Goal: Information Seeking & Learning: Learn about a topic

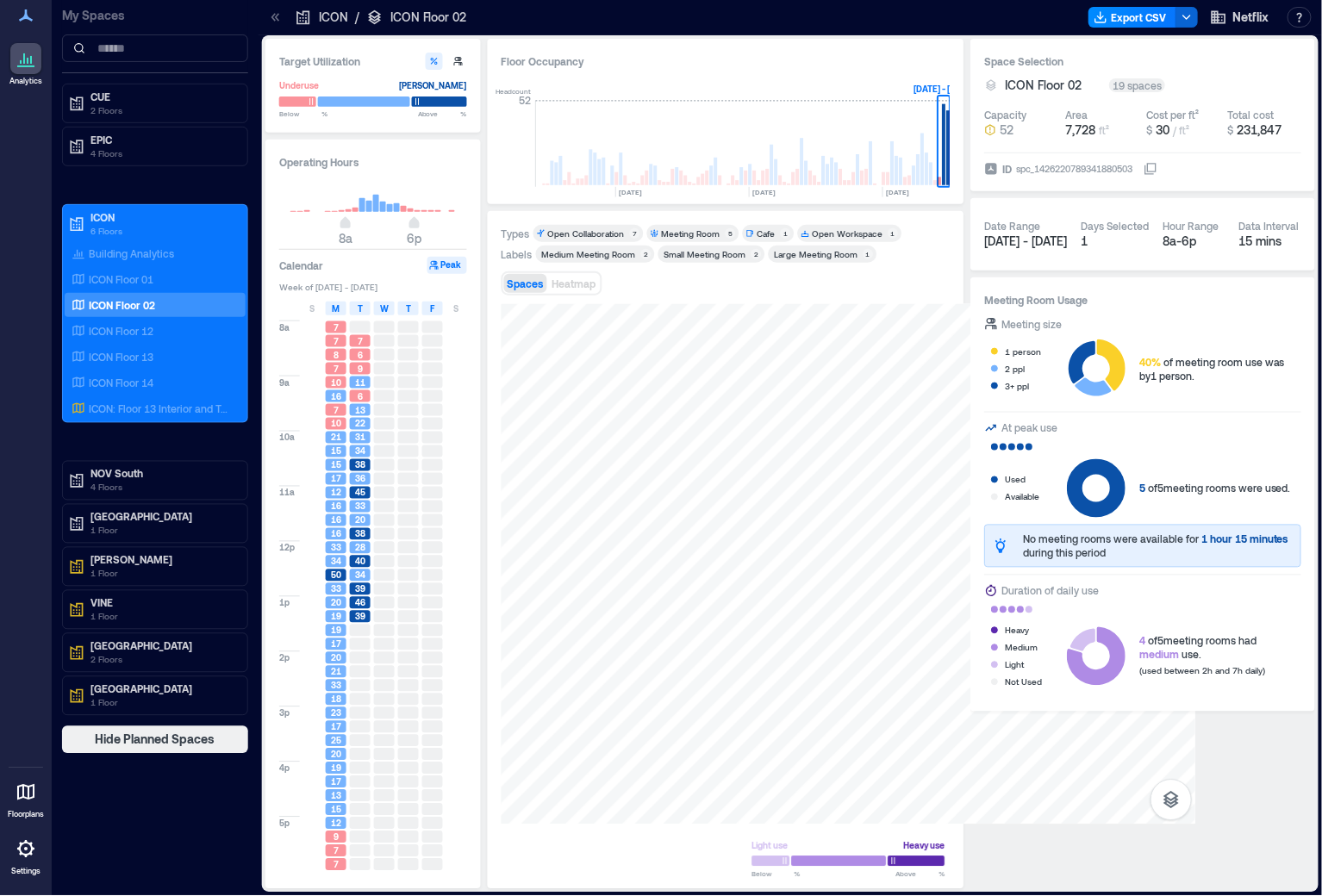
scroll to position [0, 455]
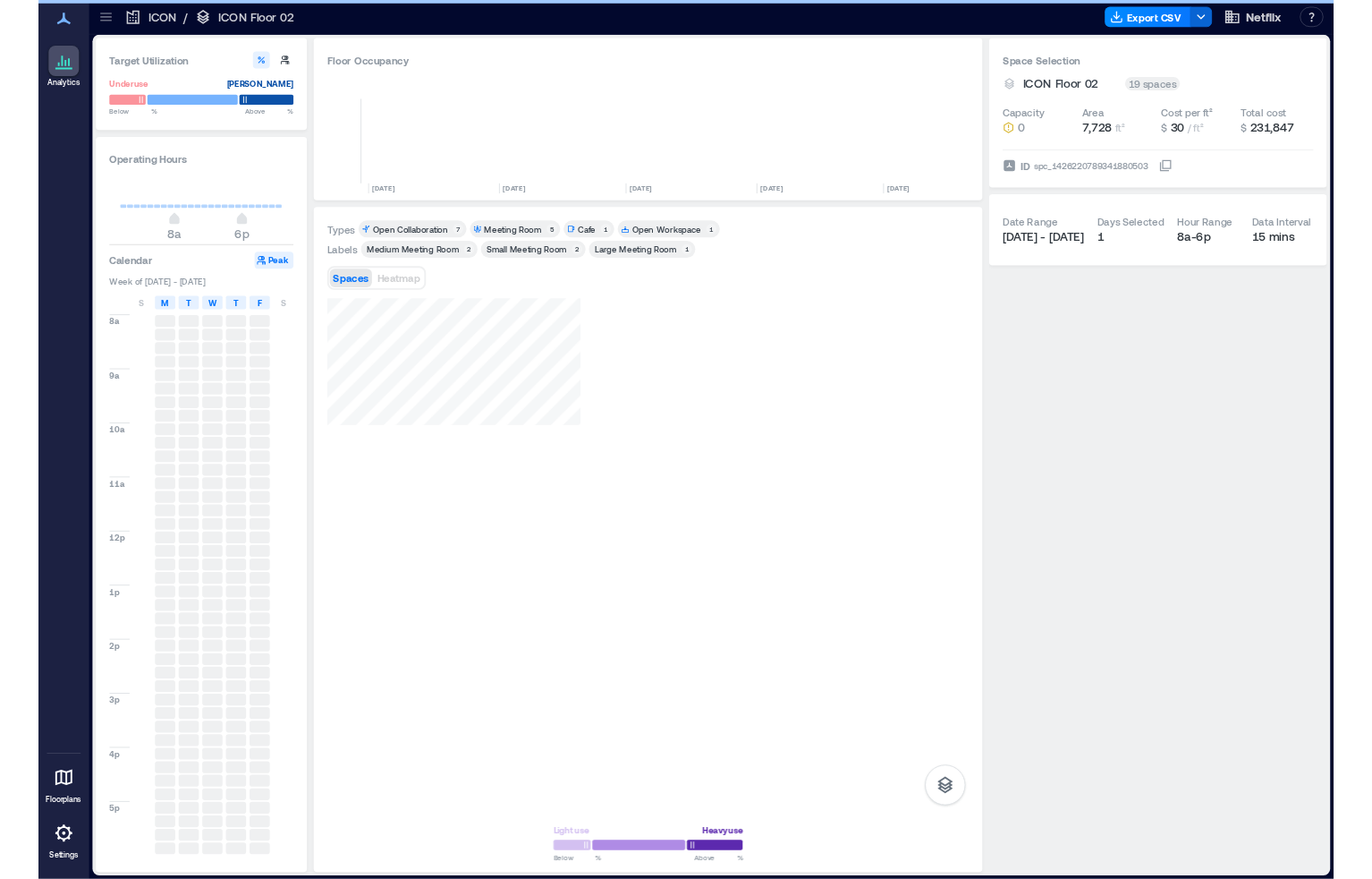
scroll to position [0, 256]
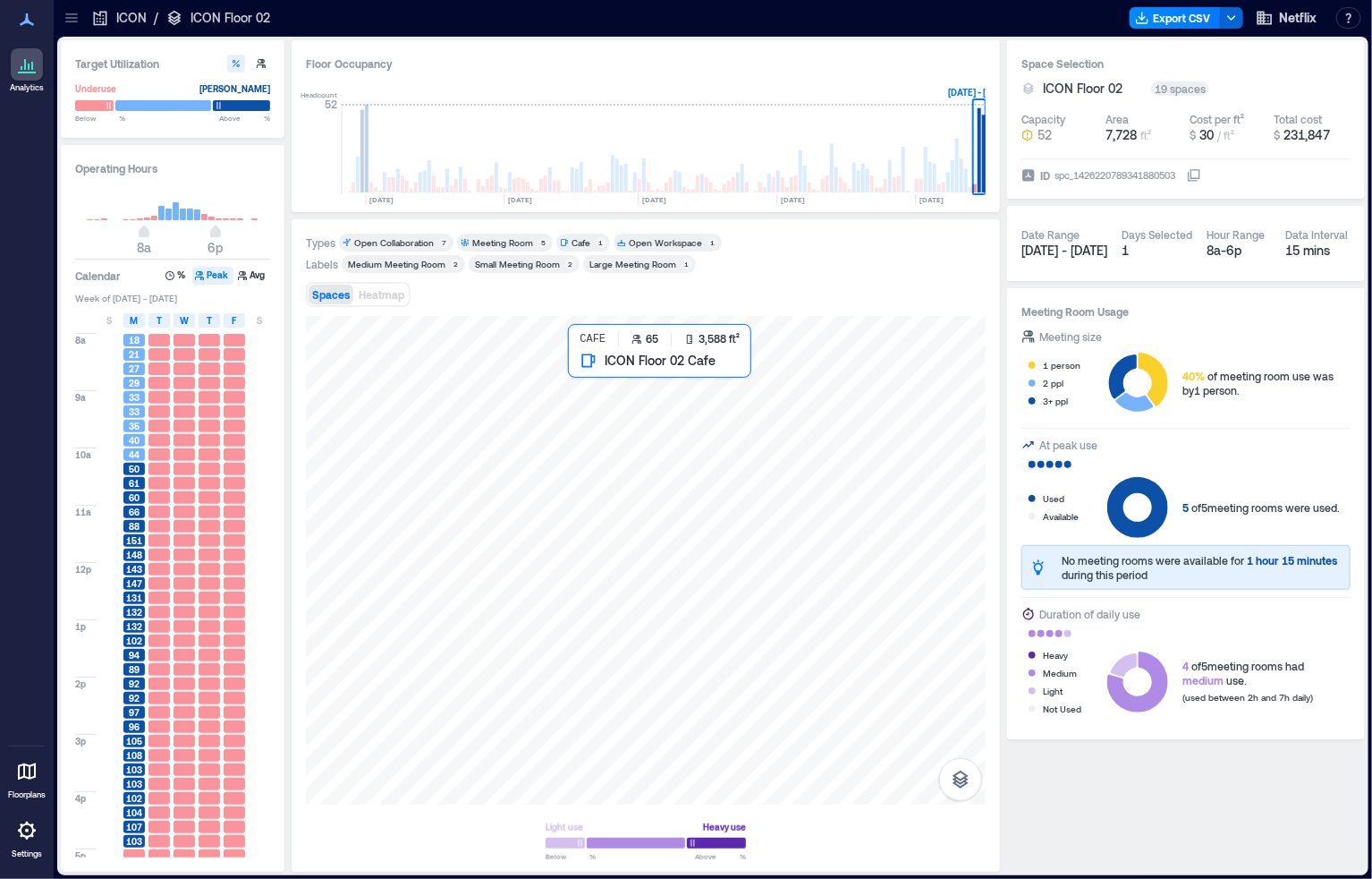
click at [708, 387] on div at bounding box center [646, 560] width 680 height 489
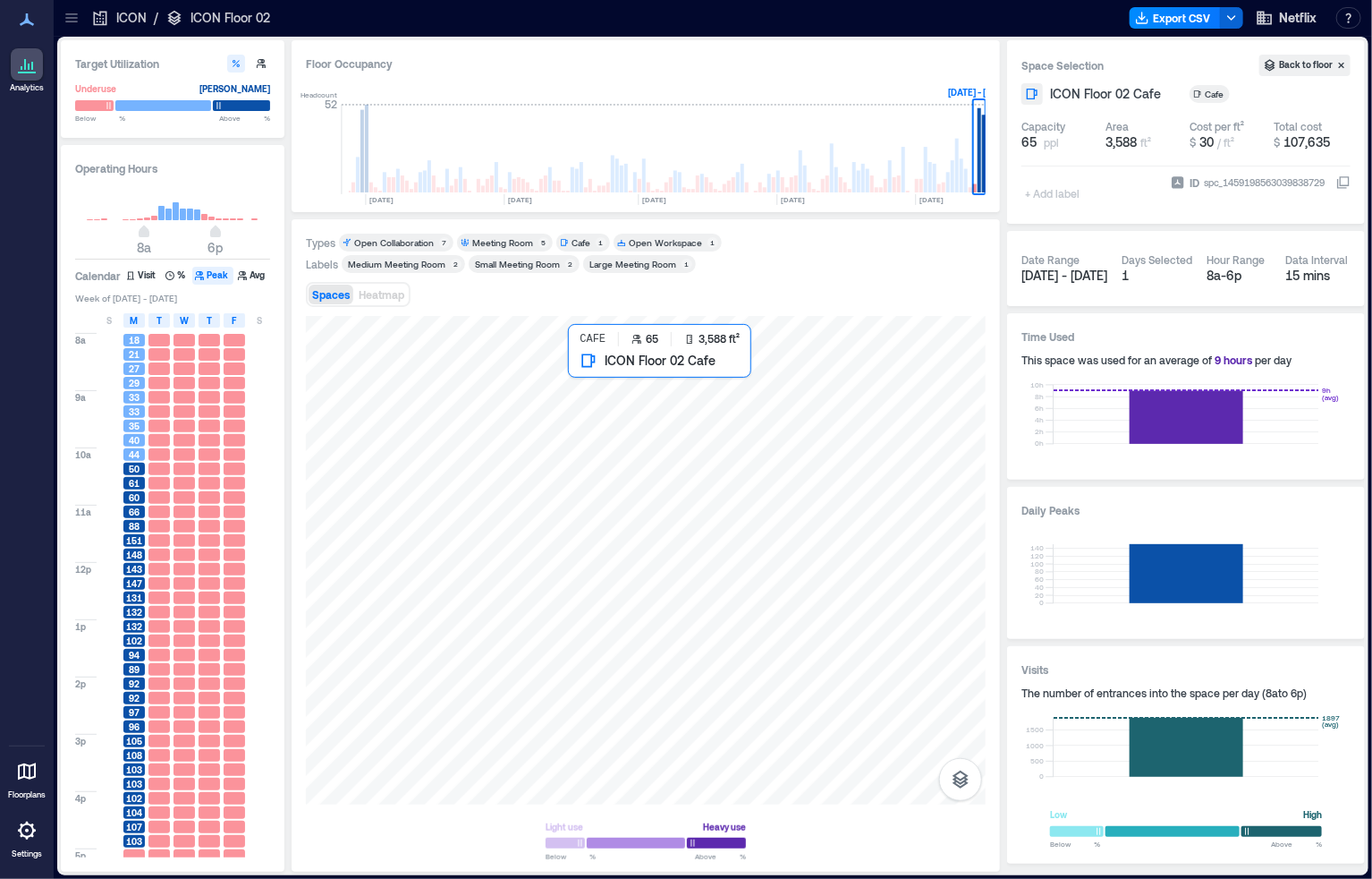
click at [708, 382] on div at bounding box center [646, 560] width 680 height 489
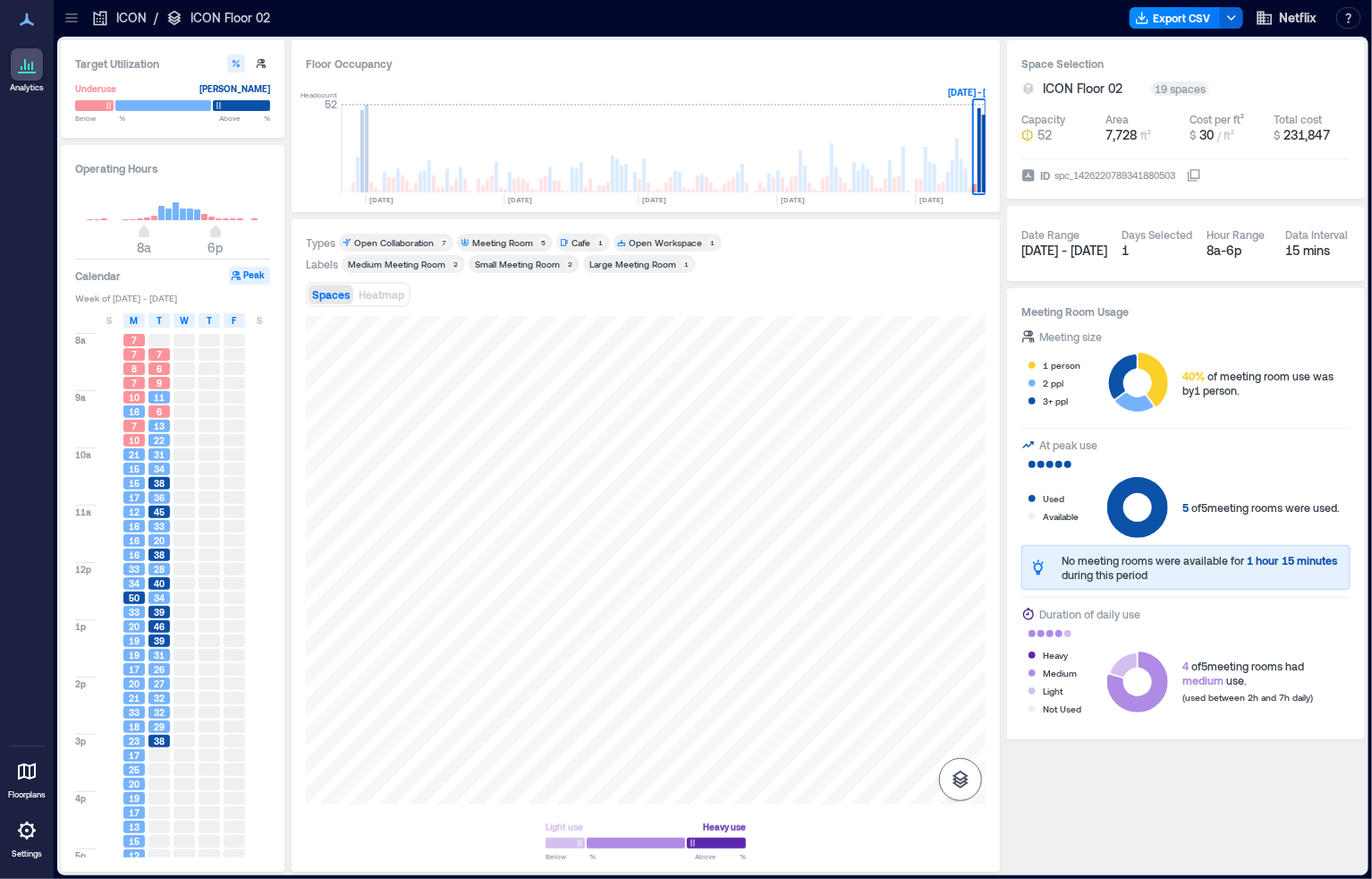
click at [949, 782] on button "button" at bounding box center [960, 779] width 43 height 43
click at [962, 699] on p "Sensors" at bounding box center [960, 700] width 34 height 11
click at [963, 733] on icon "button" at bounding box center [960, 728] width 17 height 17
click at [954, 688] on icon "button" at bounding box center [960, 685] width 18 height 17
click at [961, 728] on icon "button" at bounding box center [960, 728] width 21 height 21
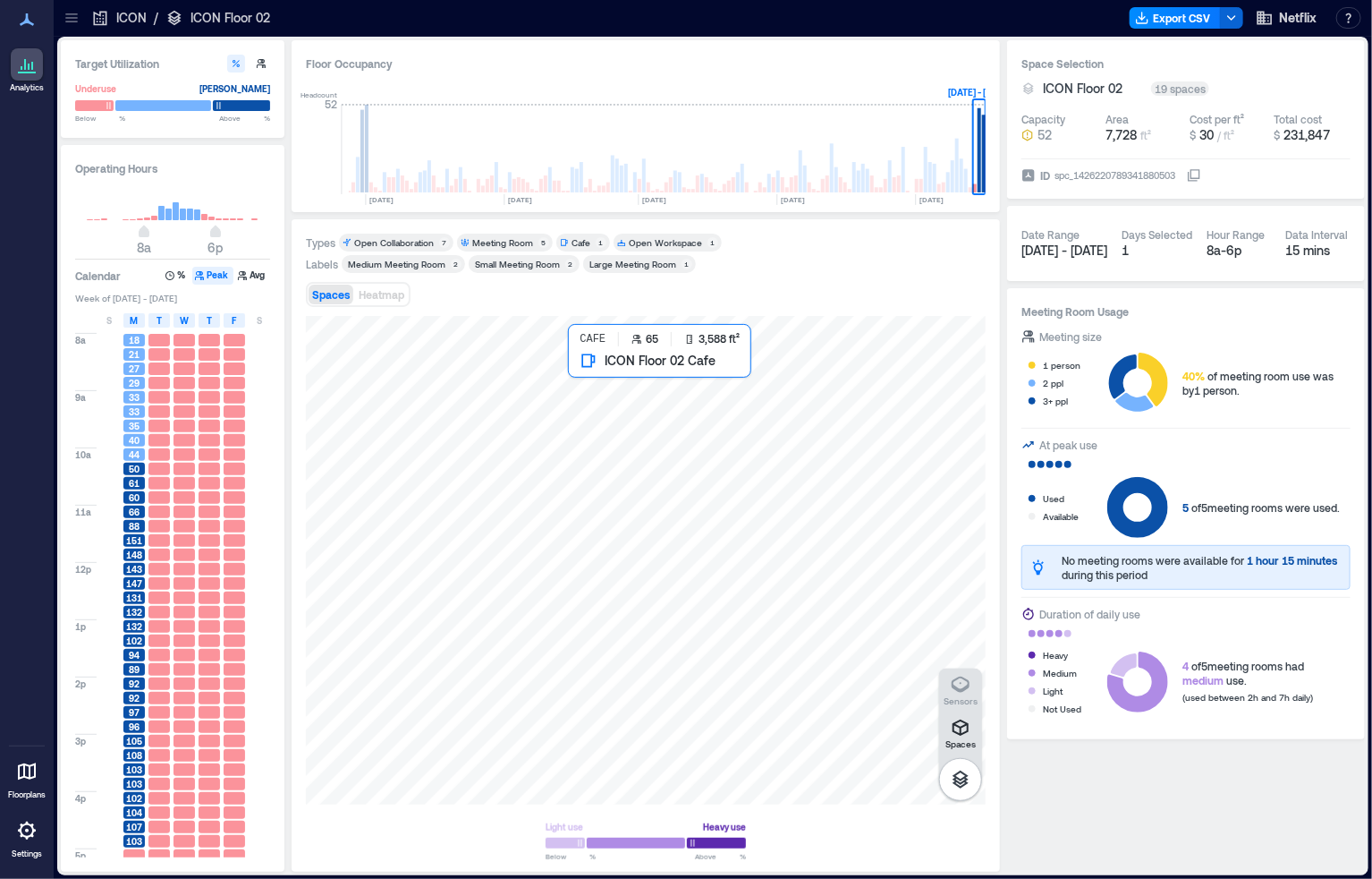
click at [667, 423] on div at bounding box center [646, 560] width 680 height 489
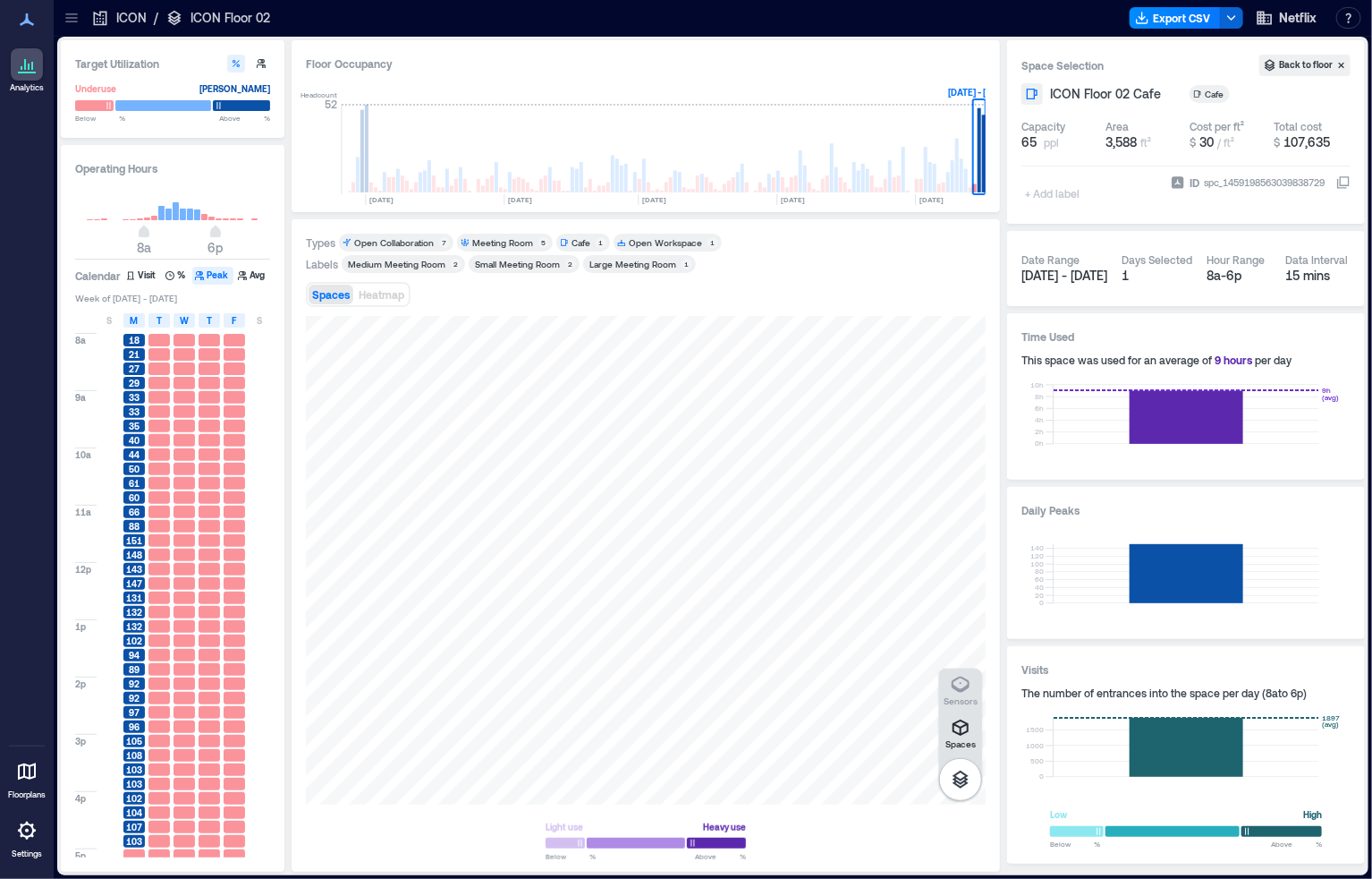
click at [723, 274] on div "Types Open Collaboration 7 Meeting Room 5 Cafe 1 Open Workspace 1 Labels Medium…" at bounding box center [646, 545] width 680 height 624
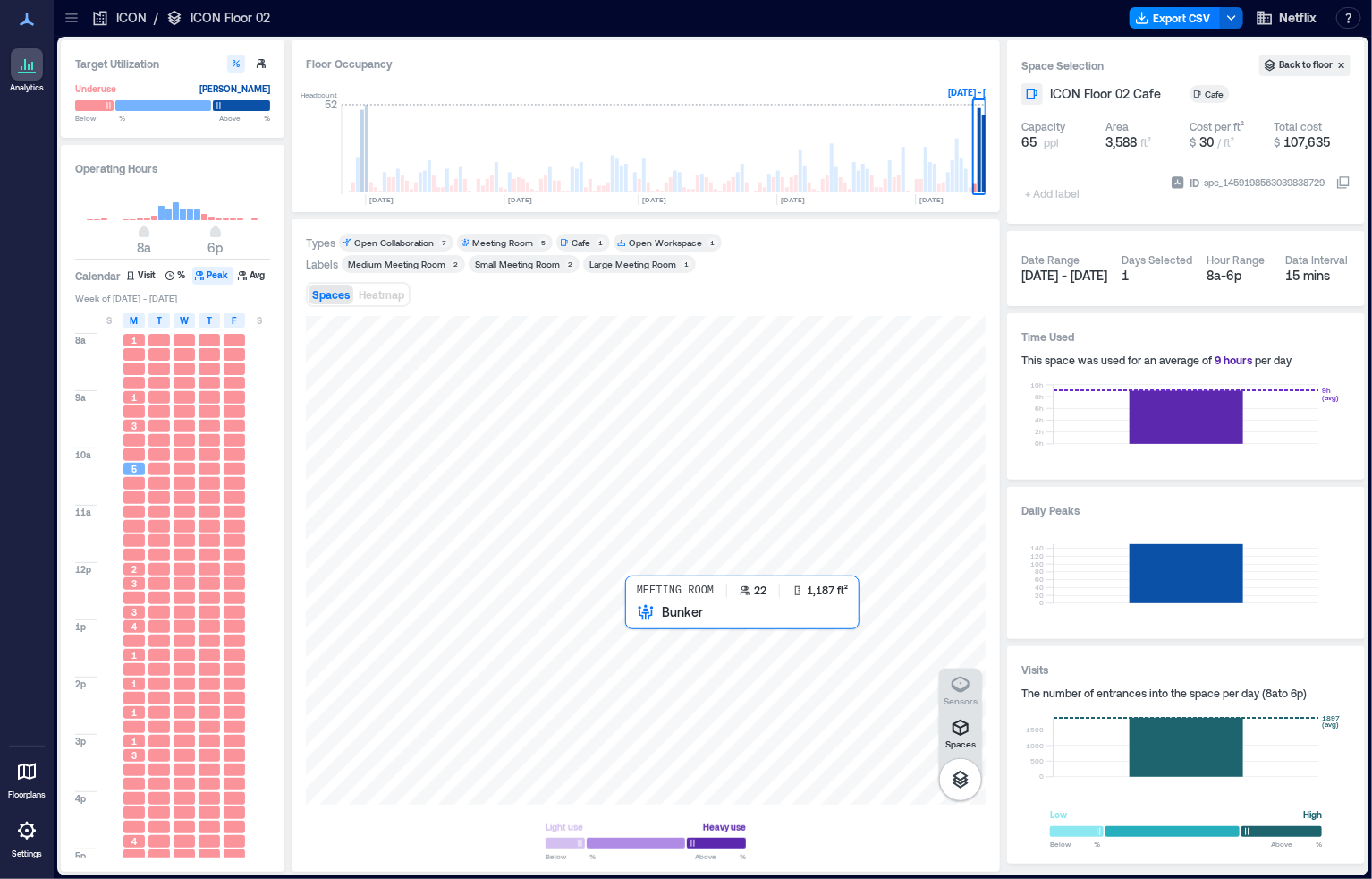
click at [676, 645] on div at bounding box center [646, 560] width 680 height 489
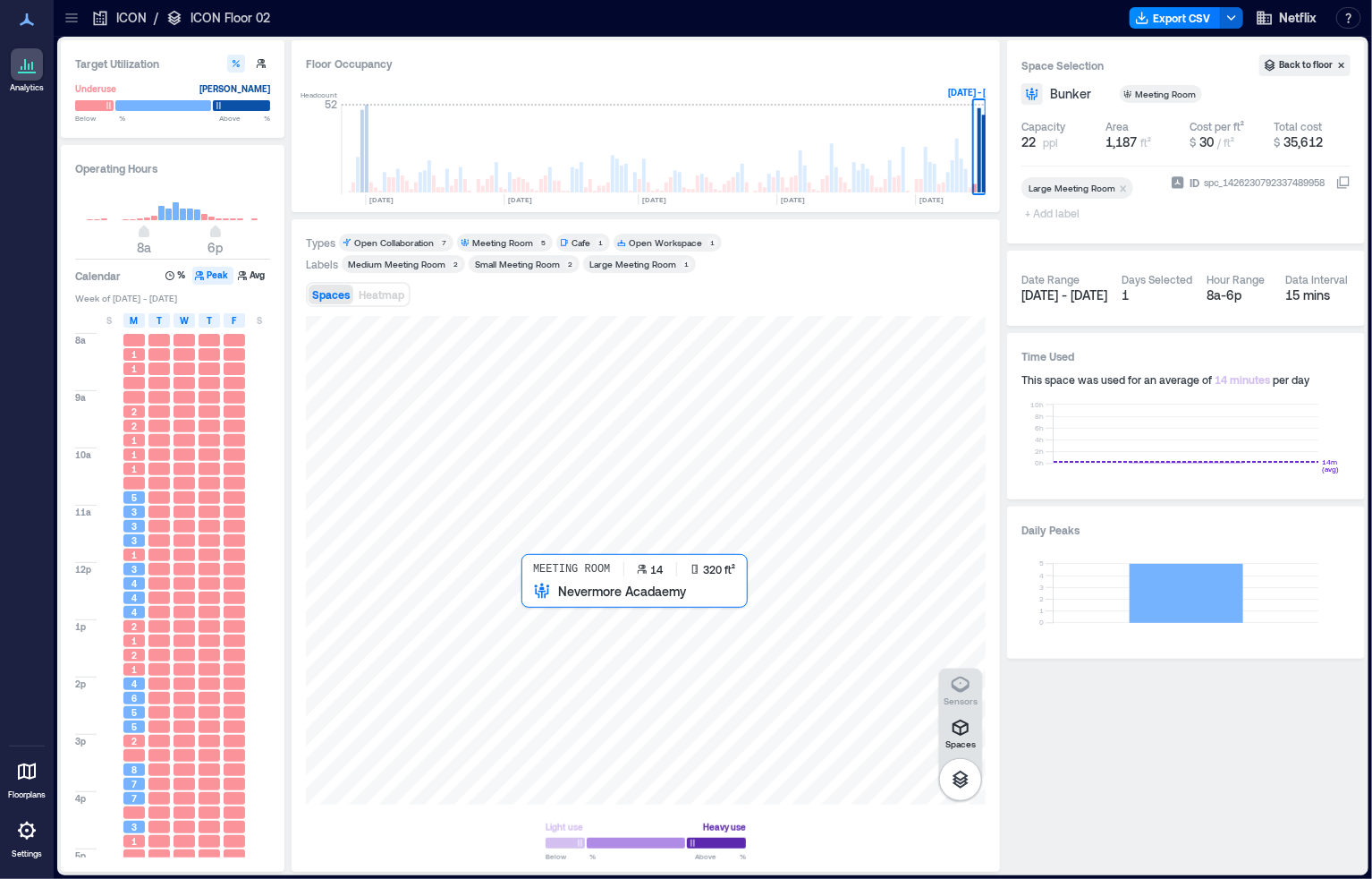
click at [558, 608] on div at bounding box center [646, 560] width 680 height 489
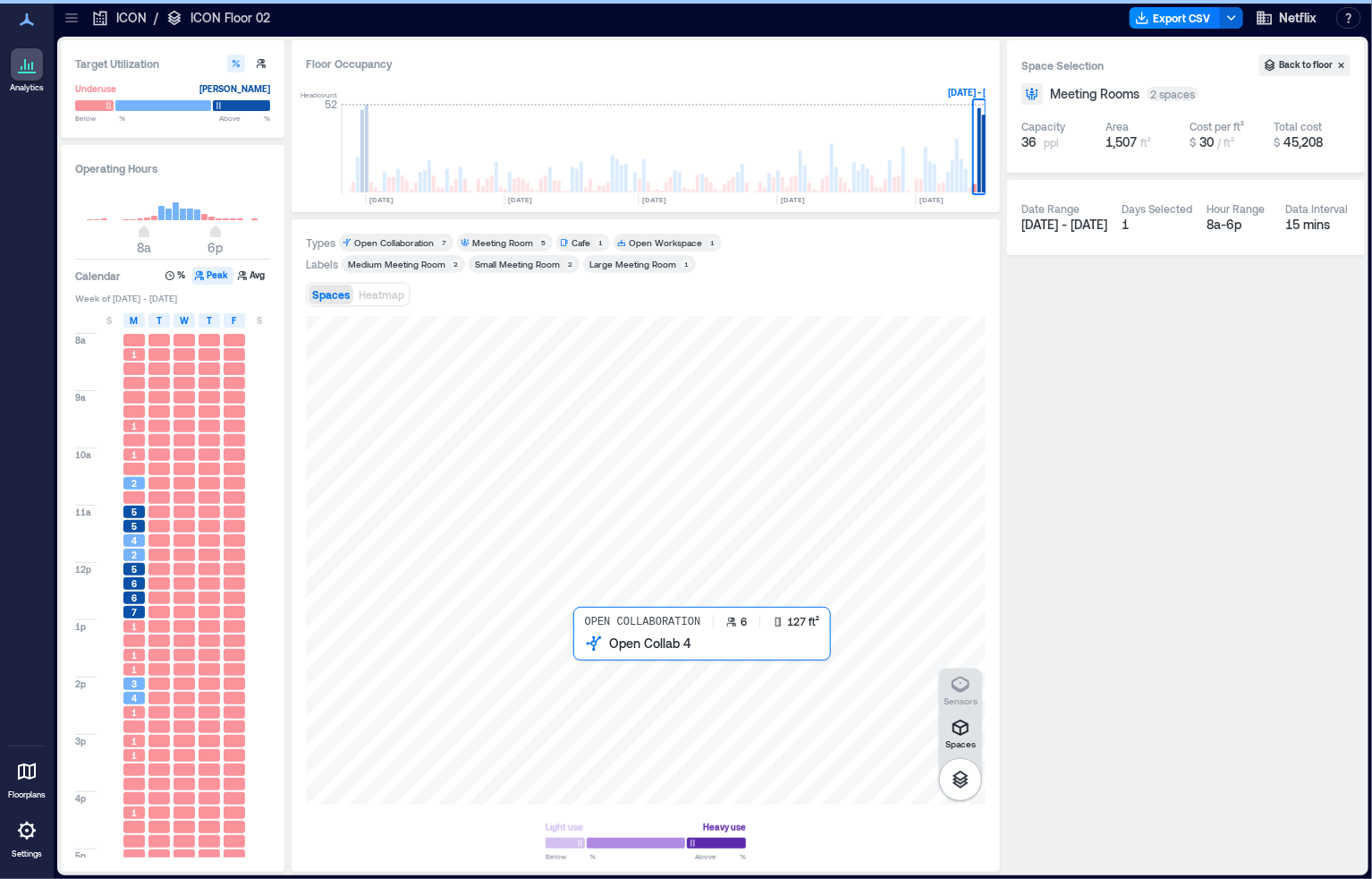
click at [582, 652] on div at bounding box center [646, 560] width 680 height 489
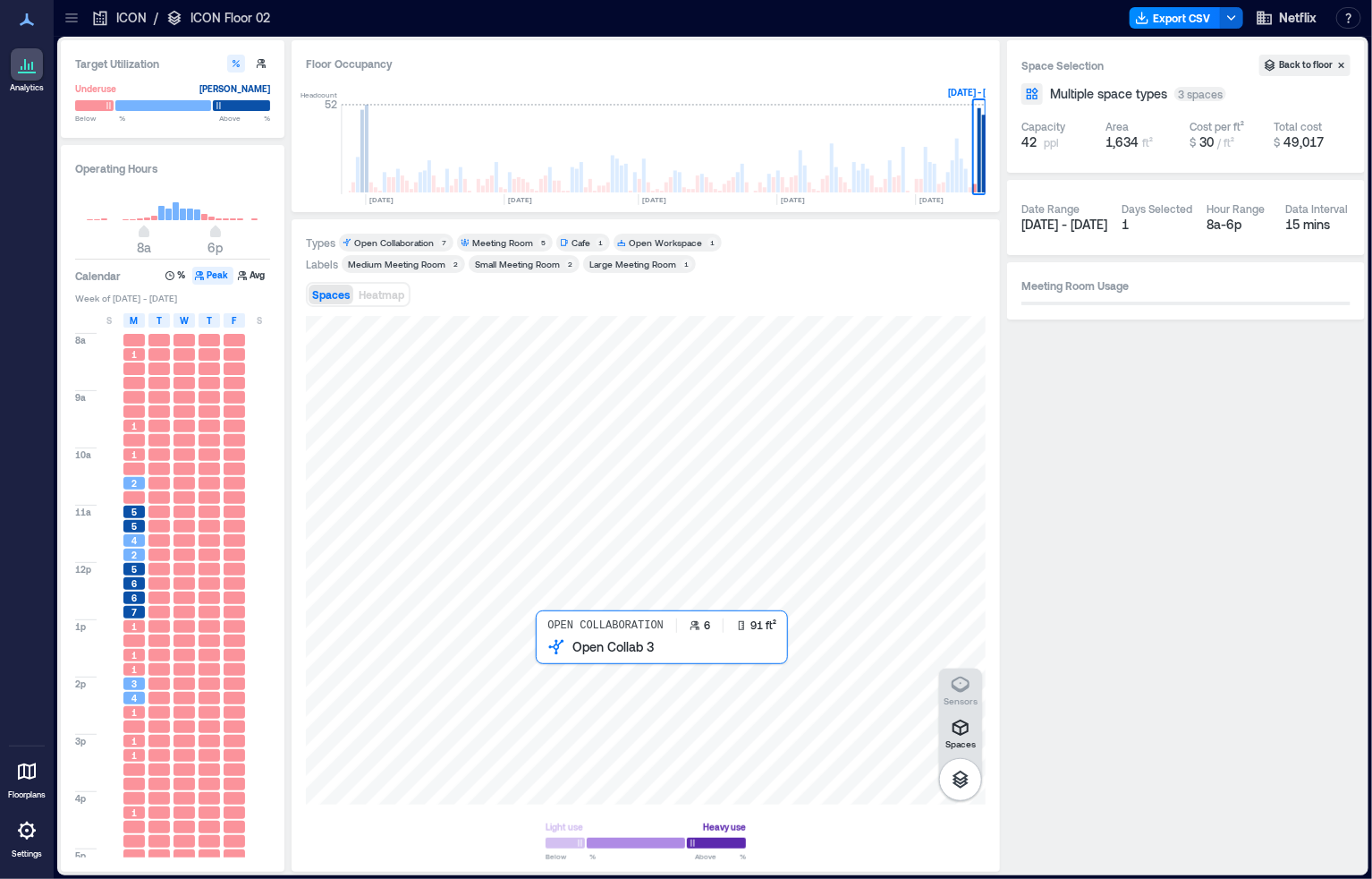
click at [551, 661] on div at bounding box center [646, 560] width 680 height 489
click at [514, 661] on div at bounding box center [646, 560] width 680 height 489
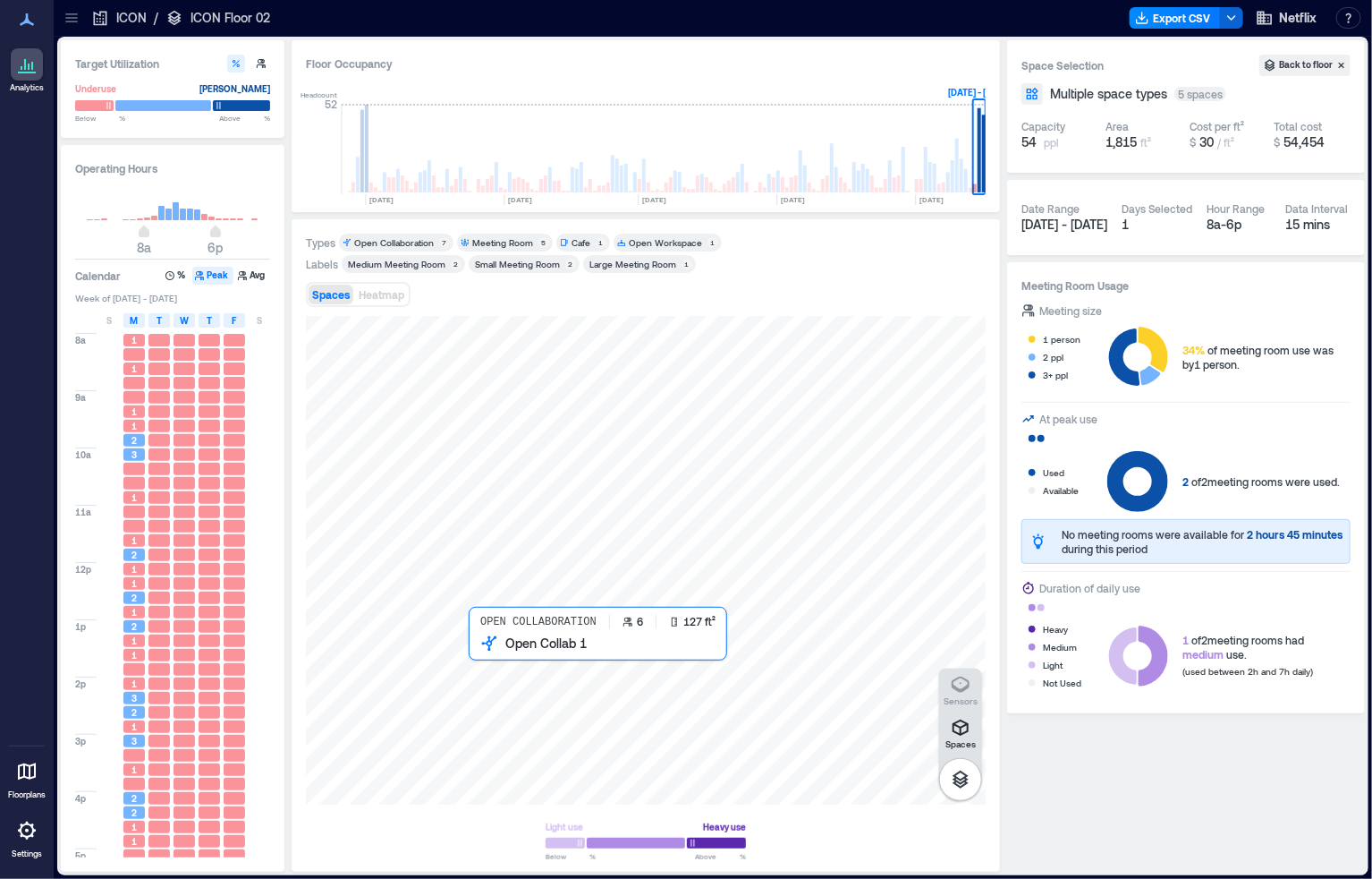
click at [480, 664] on div at bounding box center [646, 560] width 680 height 489
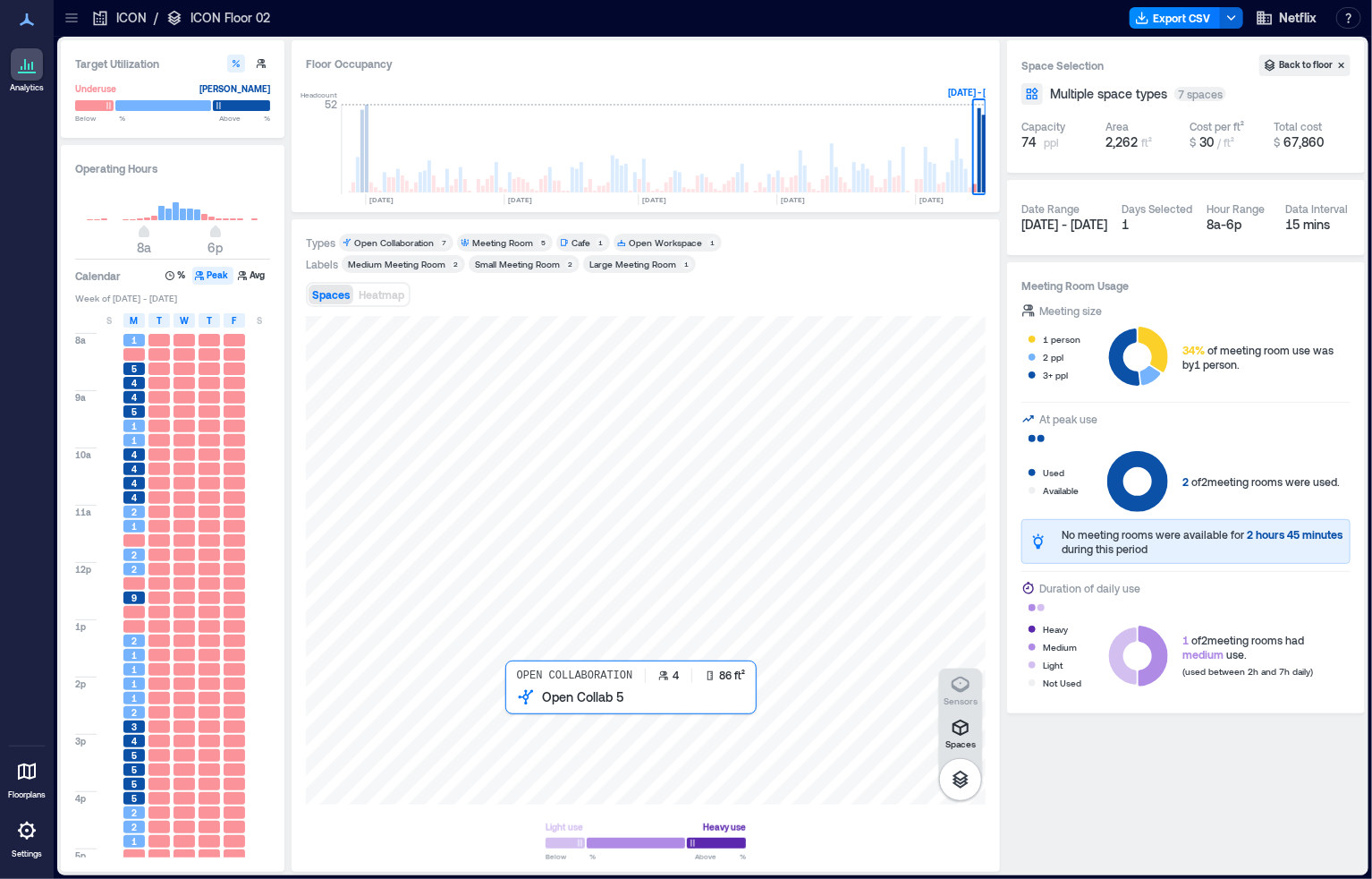
click at [526, 707] on div at bounding box center [646, 560] width 680 height 489
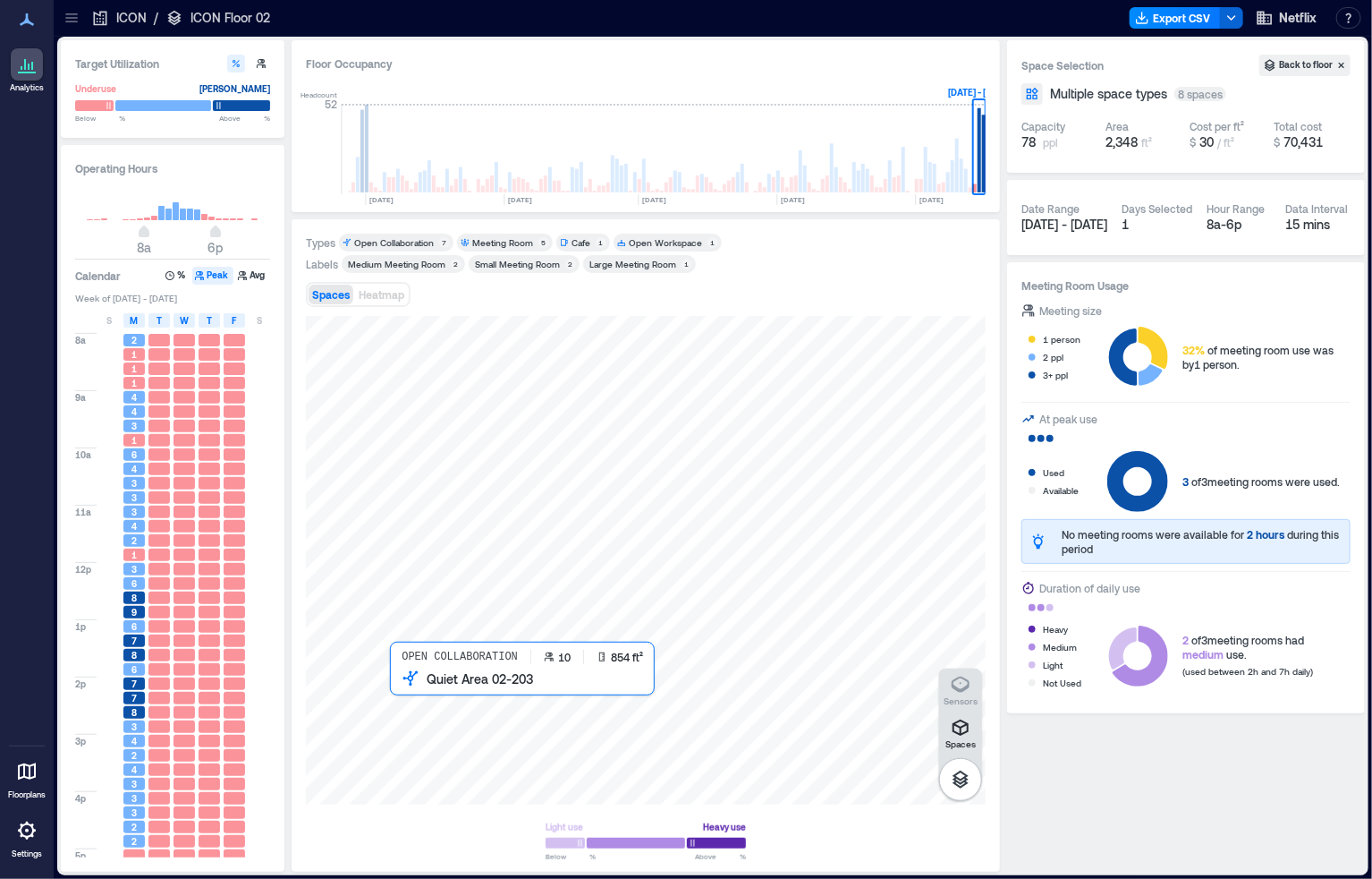
click at [455, 724] on div at bounding box center [646, 560] width 680 height 489
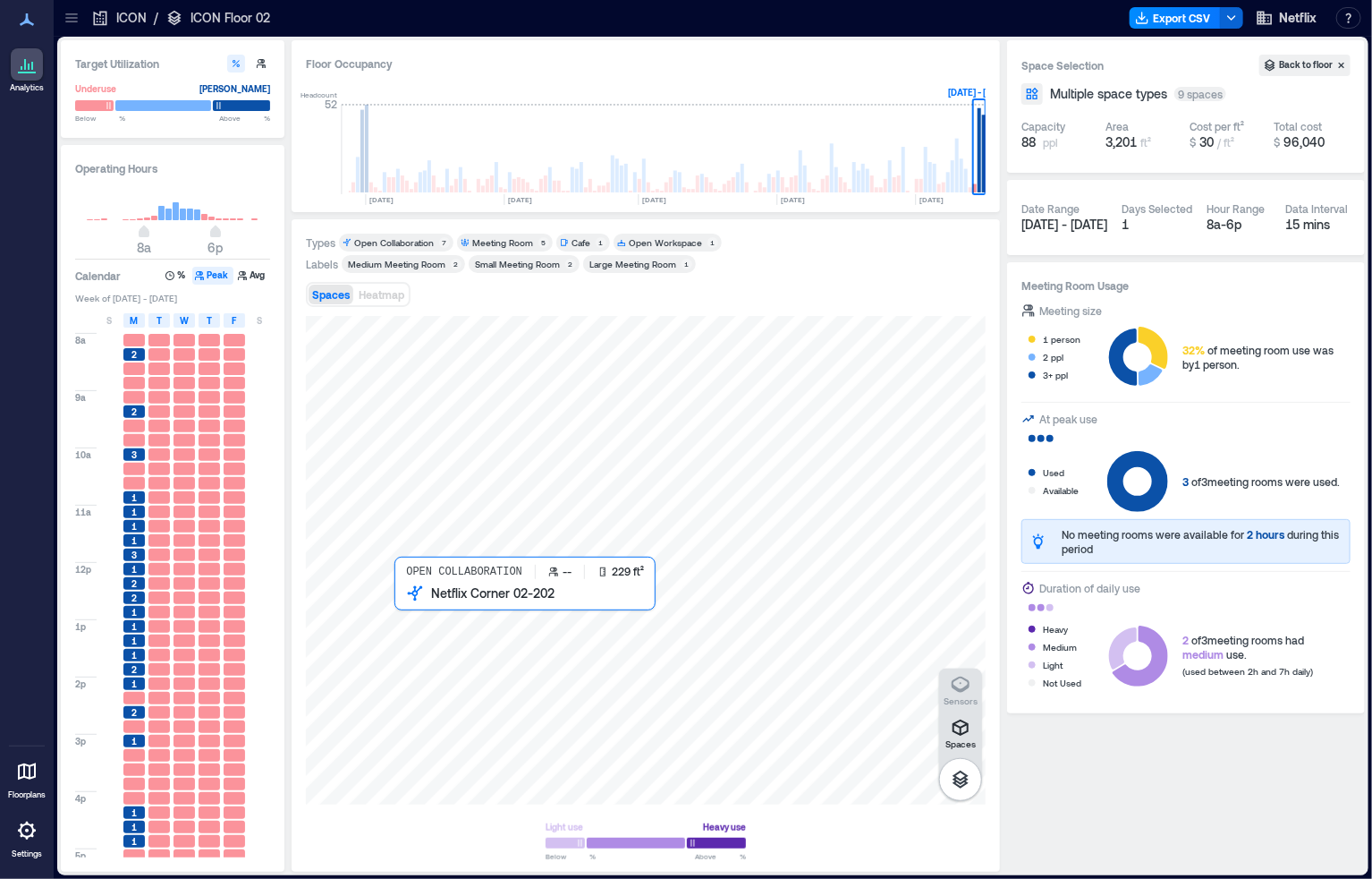
click at [410, 620] on div at bounding box center [646, 560] width 680 height 489
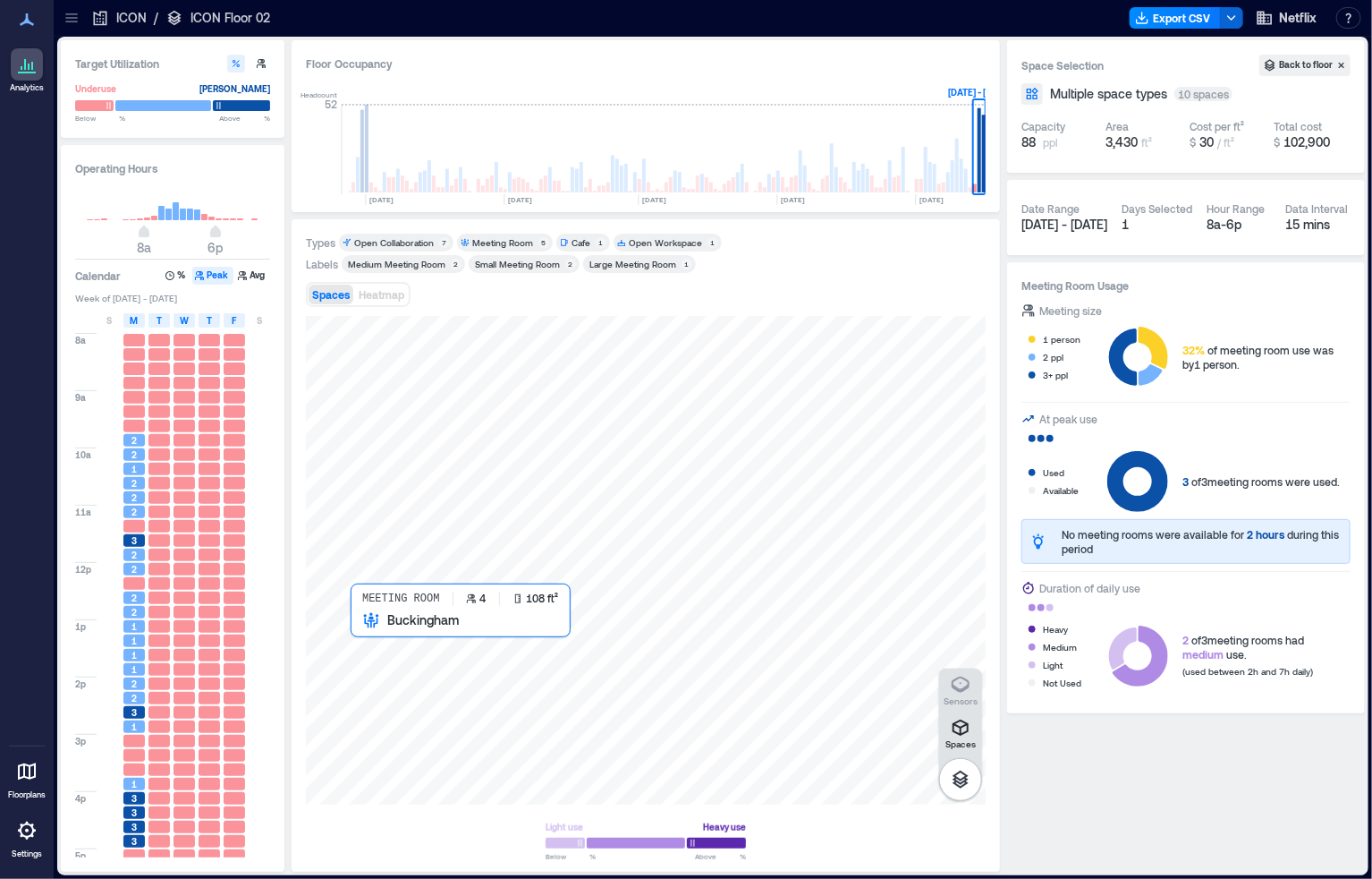
click at [372, 632] on div at bounding box center [646, 560] width 680 height 489
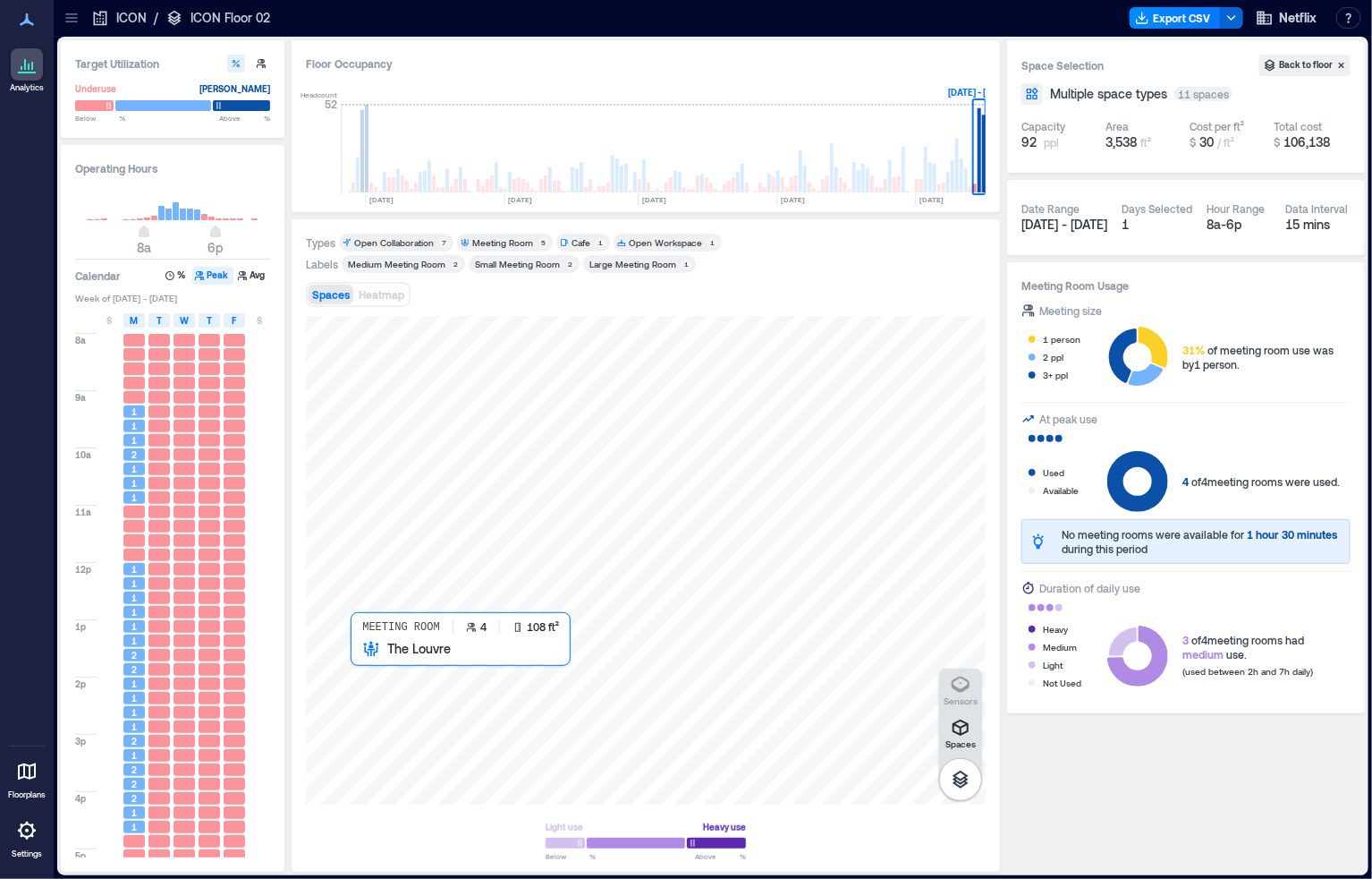
click at [374, 656] on div at bounding box center [646, 560] width 680 height 489
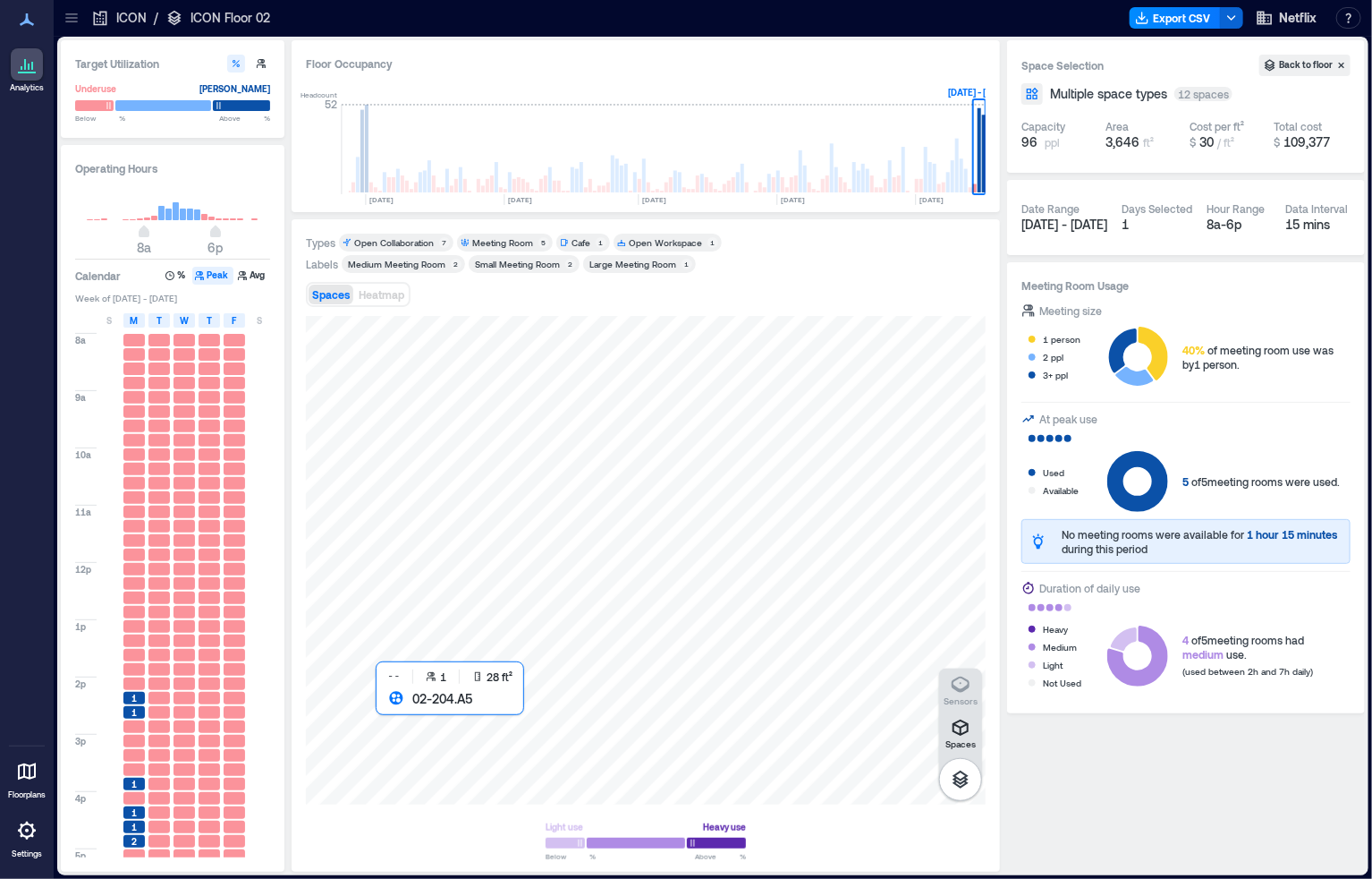
click at [385, 703] on div at bounding box center [646, 560] width 680 height 489
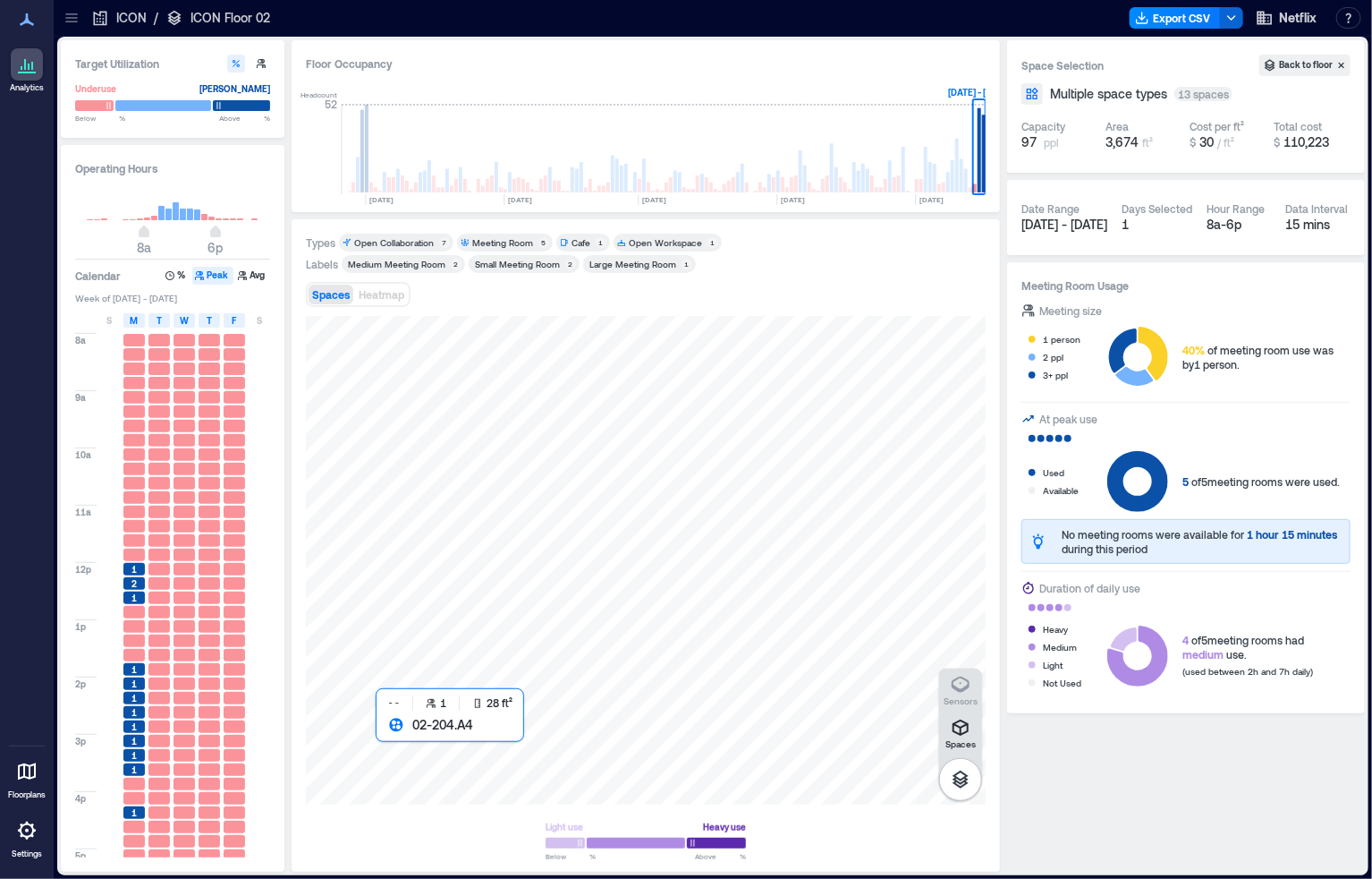
click at [381, 731] on div at bounding box center [646, 560] width 680 height 489
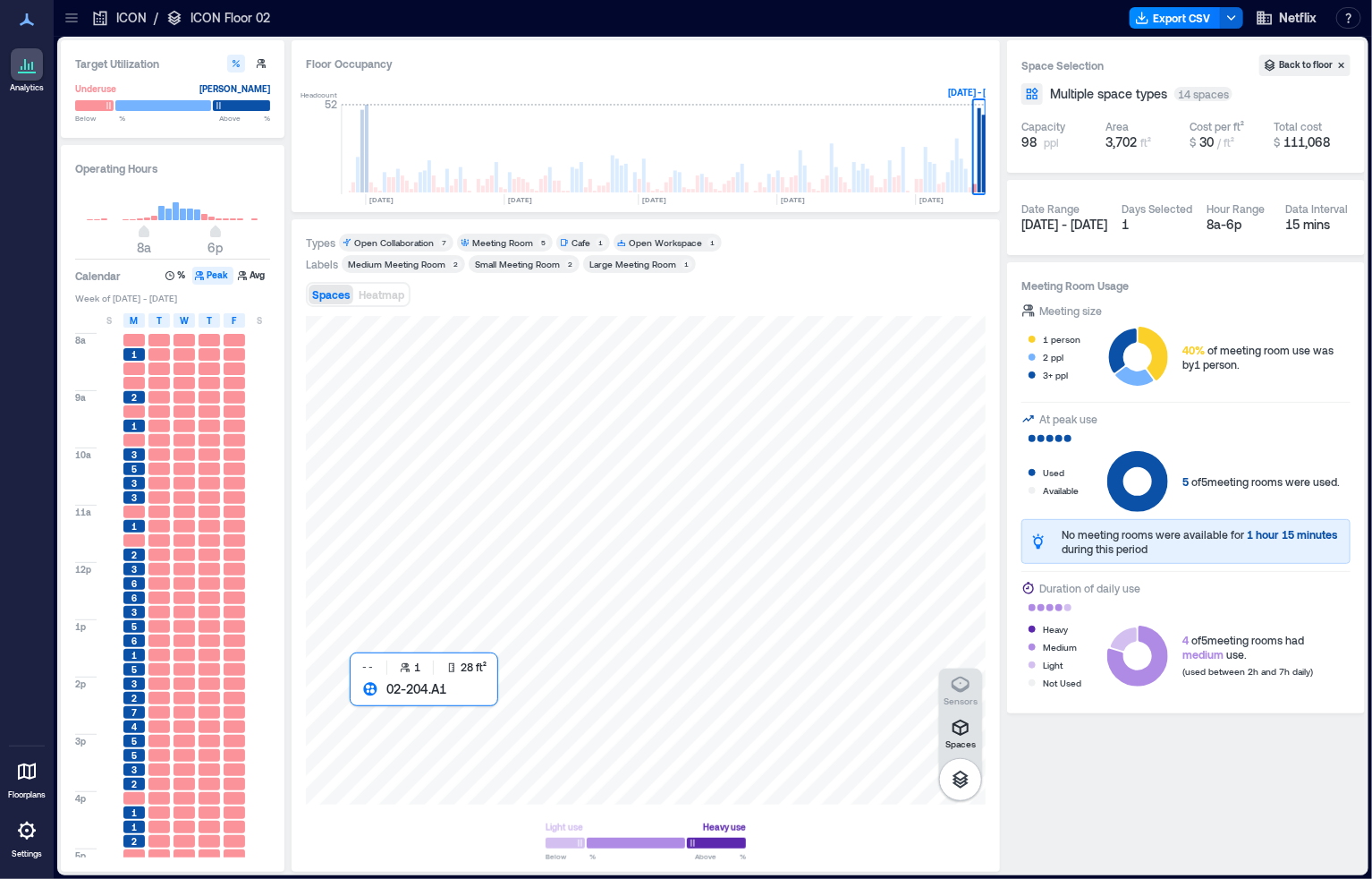
click at [356, 699] on div at bounding box center [646, 560] width 680 height 489
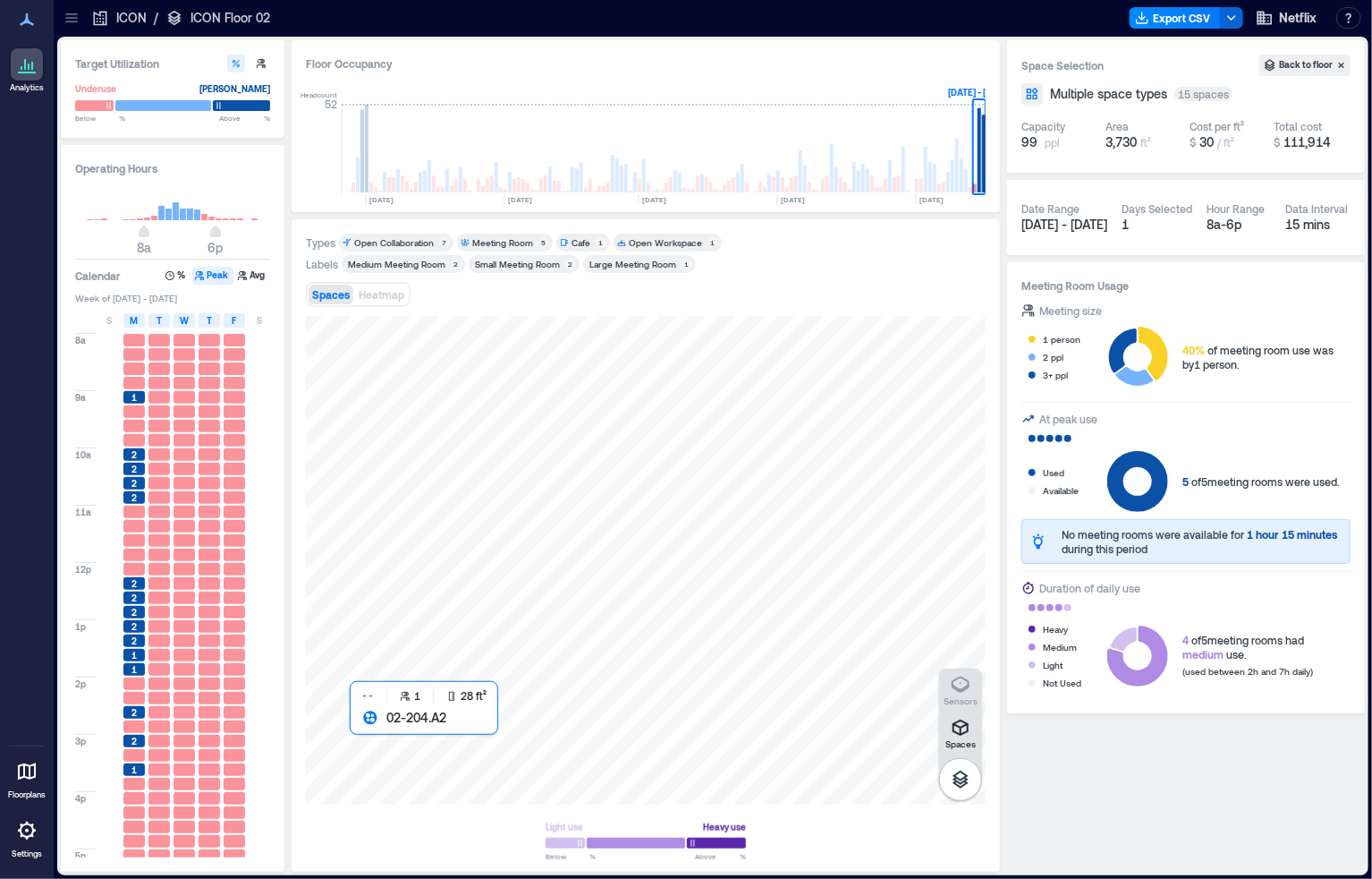
click at [358, 730] on div at bounding box center [646, 560] width 680 height 489
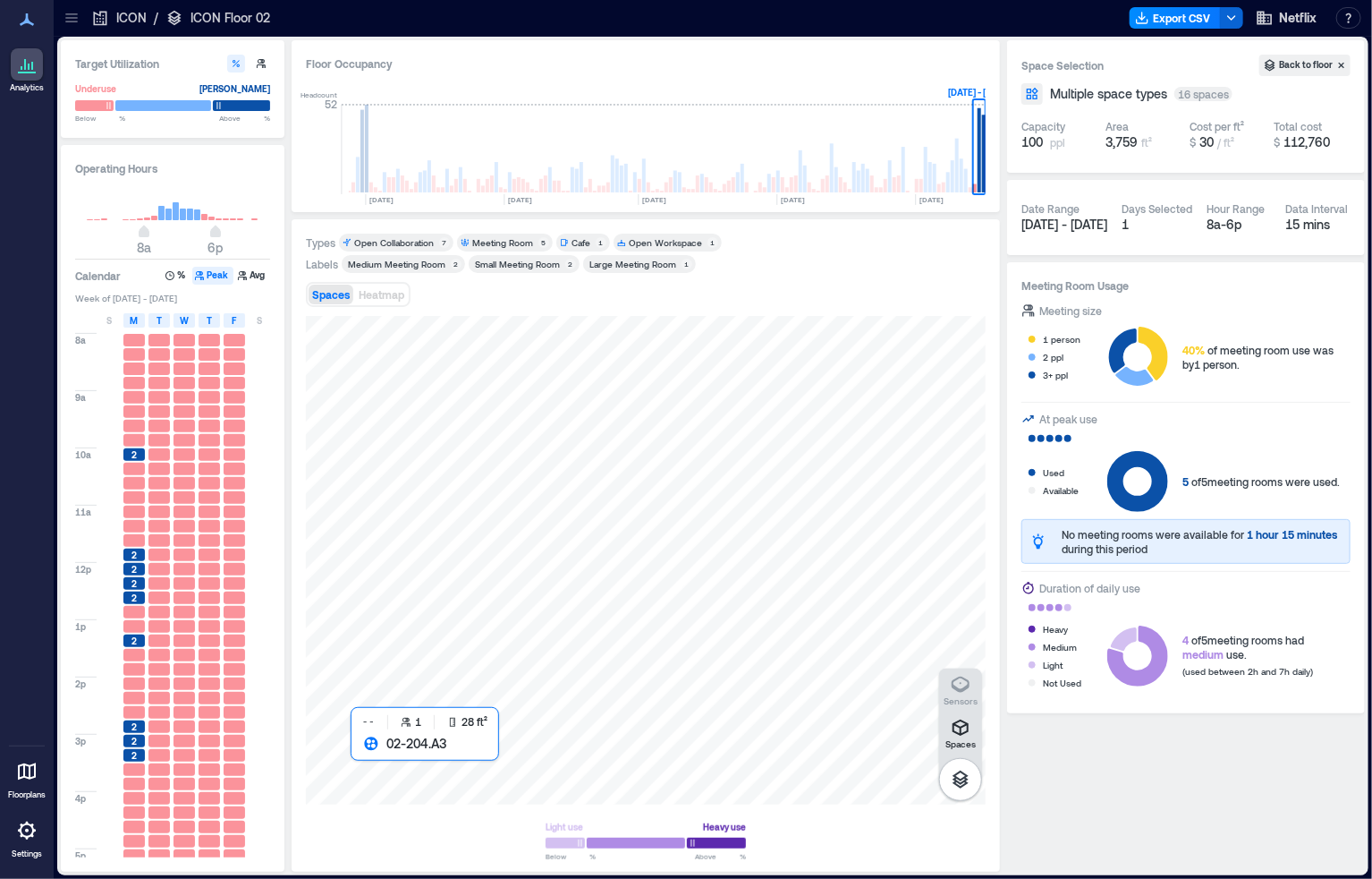
click at [354, 753] on div at bounding box center [646, 560] width 680 height 489
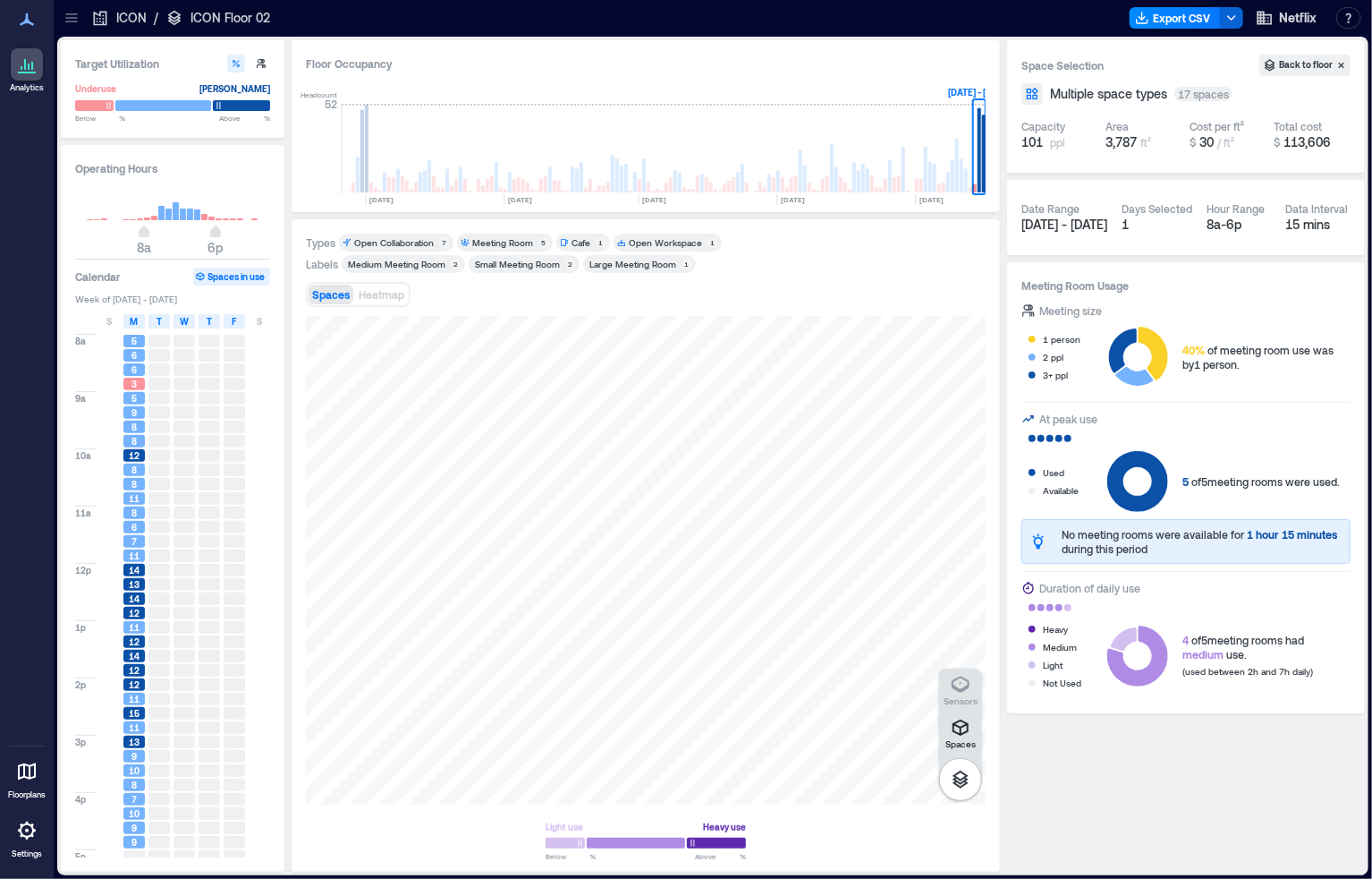
click at [70, 19] on icon at bounding box center [71, 18] width 18 height 18
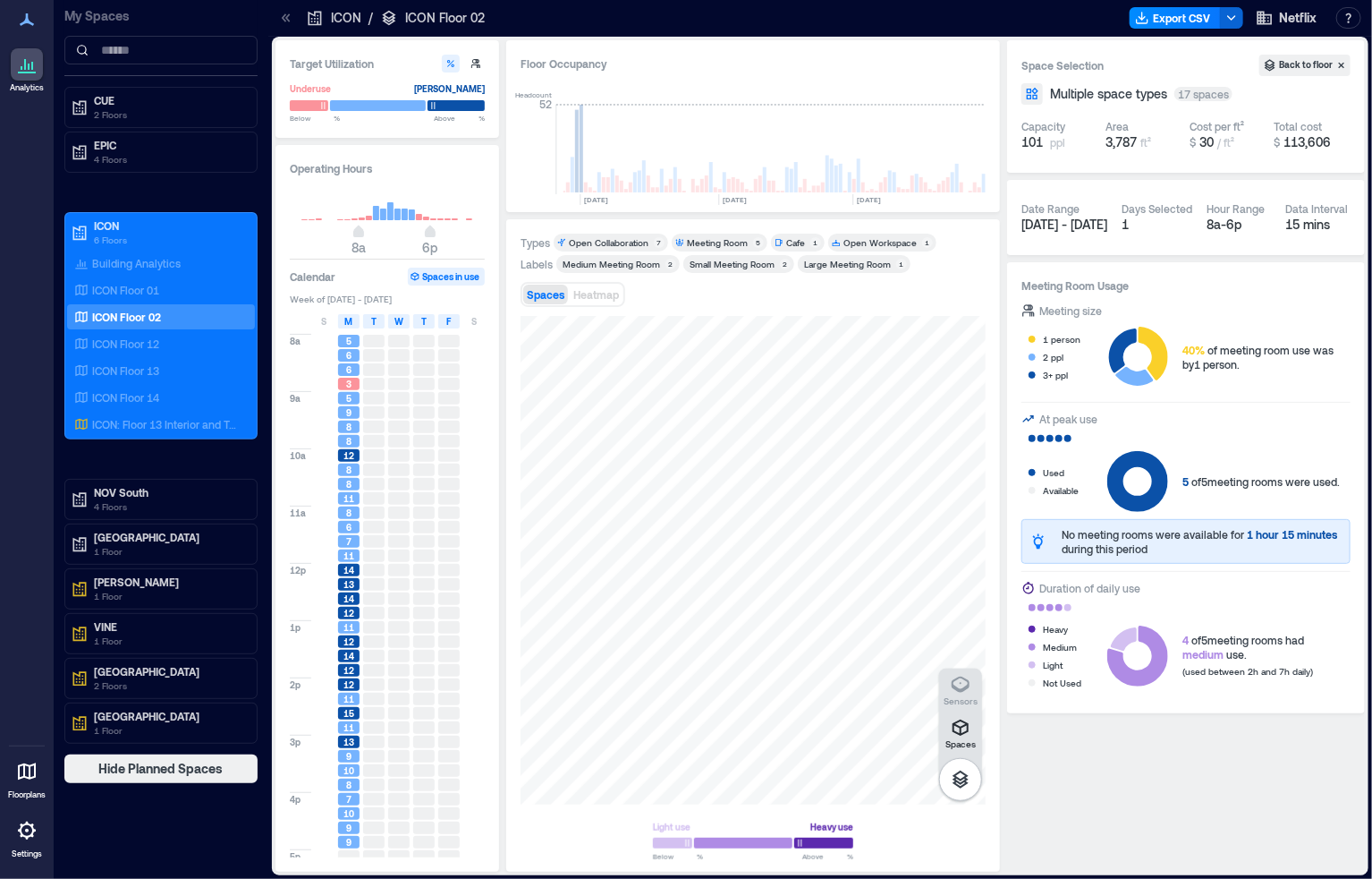
click at [32, 843] on div at bounding box center [26, 830] width 32 height 32
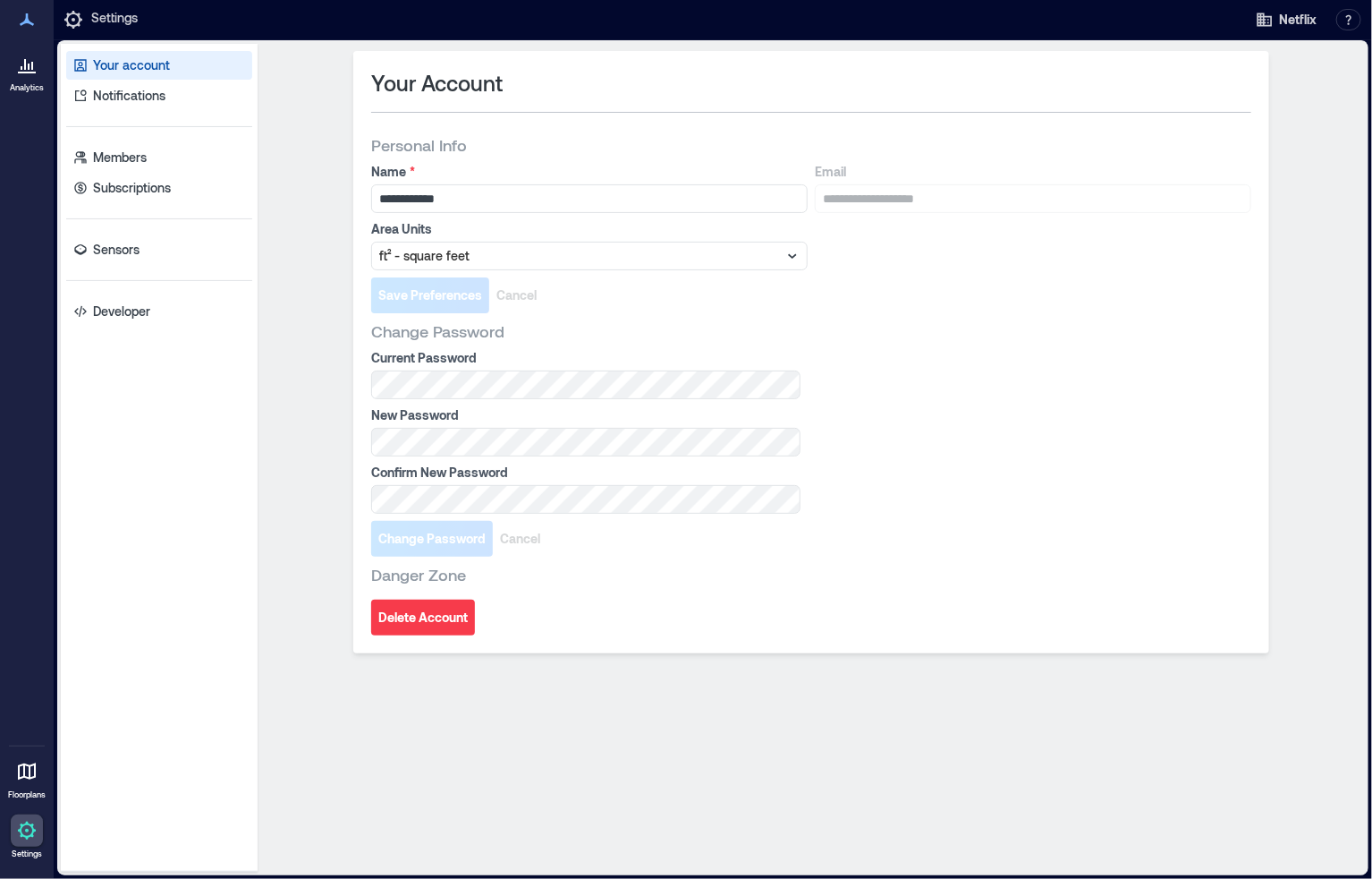
click at [24, 781] on icon at bounding box center [27, 772] width 21 height 21
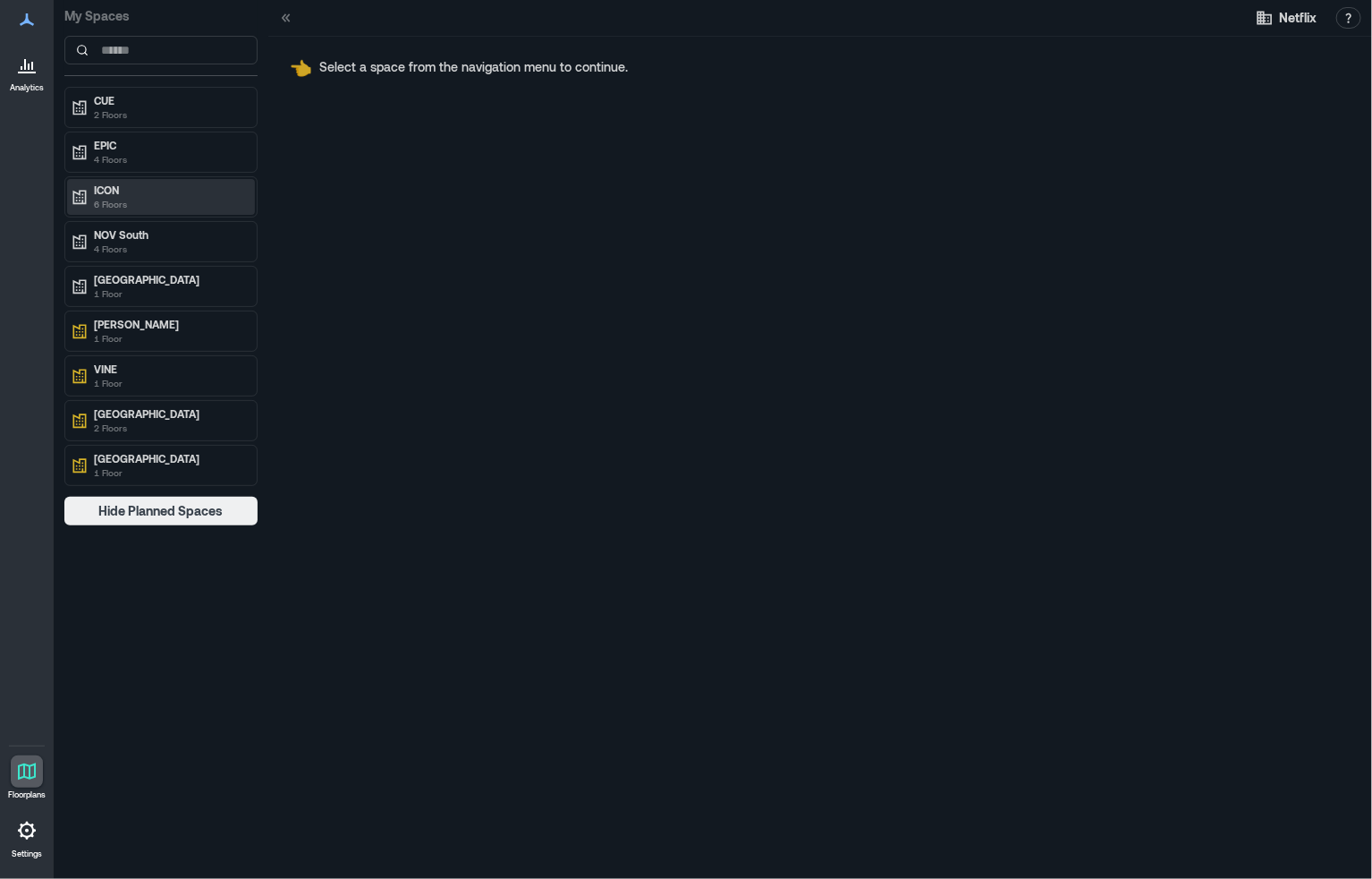
click at [140, 197] on p "6 Floors" at bounding box center [169, 204] width 150 height 15
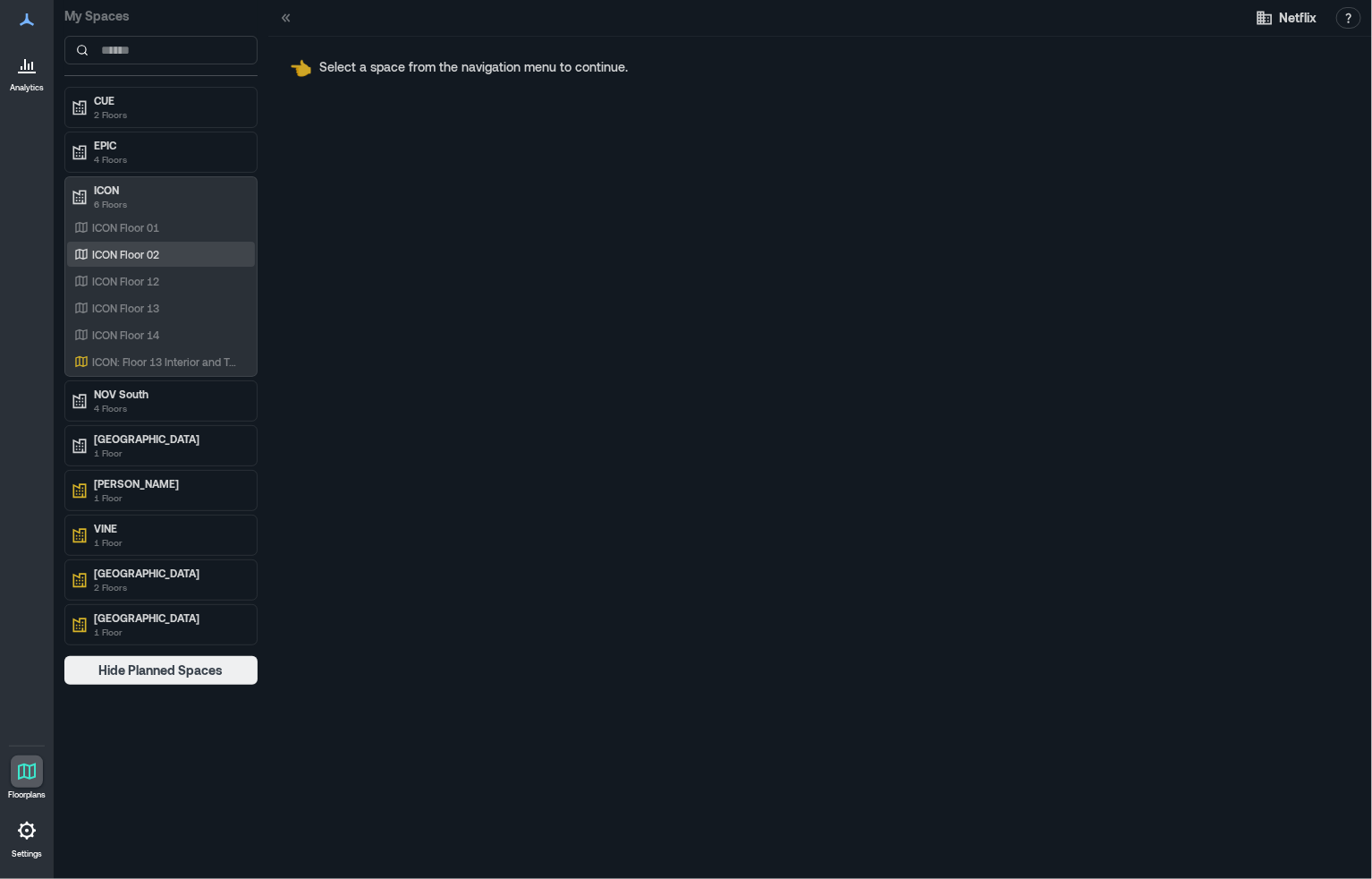
click at [148, 259] on div "ICON Floor 02" at bounding box center [157, 254] width 174 height 18
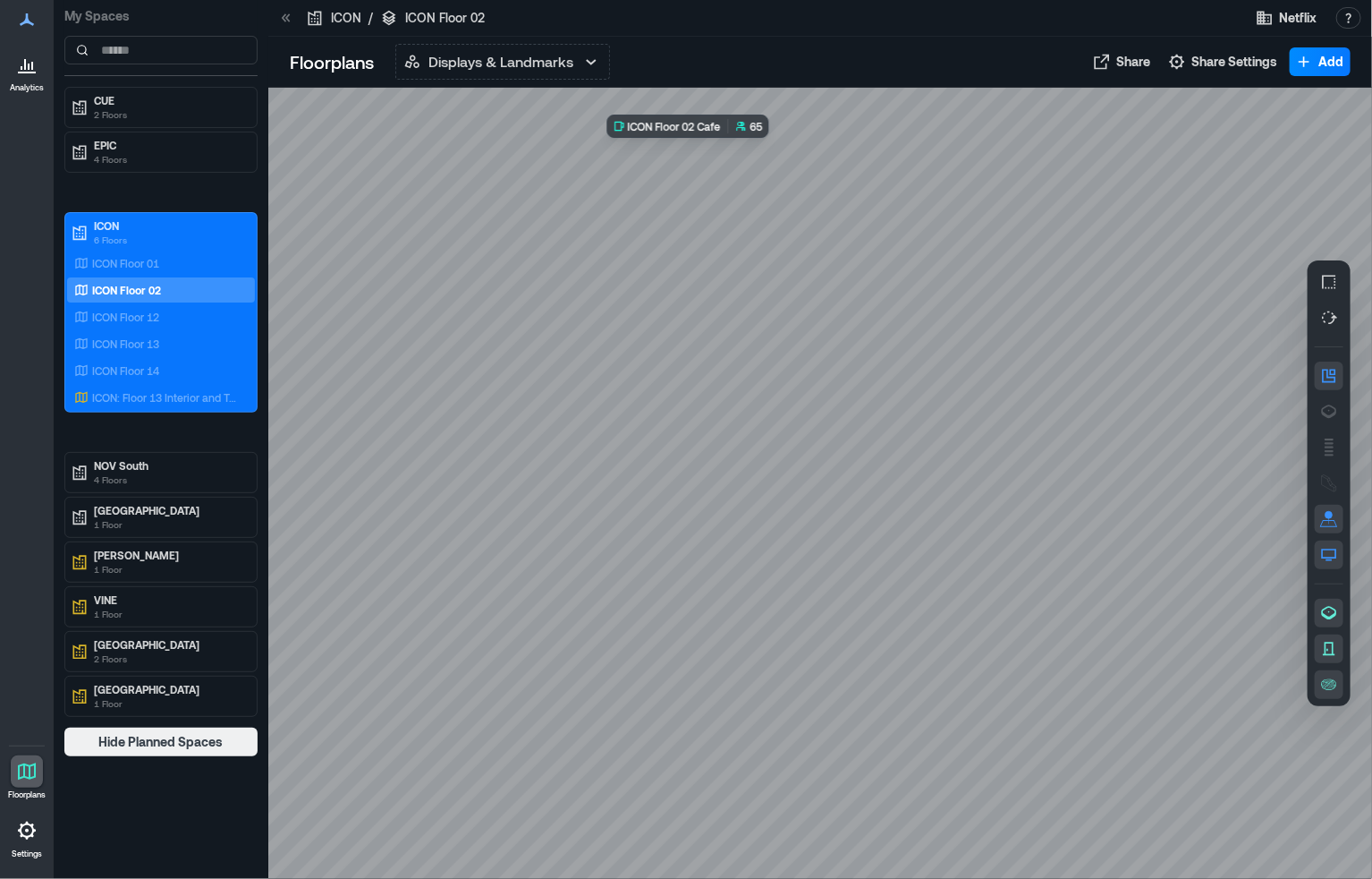
click at [764, 154] on div at bounding box center [820, 484] width 1104 height 792
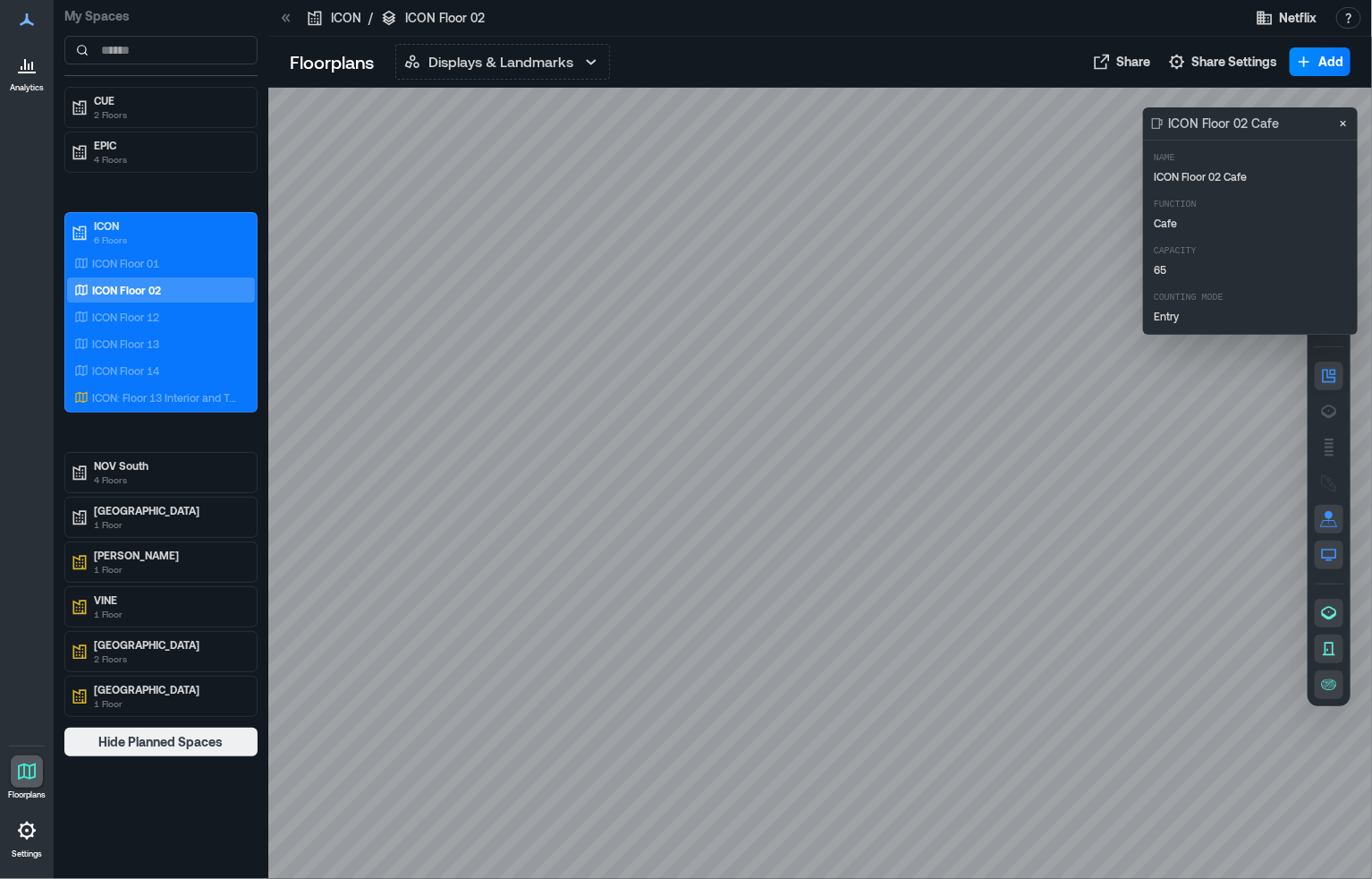
click at [970, 470] on div at bounding box center [820, 484] width 1104 height 792
click at [1344, 119] on icon "Close" at bounding box center [1344, 123] width 15 height 15
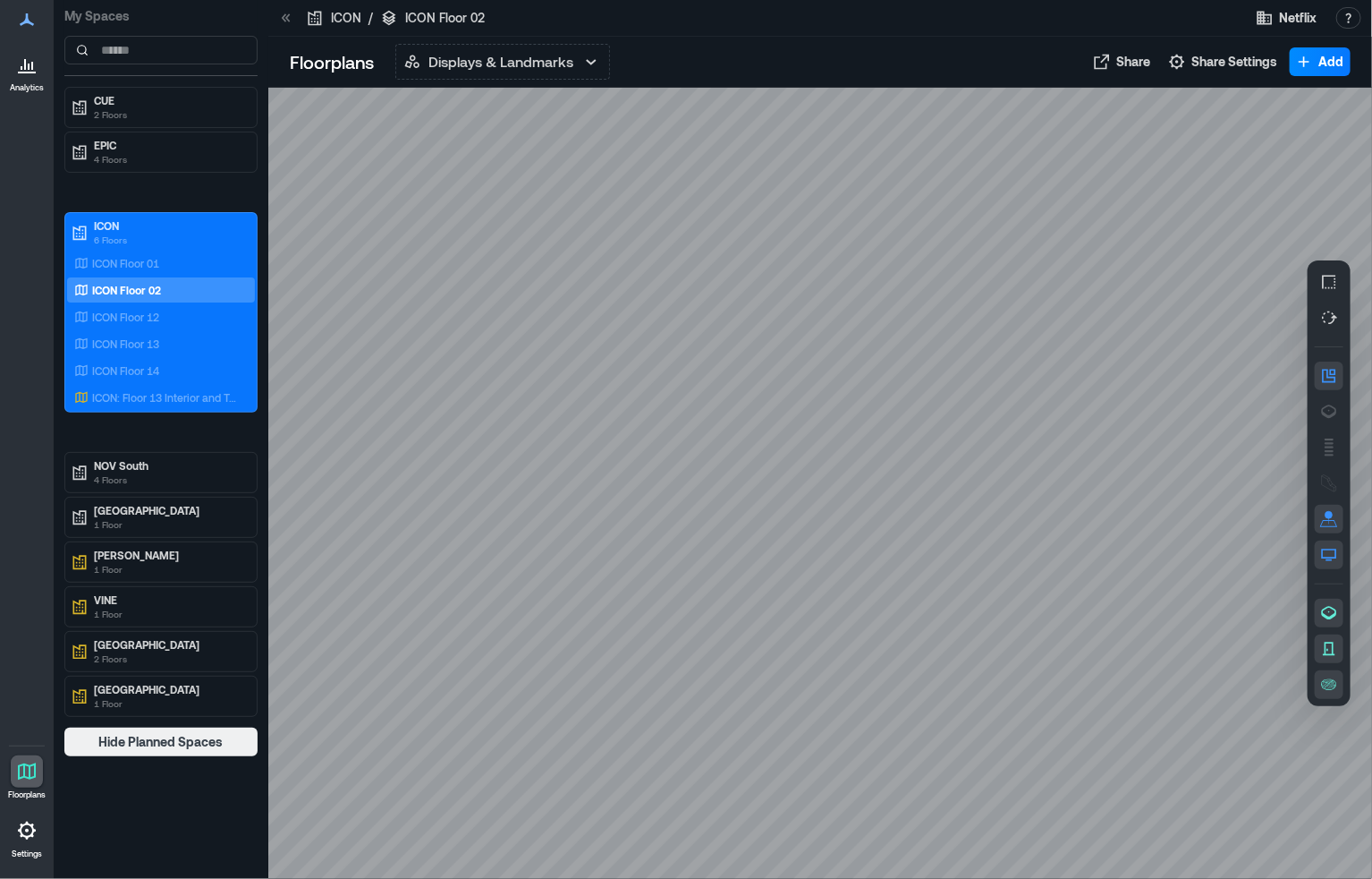
click at [17, 70] on icon at bounding box center [27, 64] width 21 height 21
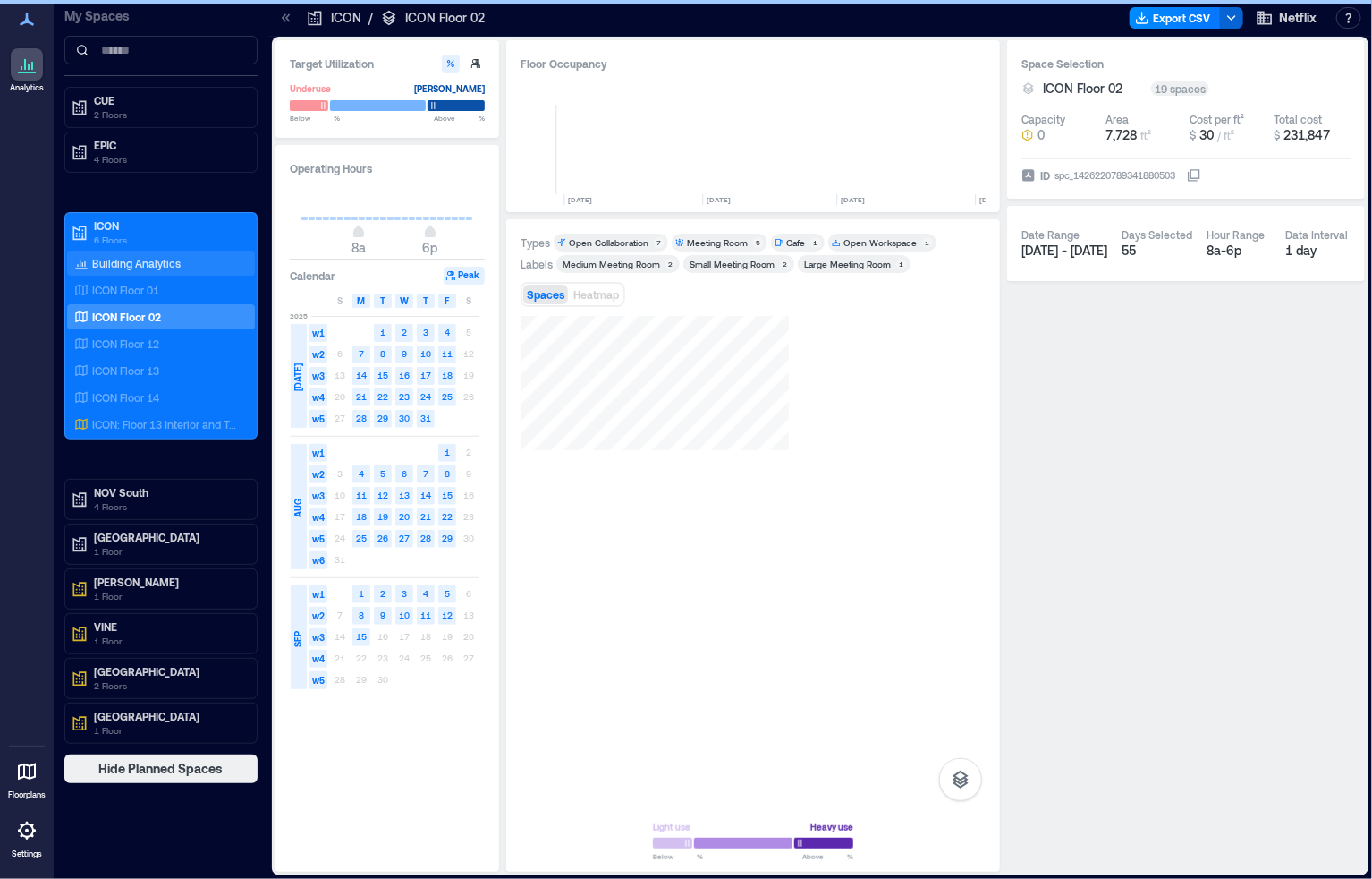
scroll to position [0, 472]
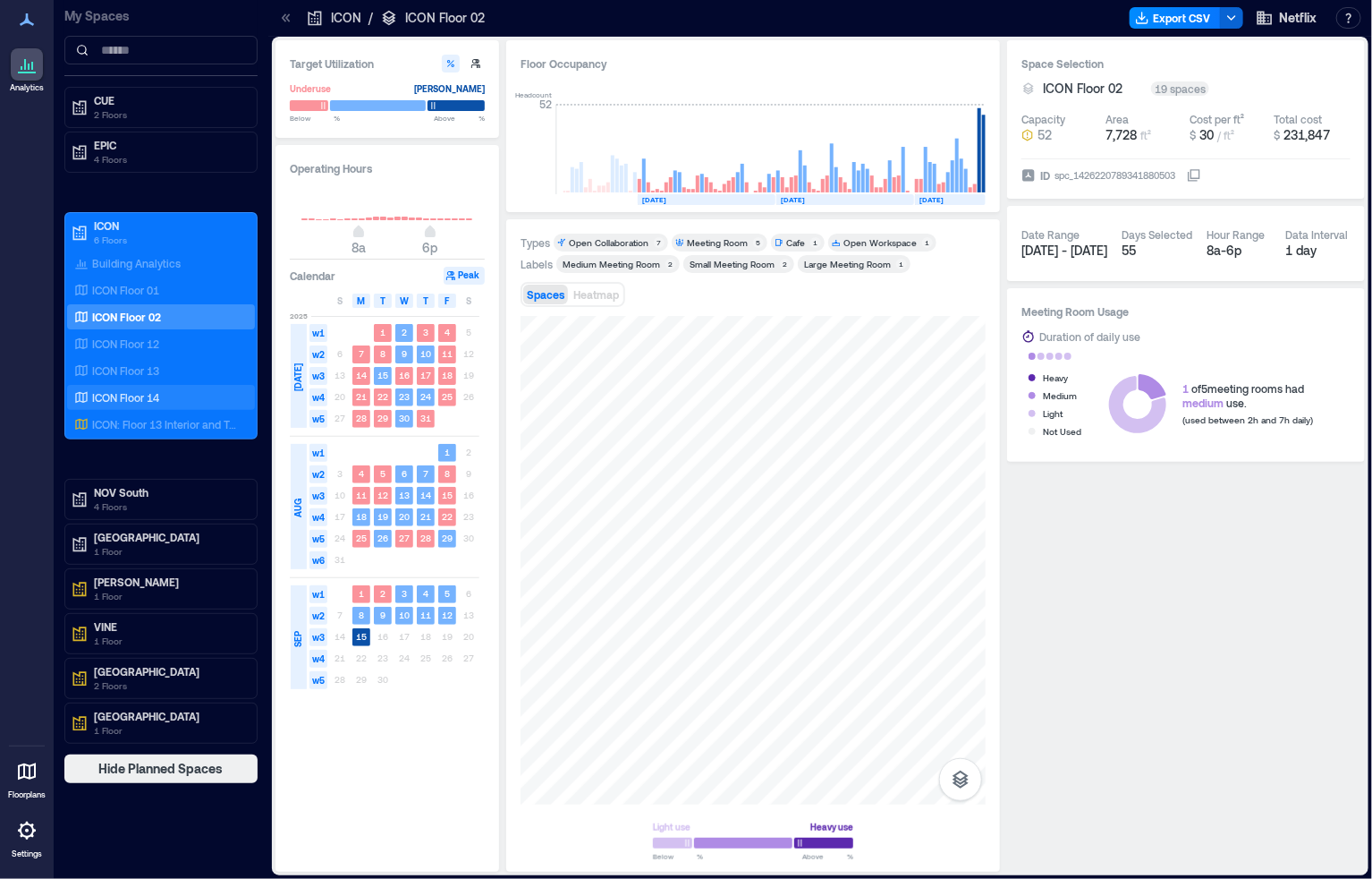
click at [147, 391] on p "ICON Floor 14" at bounding box center [126, 397] width 67 height 15
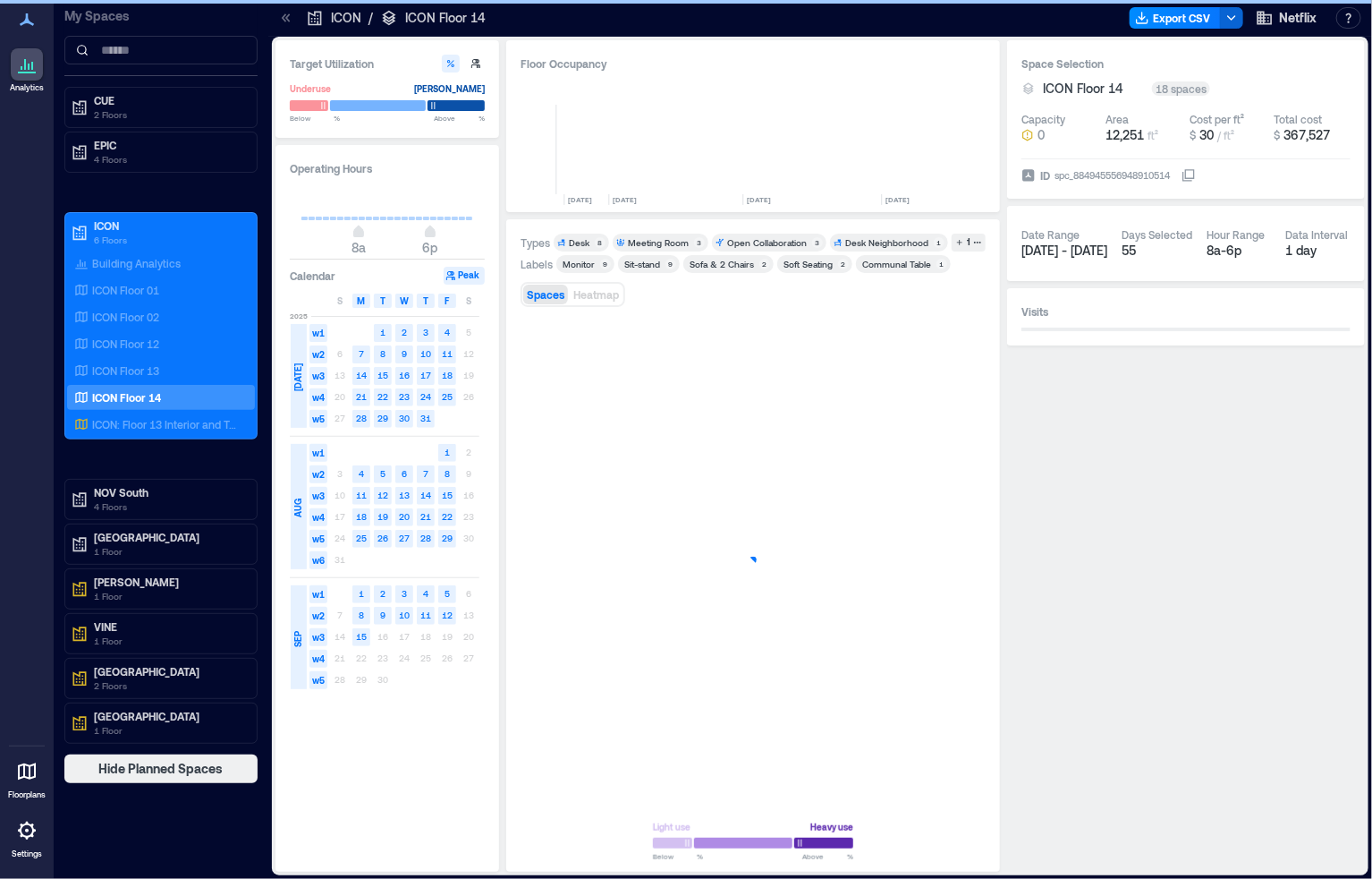
scroll to position [0, 6641]
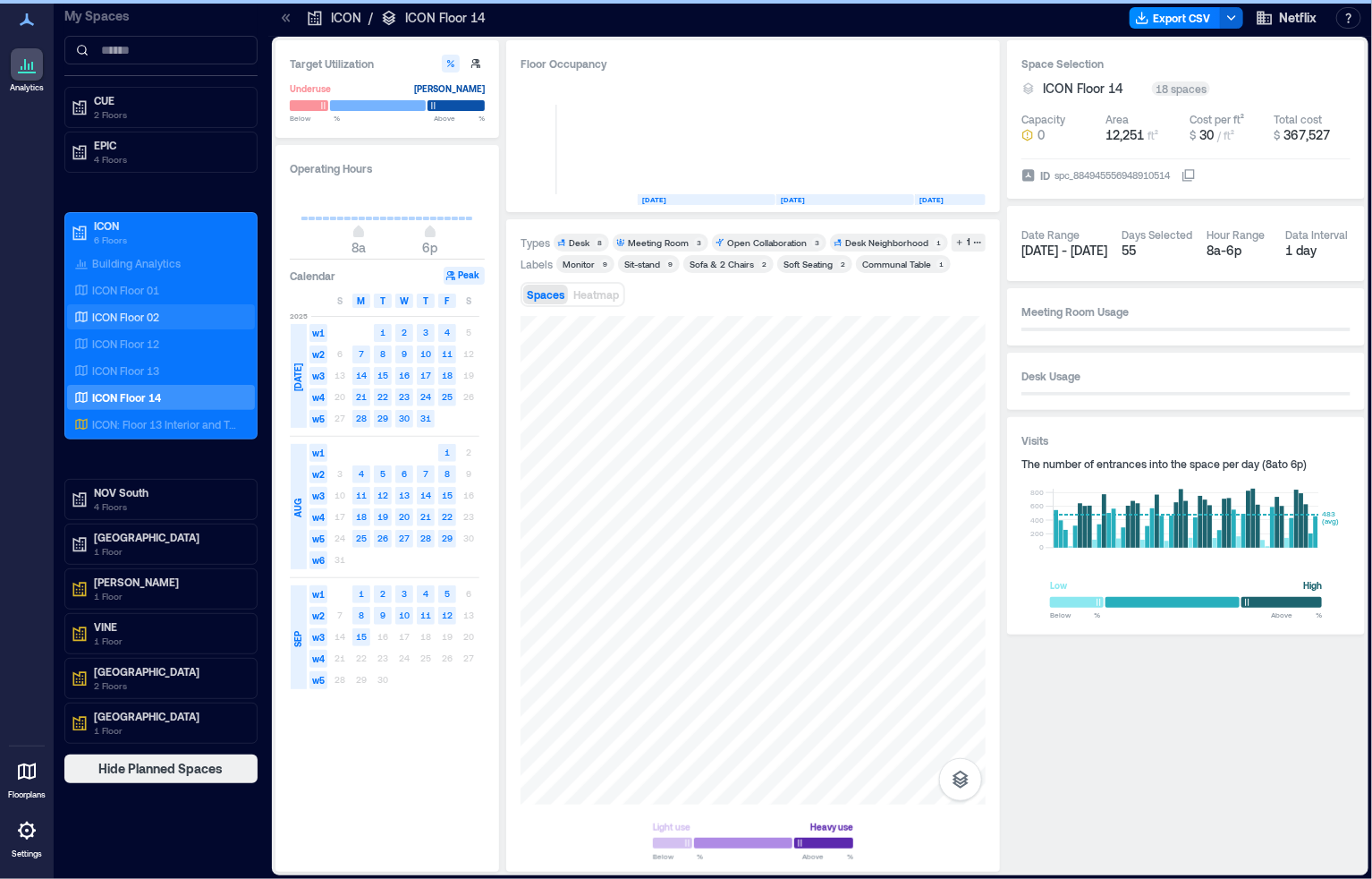
click at [167, 325] on div "ICON Floor 02" at bounding box center [161, 317] width 188 height 25
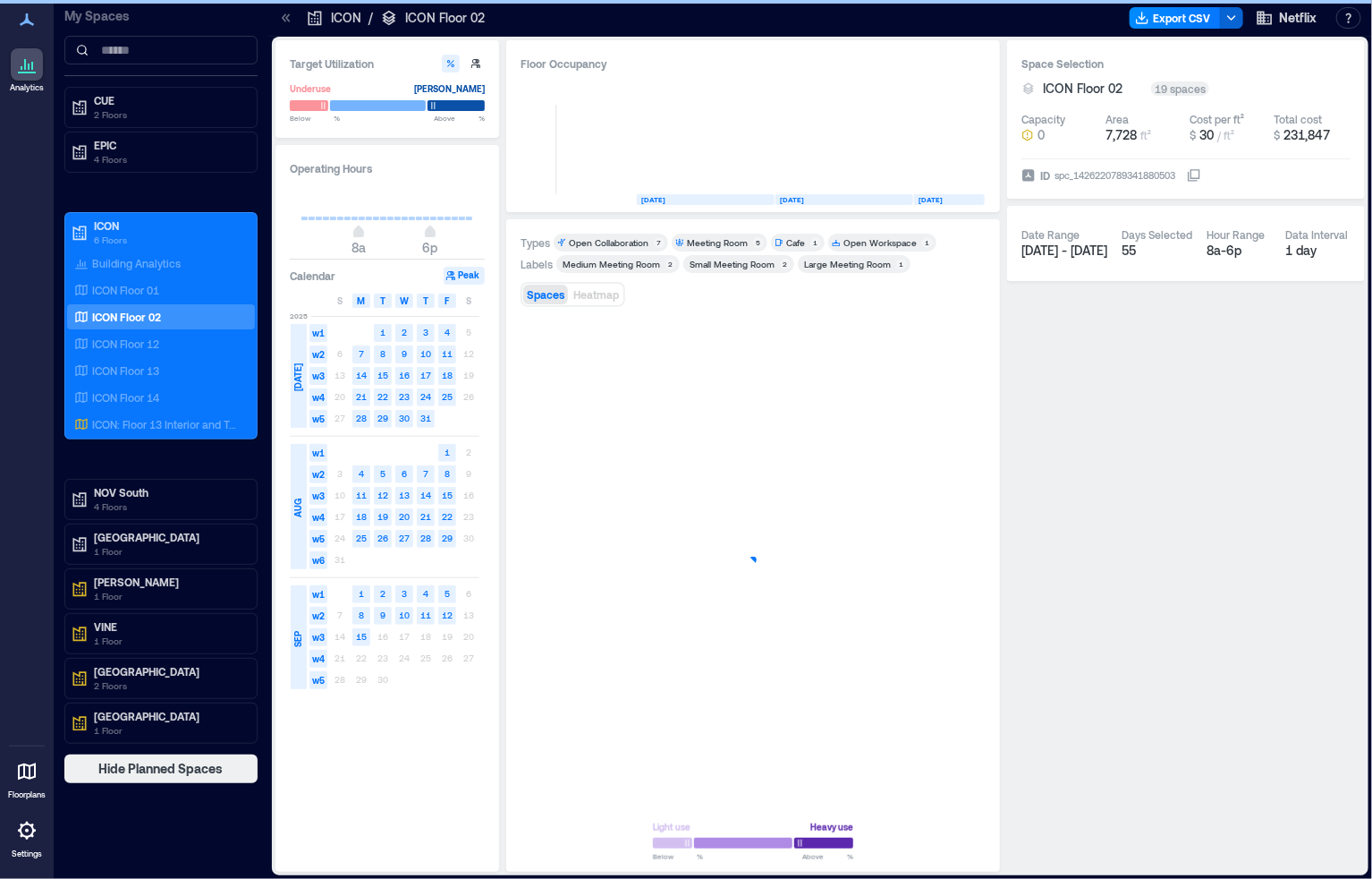
scroll to position [0, 472]
click at [1100, 421] on div "Space Selection ICON Floor 02 19 spaces Capacity 0 Area 7,728 ft² Cost per ft² …" at bounding box center [1186, 456] width 358 height 831
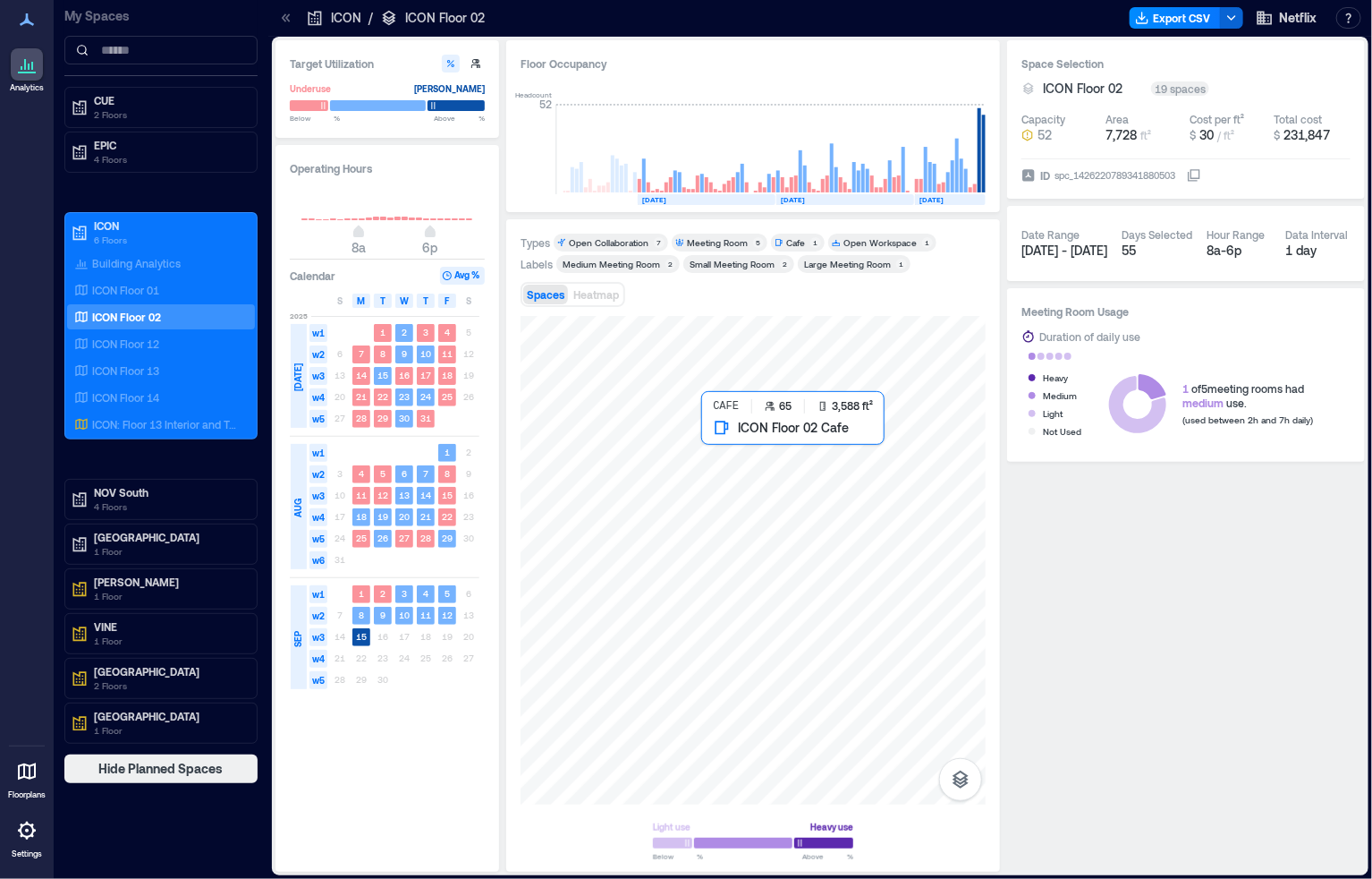
click at [784, 482] on div at bounding box center [753, 560] width 465 height 489
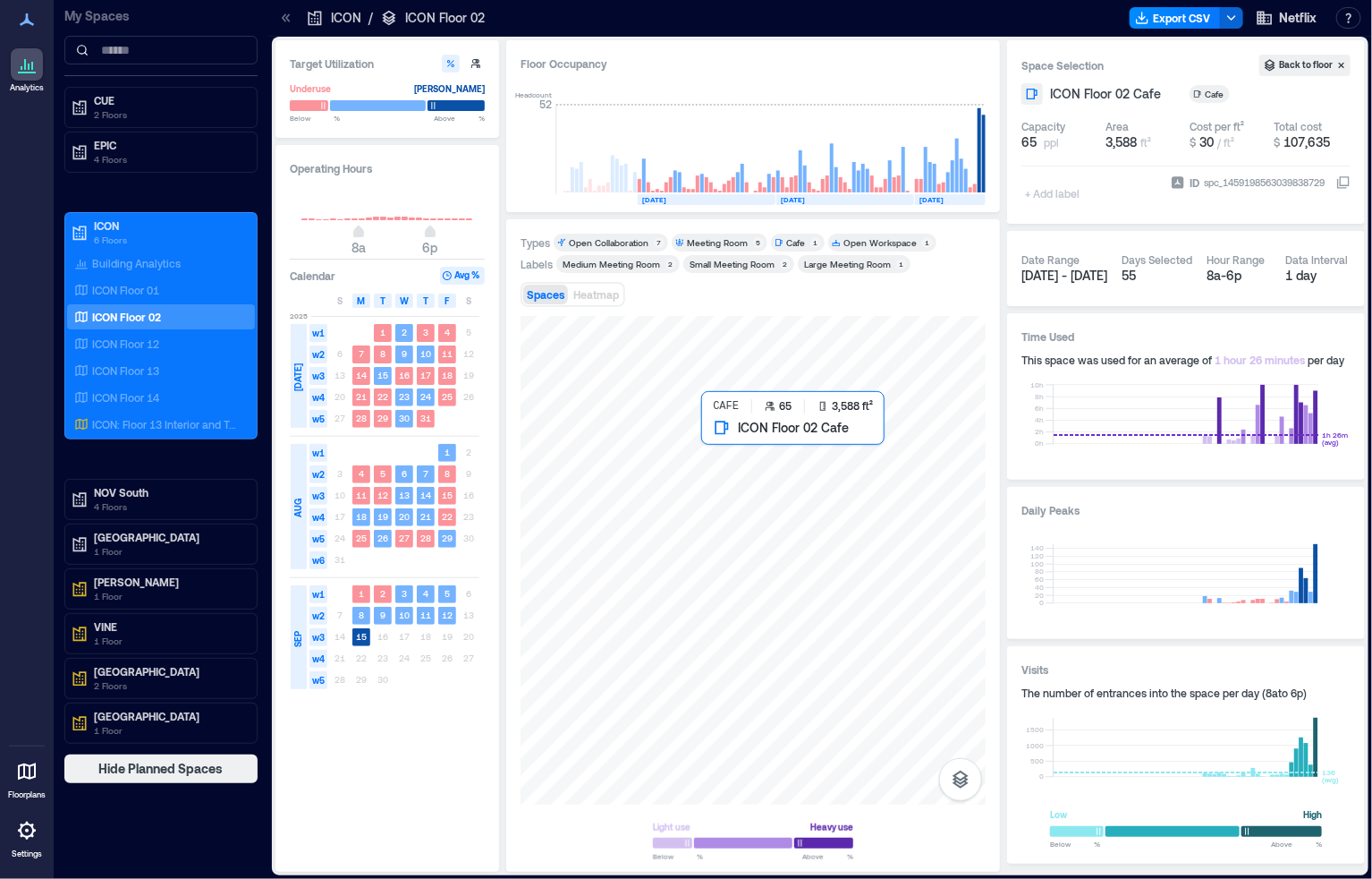
click at [794, 474] on div at bounding box center [753, 560] width 465 height 489
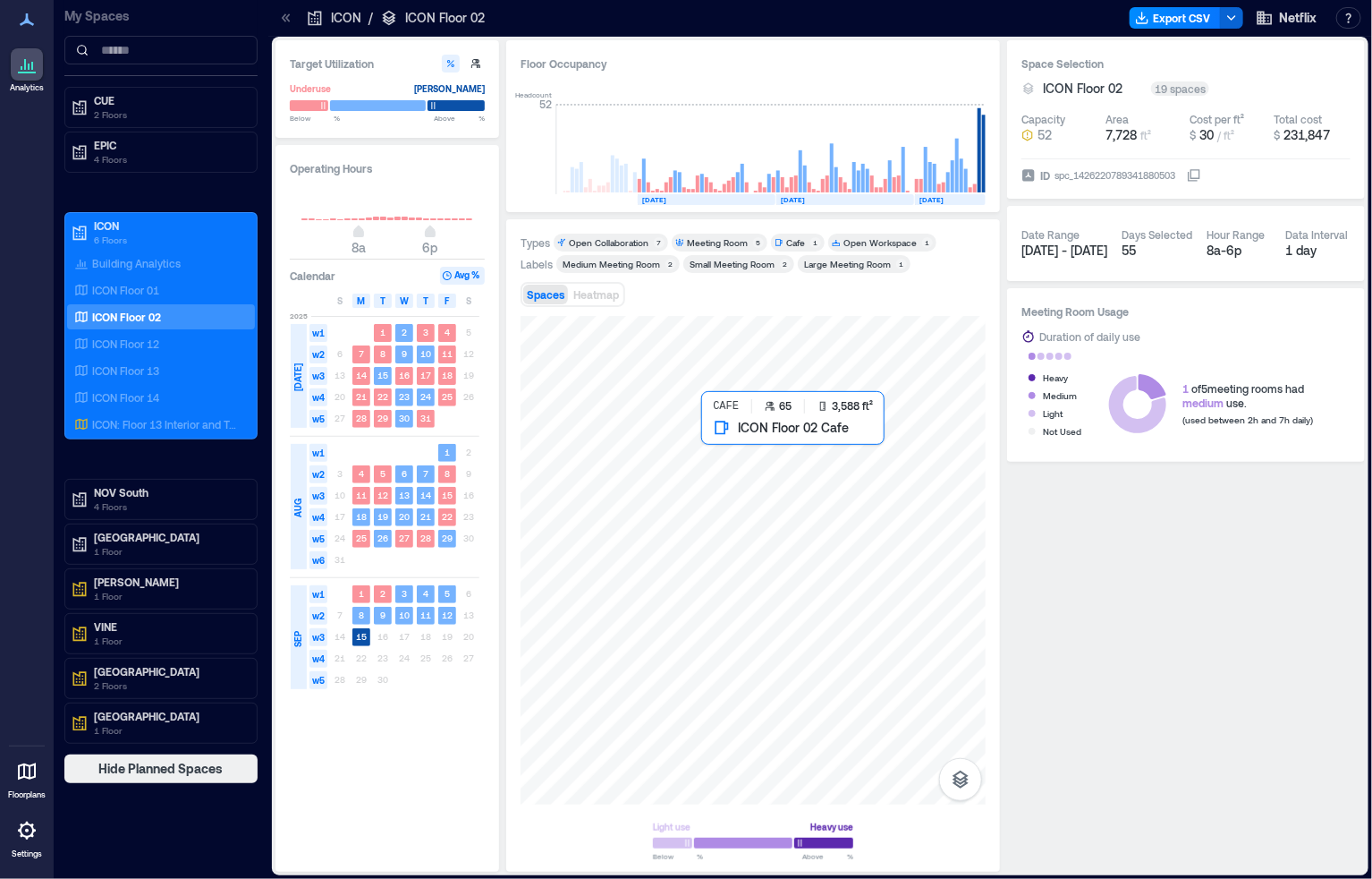
click at [763, 446] on div at bounding box center [753, 560] width 465 height 489
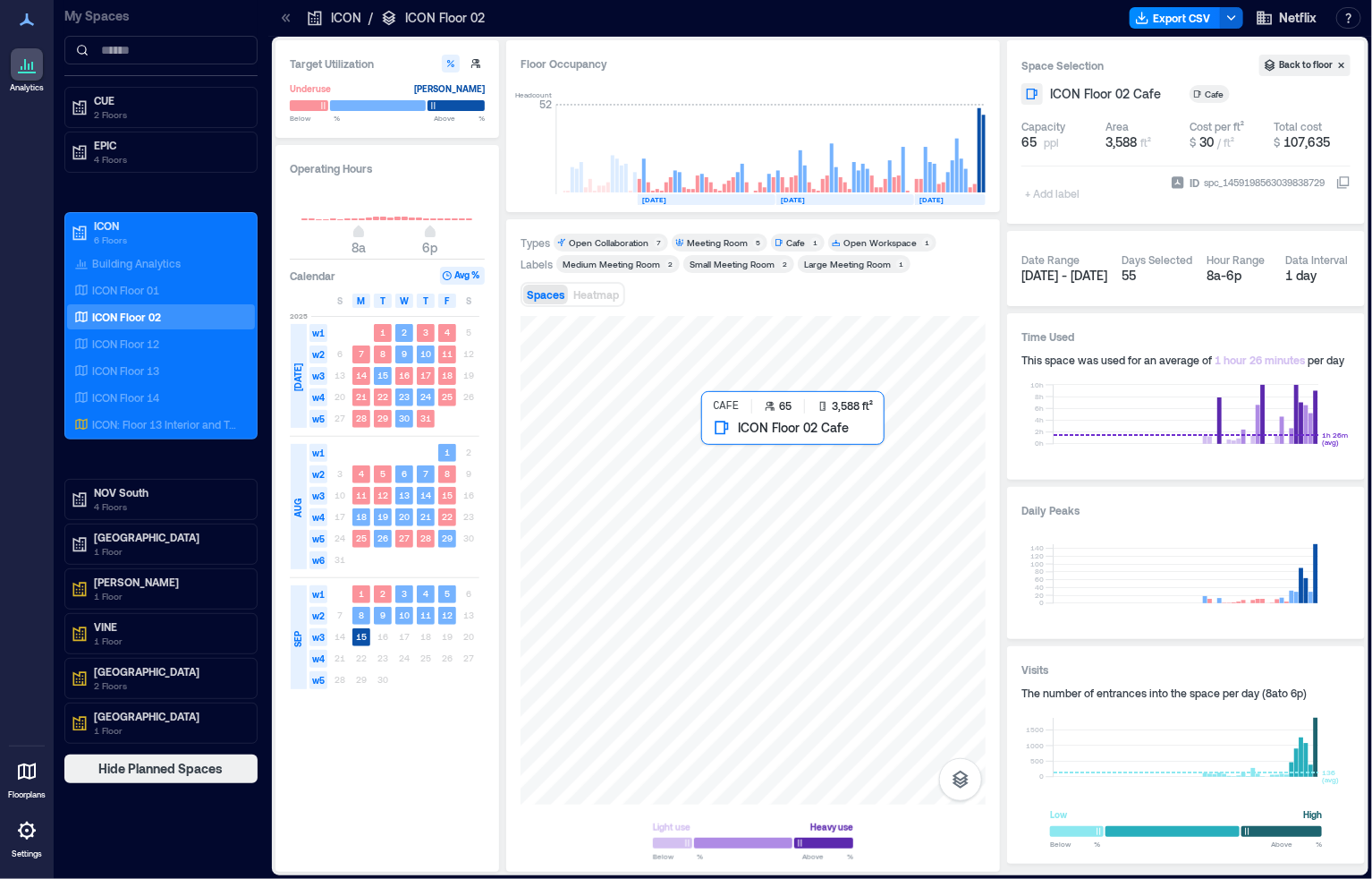
click at [780, 470] on div at bounding box center [753, 560] width 465 height 489
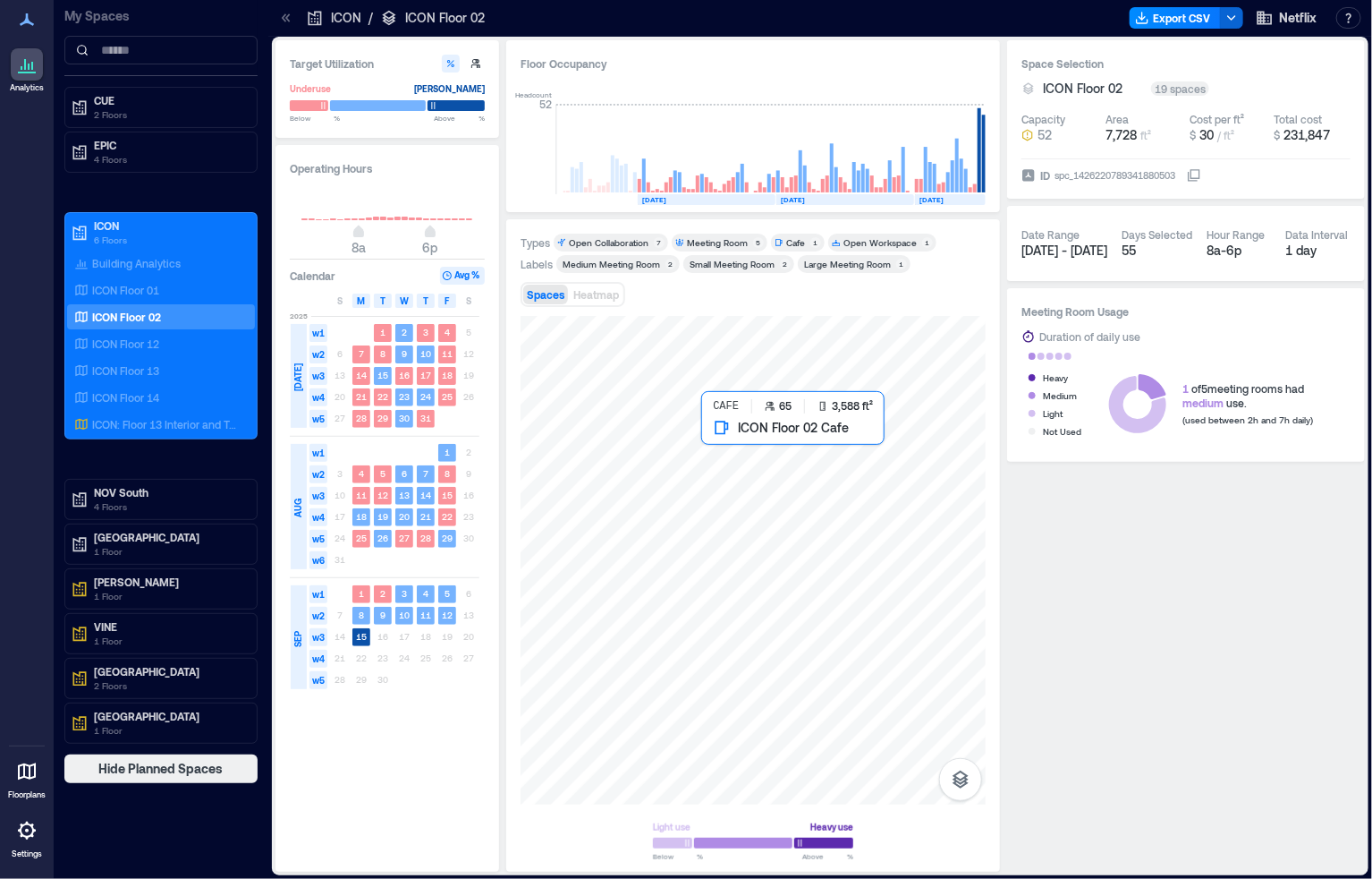
click at [797, 472] on div at bounding box center [753, 560] width 465 height 489
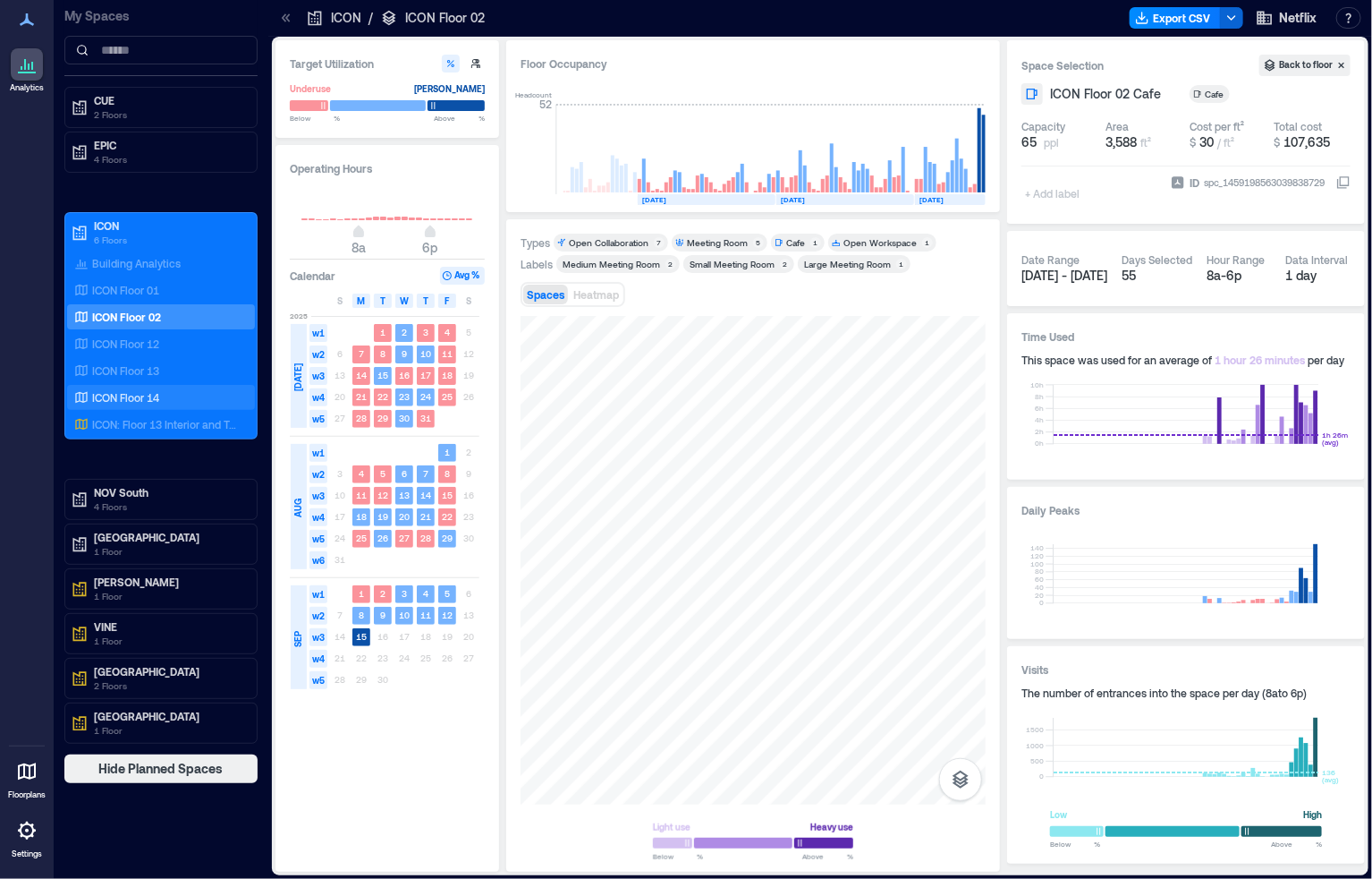
click at [148, 395] on p "ICON Floor 14" at bounding box center [126, 397] width 67 height 15
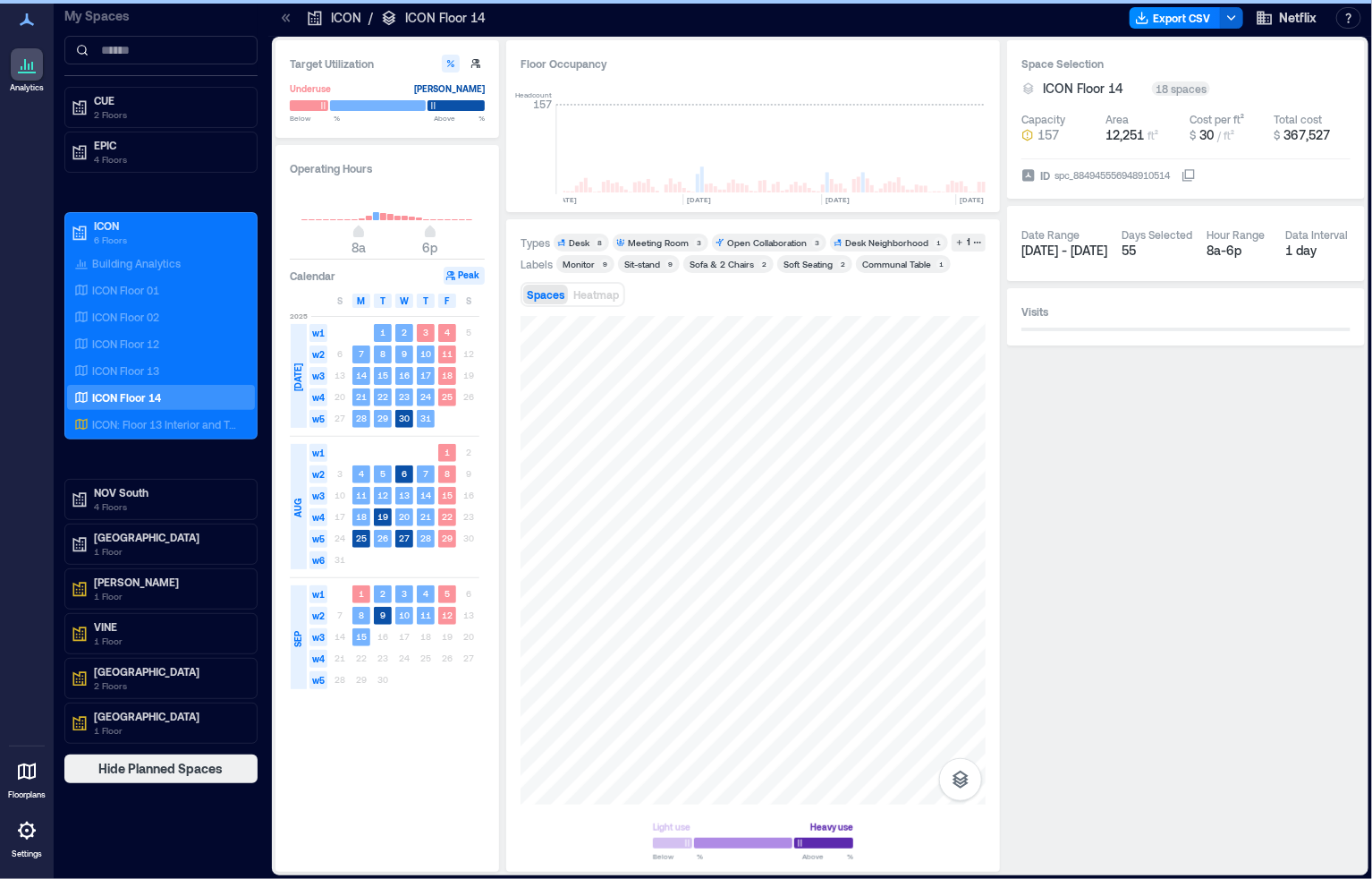
scroll to position [0, 6641]
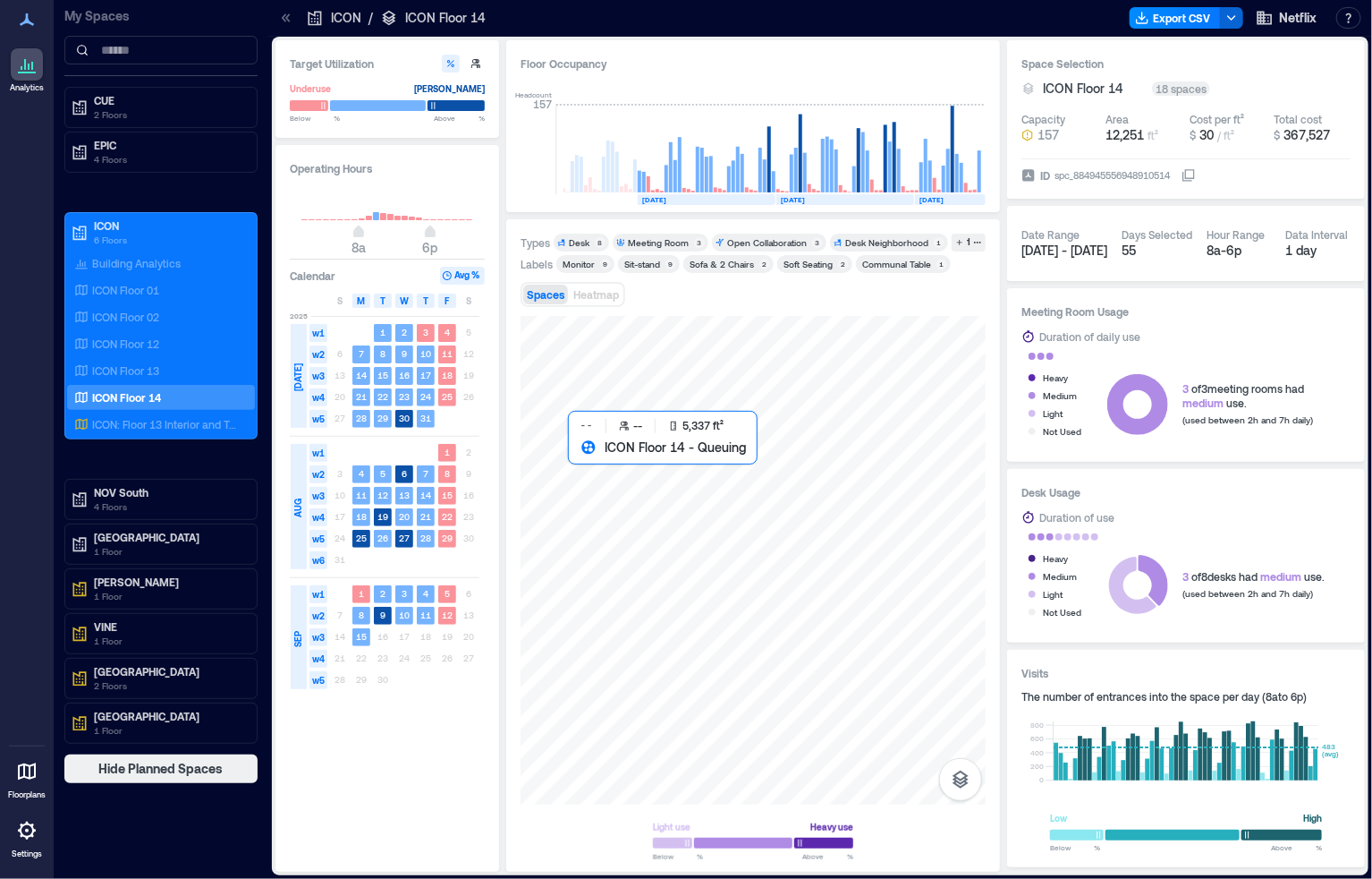
click at [876, 451] on div at bounding box center [753, 560] width 465 height 489
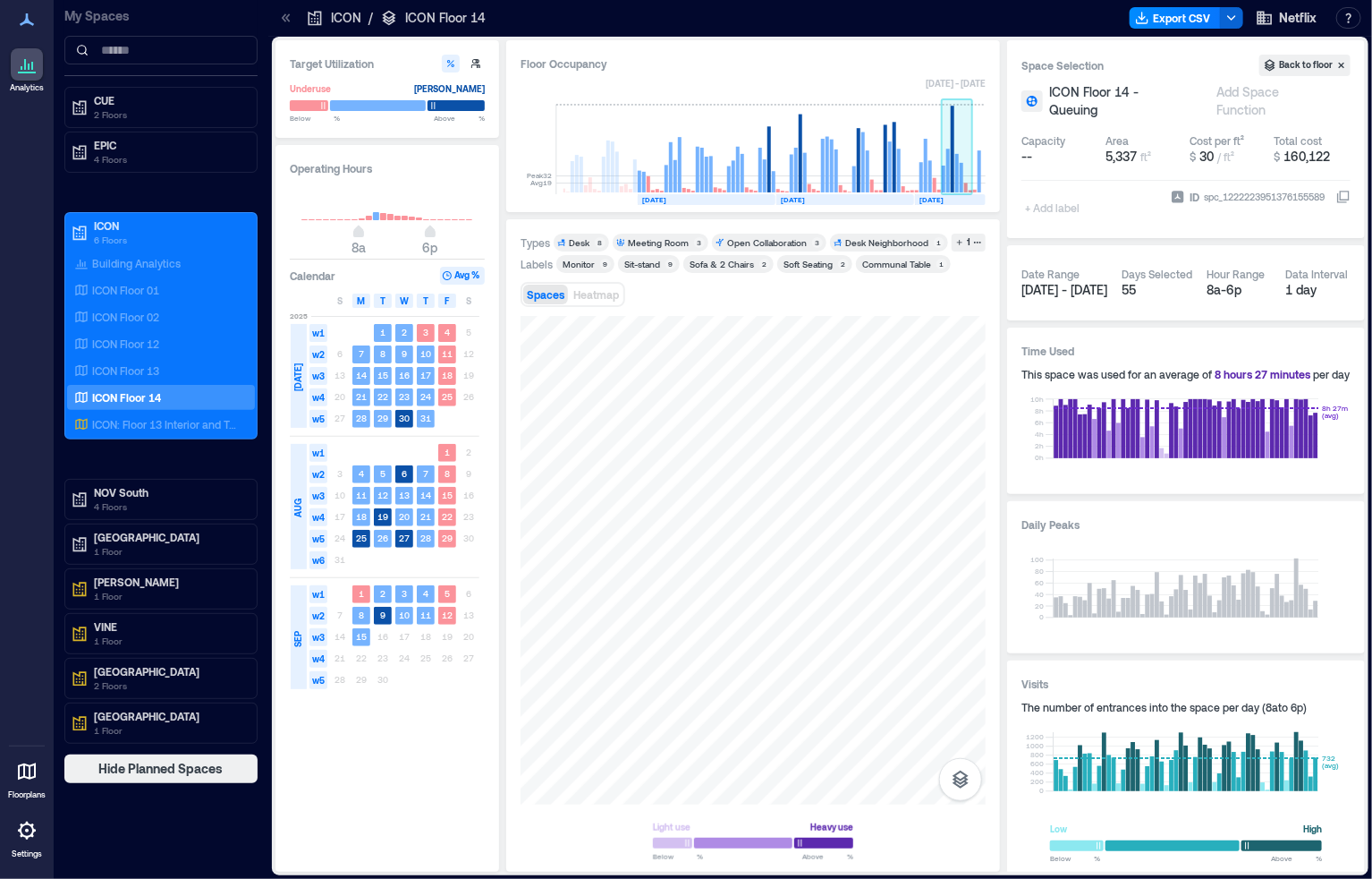
click at [953, 168] on rect at bounding box center [953, 148] width 4 height 87
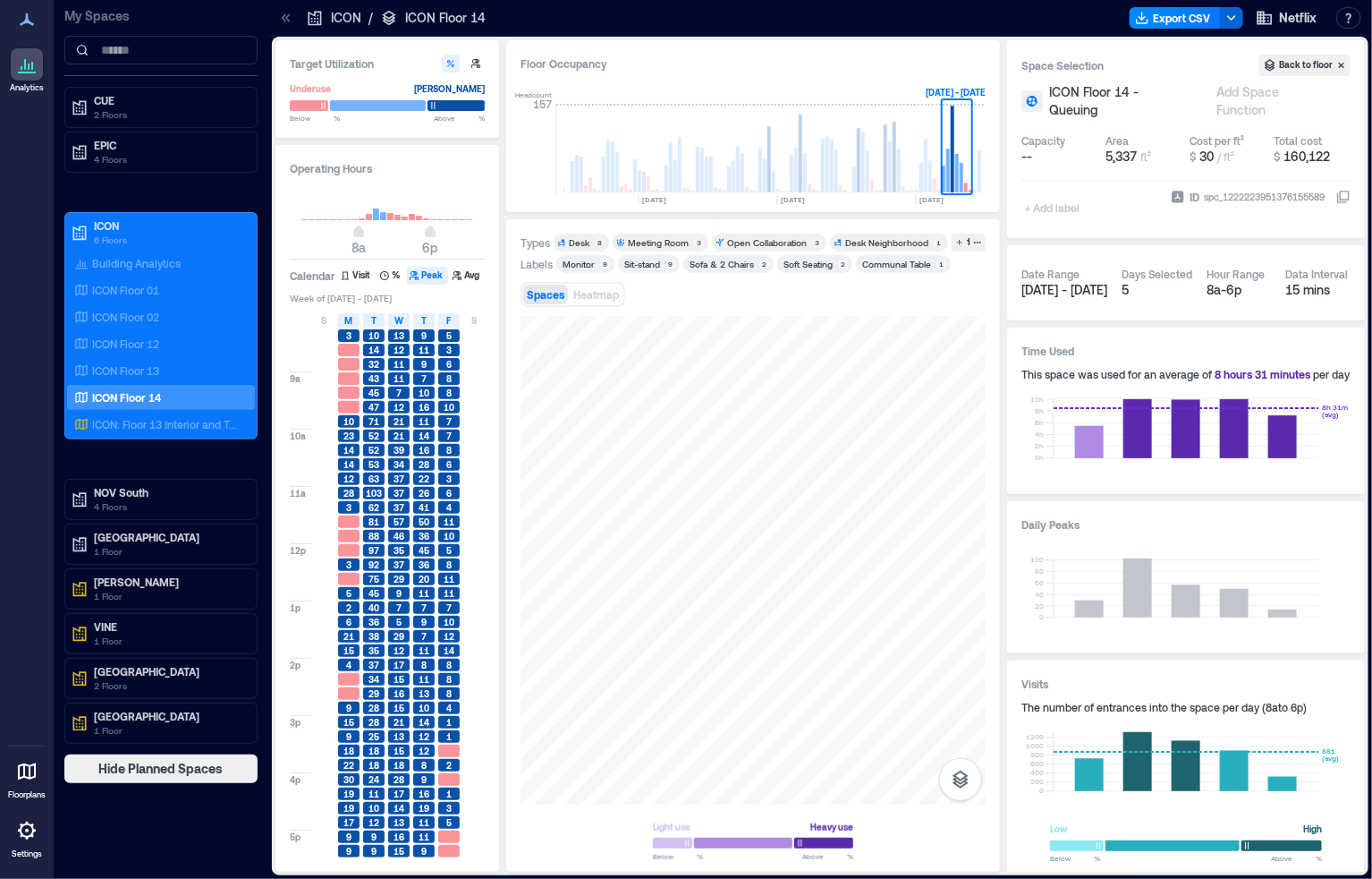
scroll to position [47, 0]
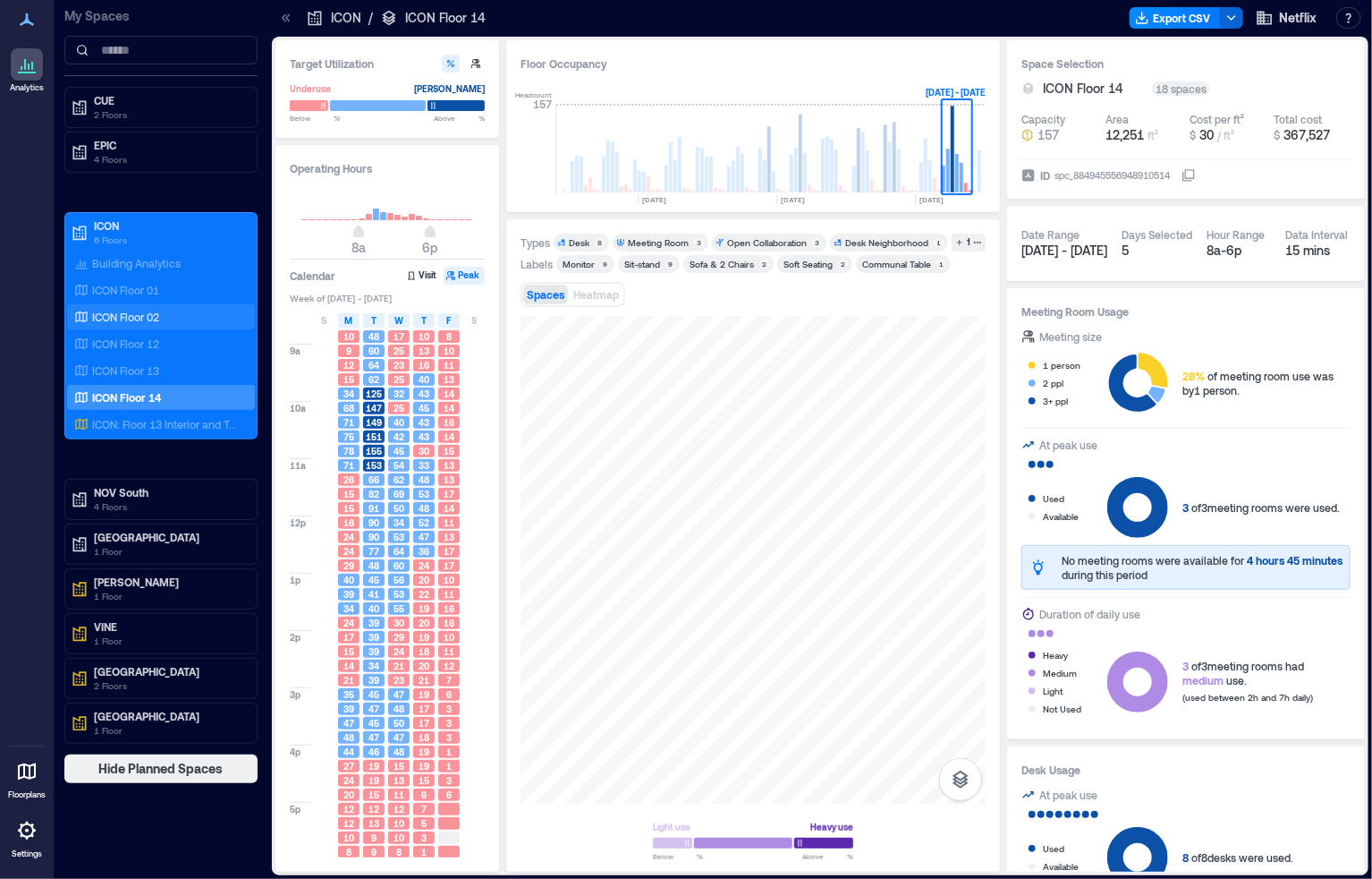
click at [158, 315] on p "ICON Floor 02" at bounding box center [126, 316] width 67 height 15
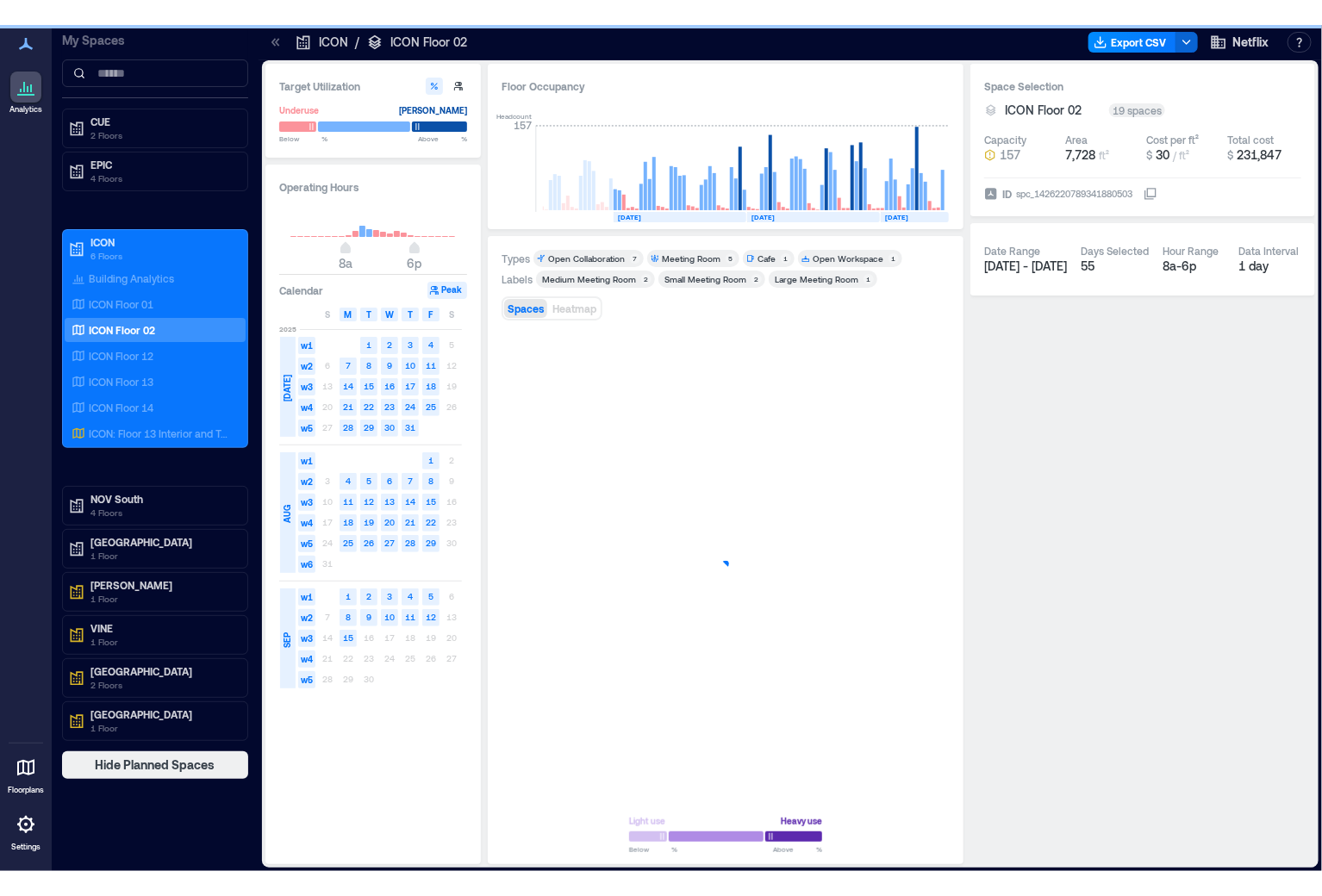
scroll to position [0, 455]
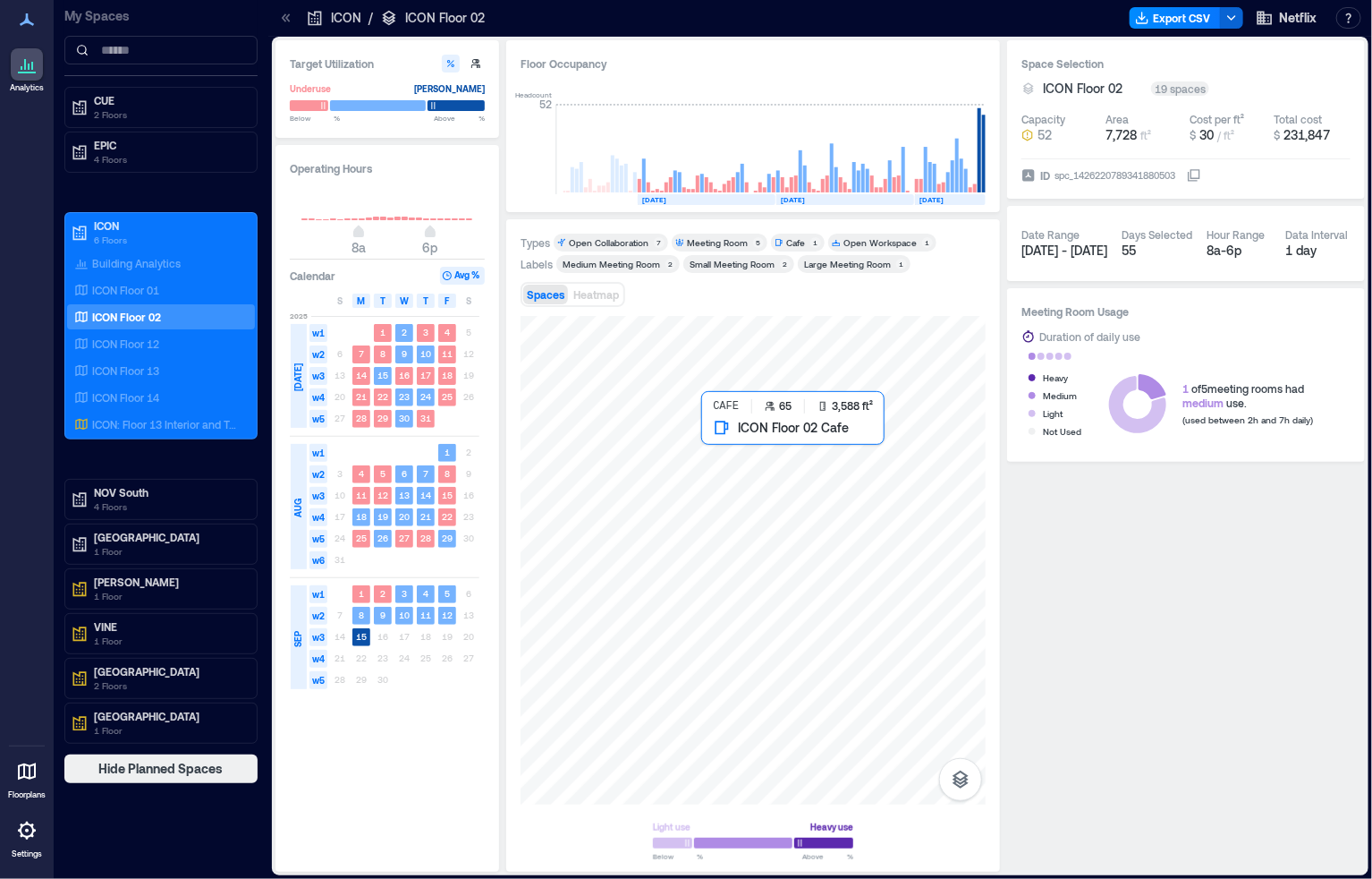
click at [811, 447] on div at bounding box center [753, 560] width 465 height 489
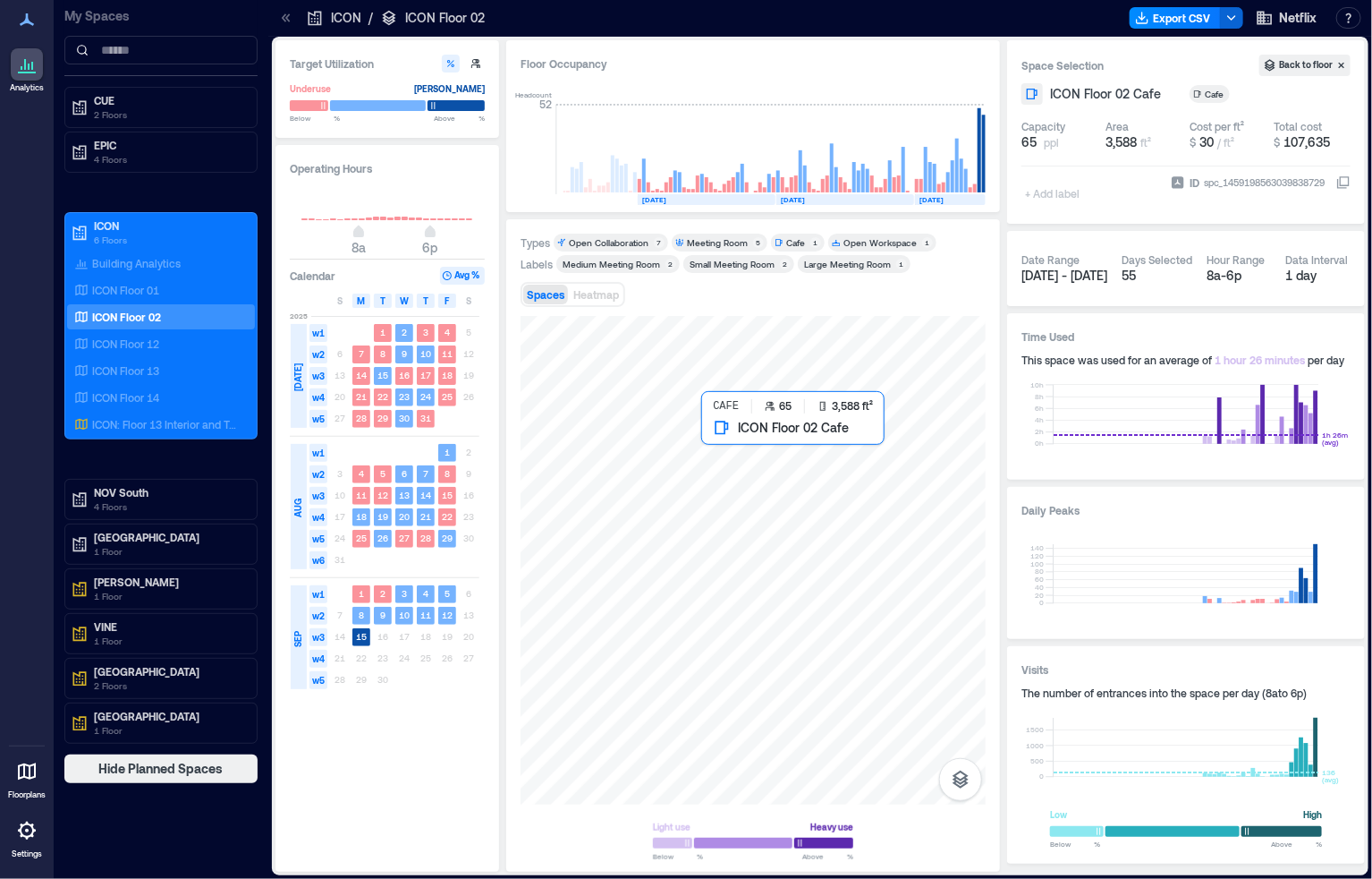
click at [760, 481] on div at bounding box center [753, 560] width 465 height 489
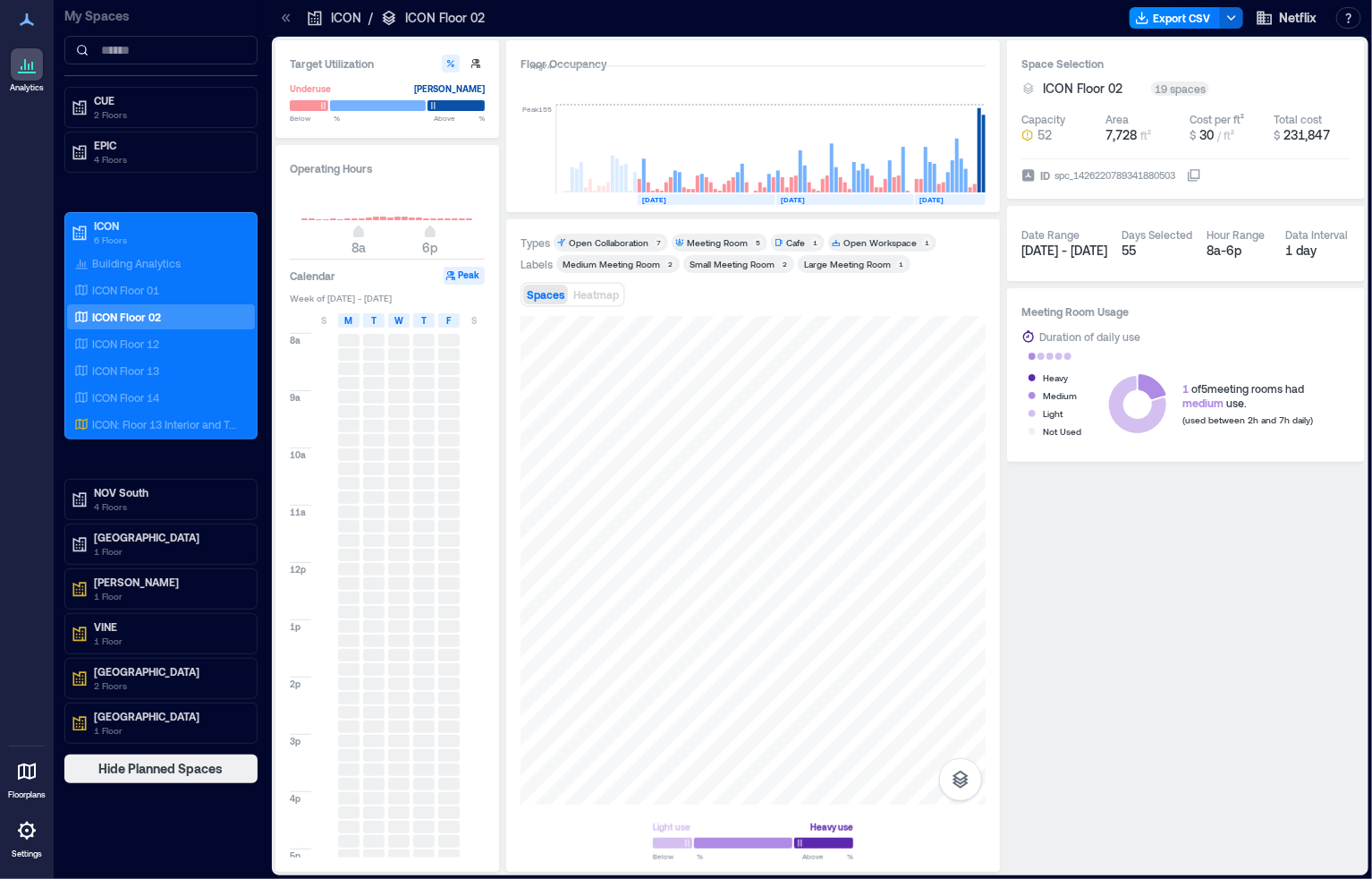
click at [982, 170] on rect at bounding box center [984, 153] width 4 height 78
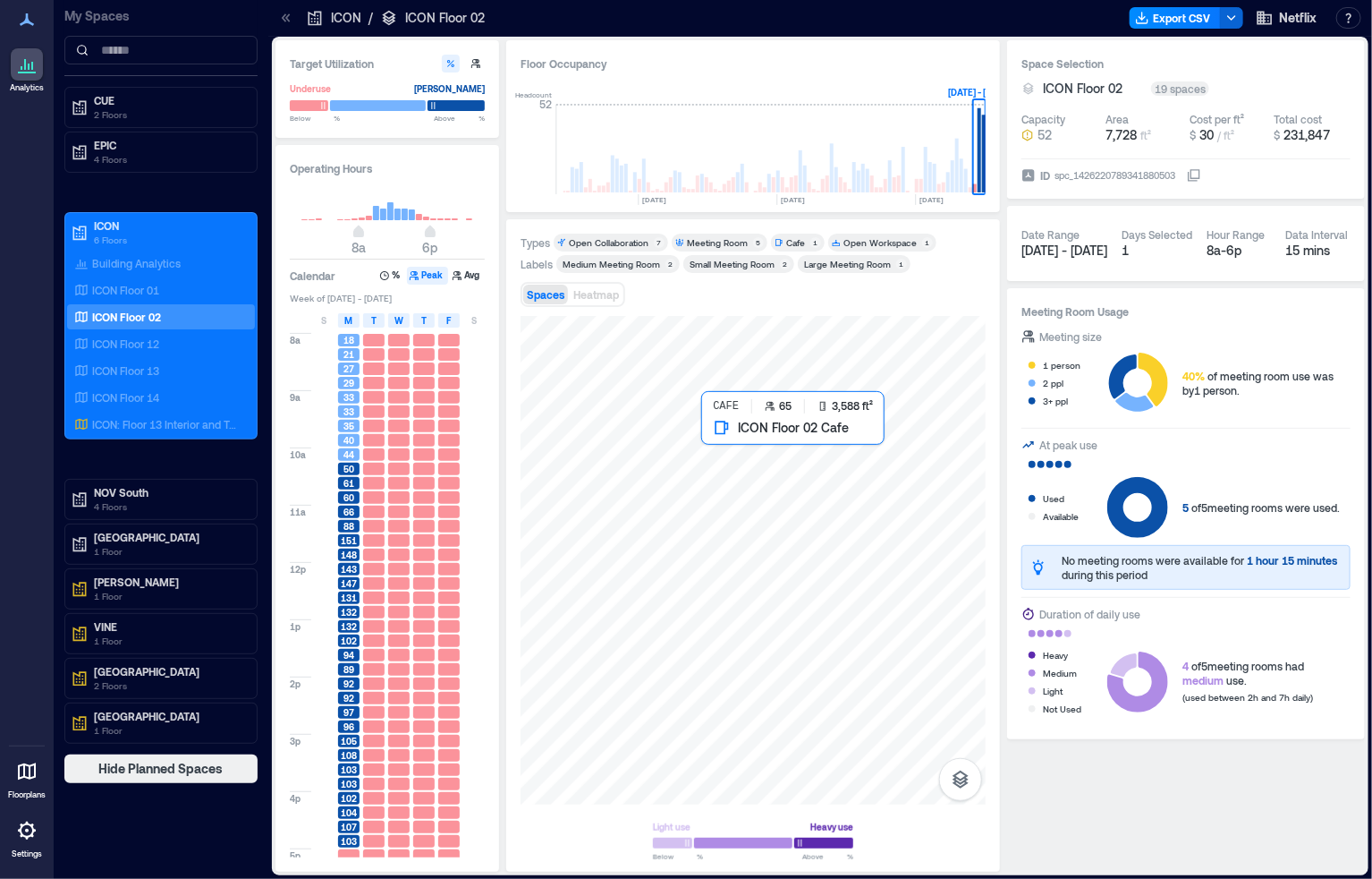
click at [766, 471] on div at bounding box center [753, 560] width 465 height 489
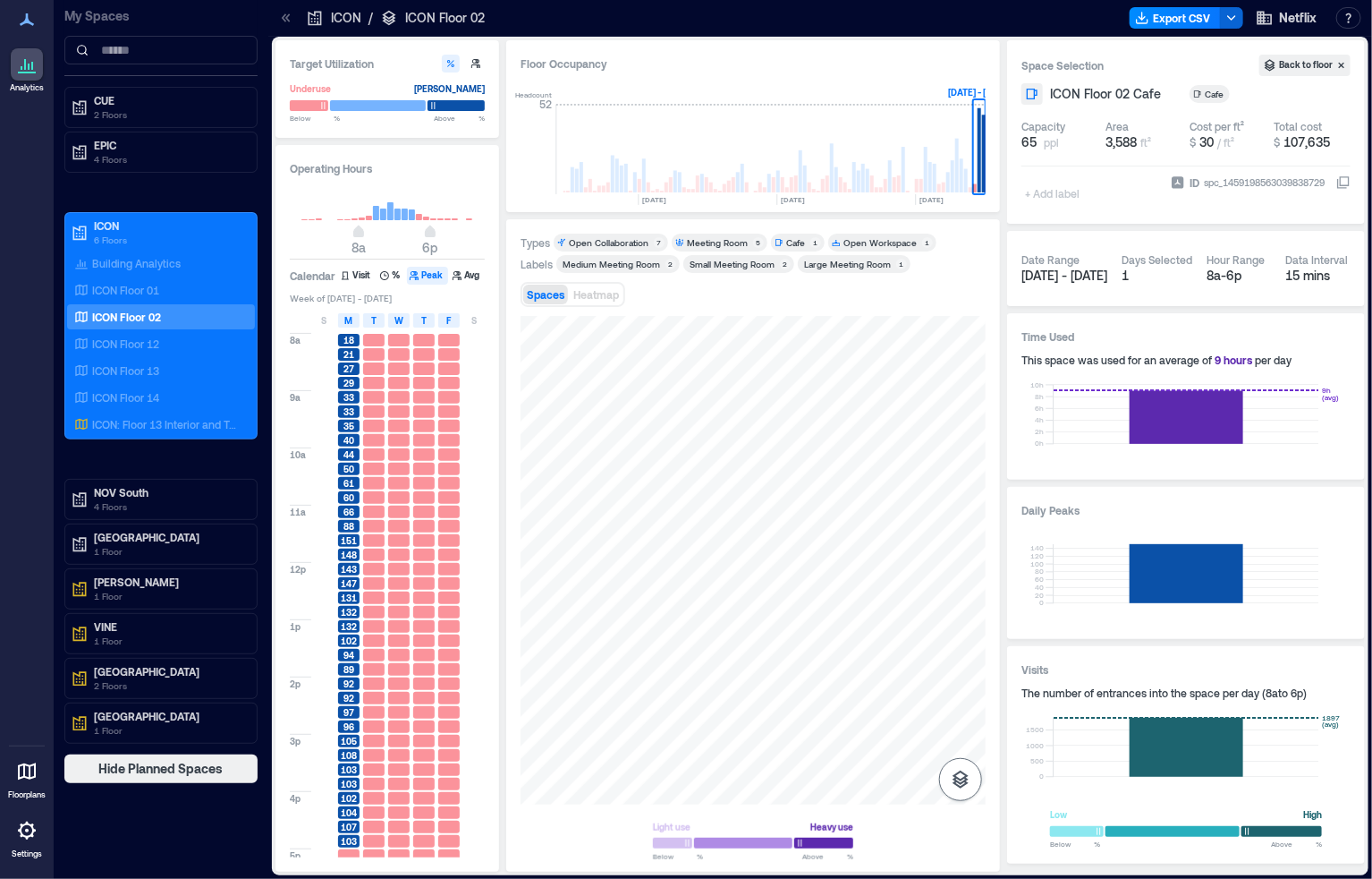
click at [966, 777] on icon "button" at bounding box center [960, 779] width 17 height 18
click at [955, 701] on p "Sensors" at bounding box center [960, 700] width 34 height 11
click at [656, 561] on div "K1FSY042" at bounding box center [753, 560] width 465 height 489
click at [1019, 335] on span "Details" at bounding box center [1009, 335] width 40 height 18
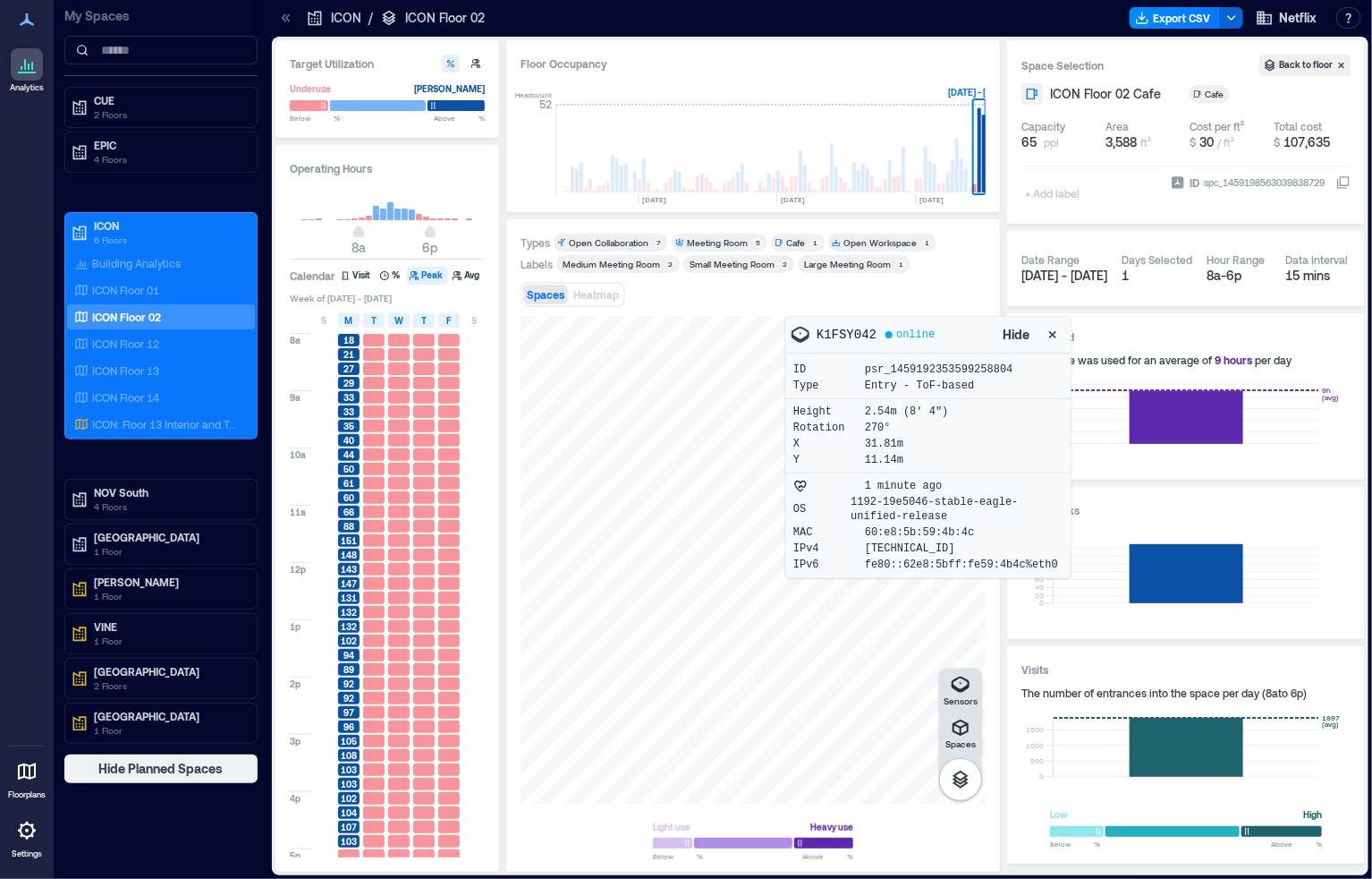
click at [1055, 331] on icon "button" at bounding box center [1053, 335] width 18 height 18
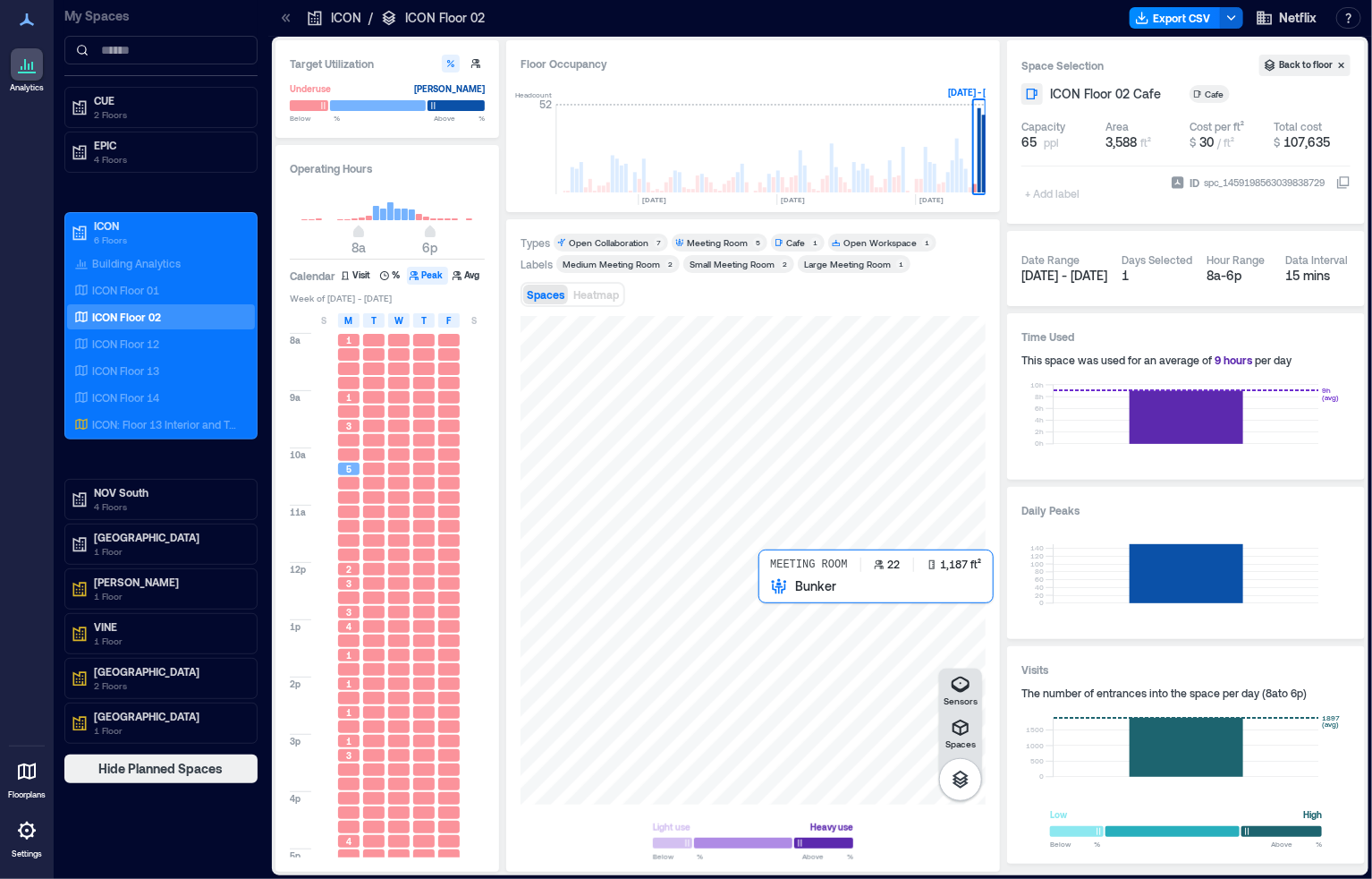
click at [818, 675] on div at bounding box center [753, 560] width 465 height 489
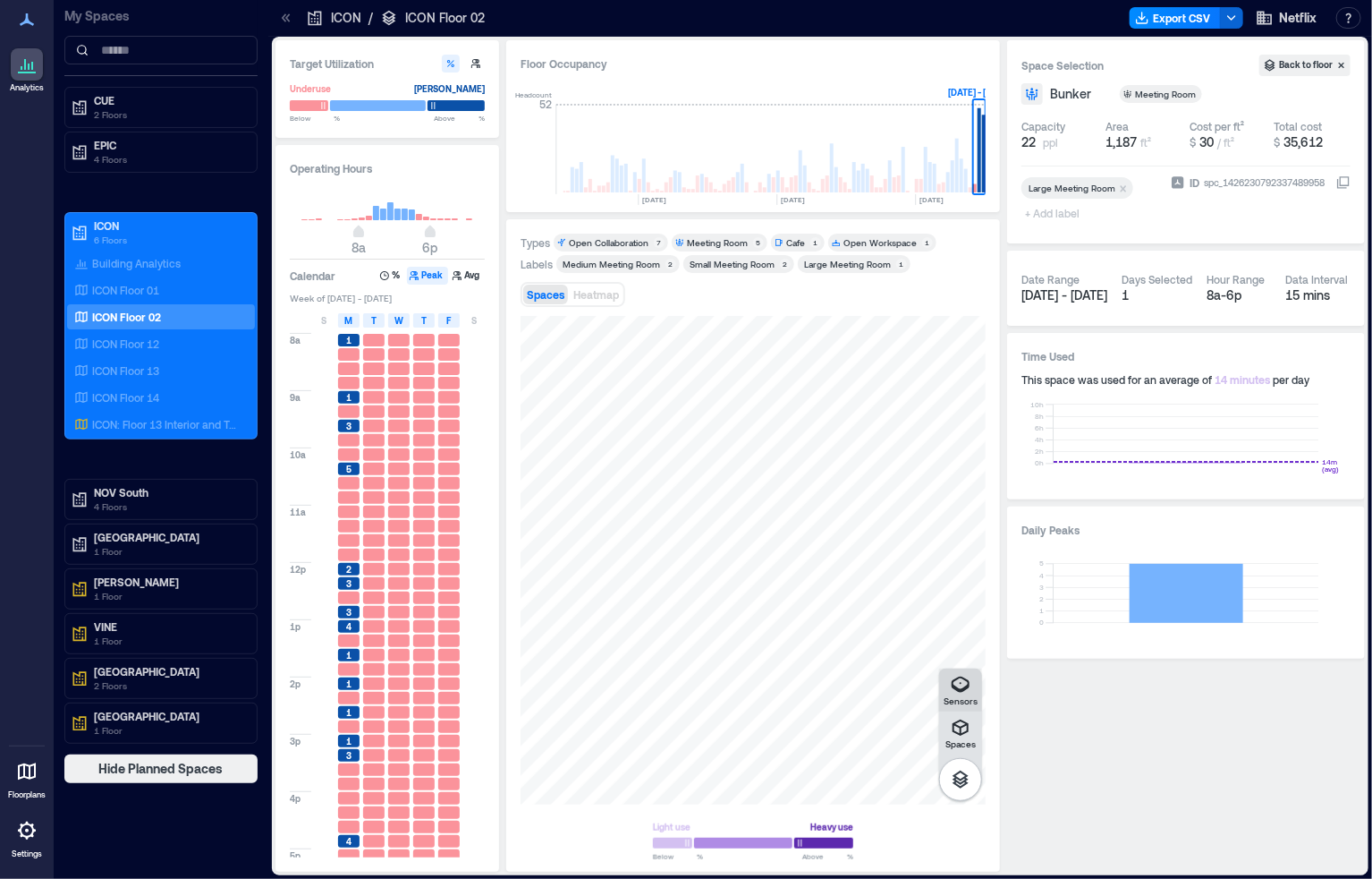
click at [962, 704] on p "Sensors" at bounding box center [960, 700] width 34 height 11
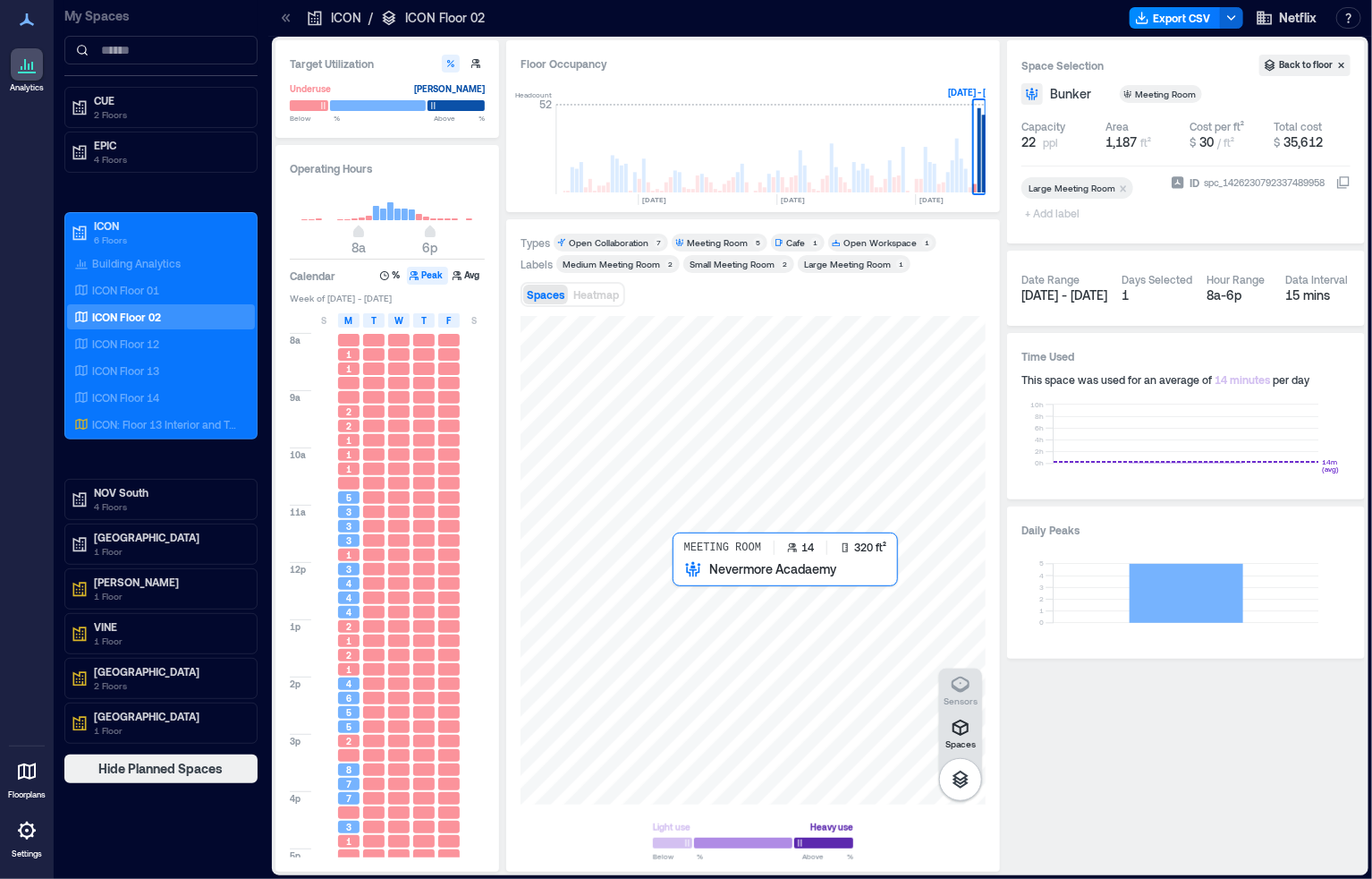
click at [709, 592] on div at bounding box center [753, 560] width 465 height 489
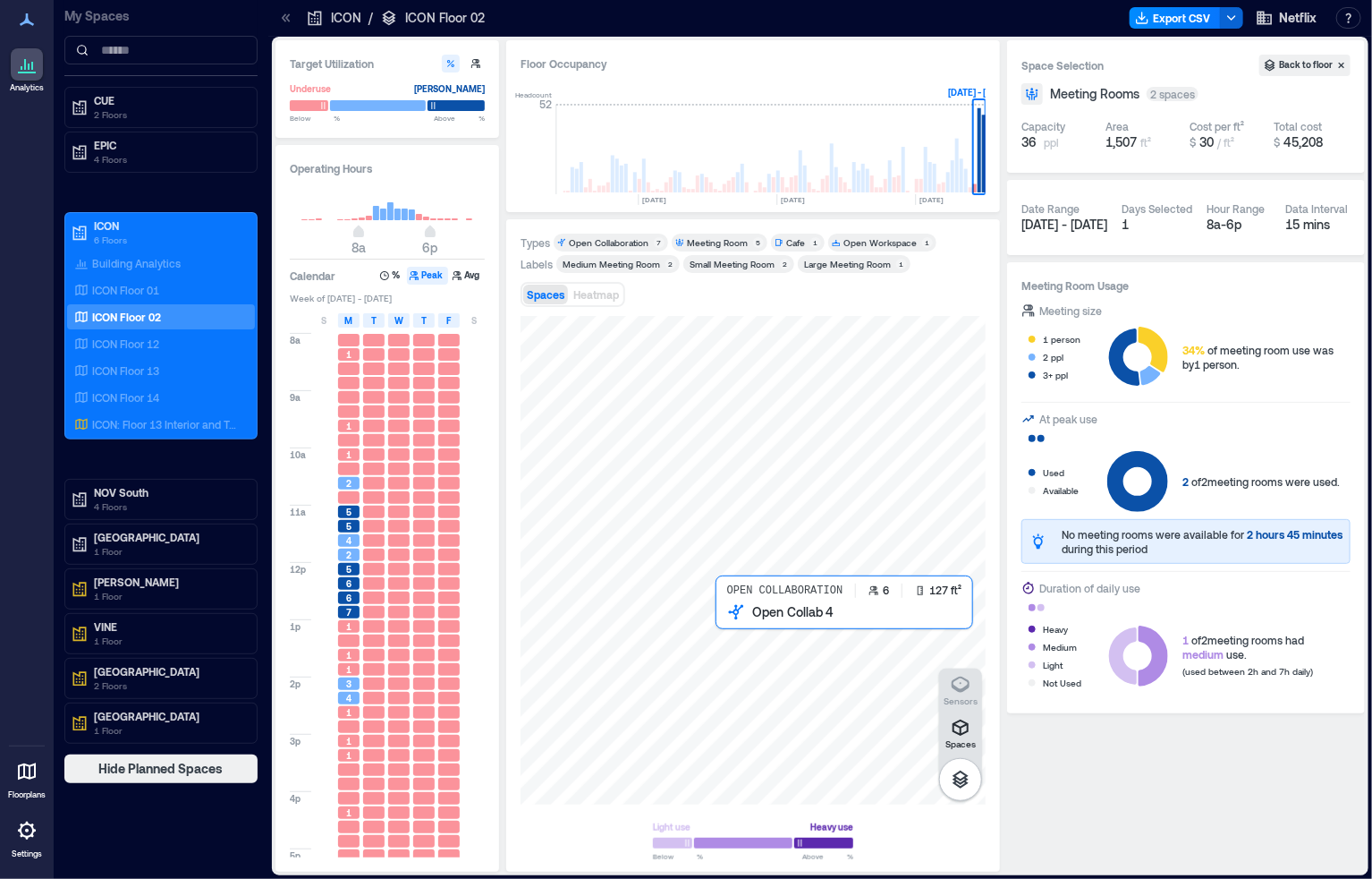
click at [725, 635] on div at bounding box center [753, 560] width 465 height 489
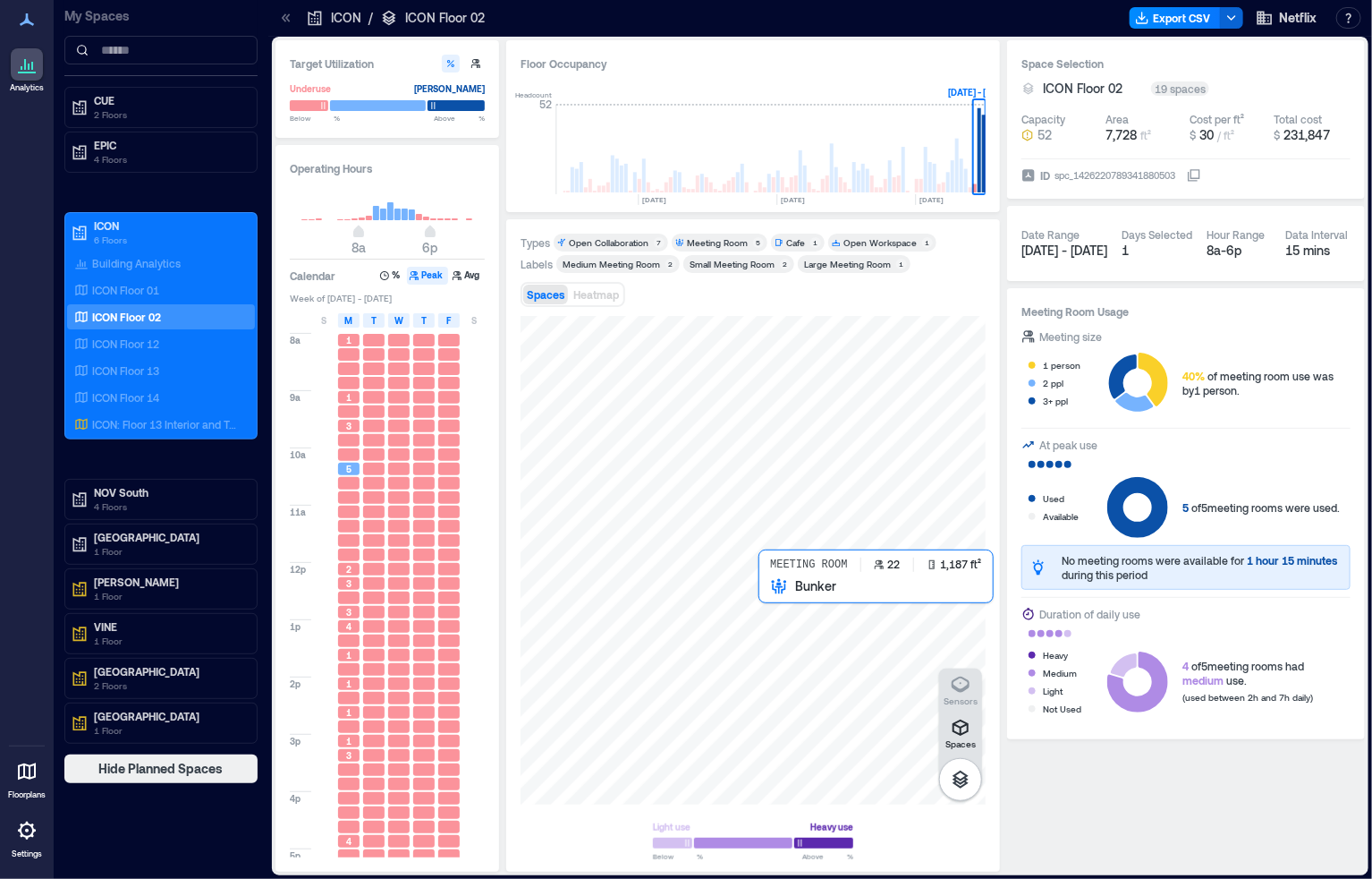
click at [811, 637] on div at bounding box center [753, 560] width 465 height 489
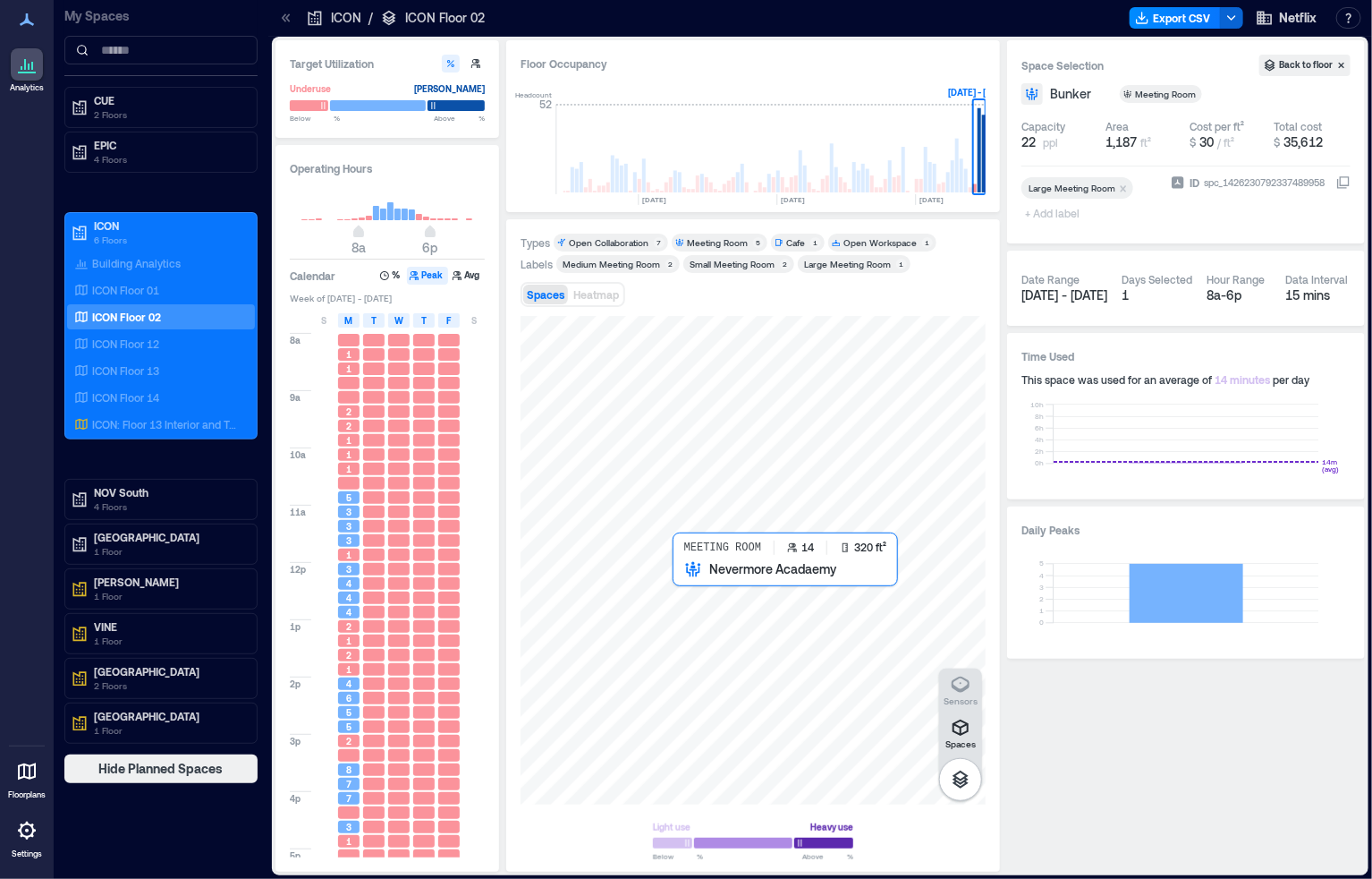
click at [696, 579] on div at bounding box center [753, 560] width 465 height 489
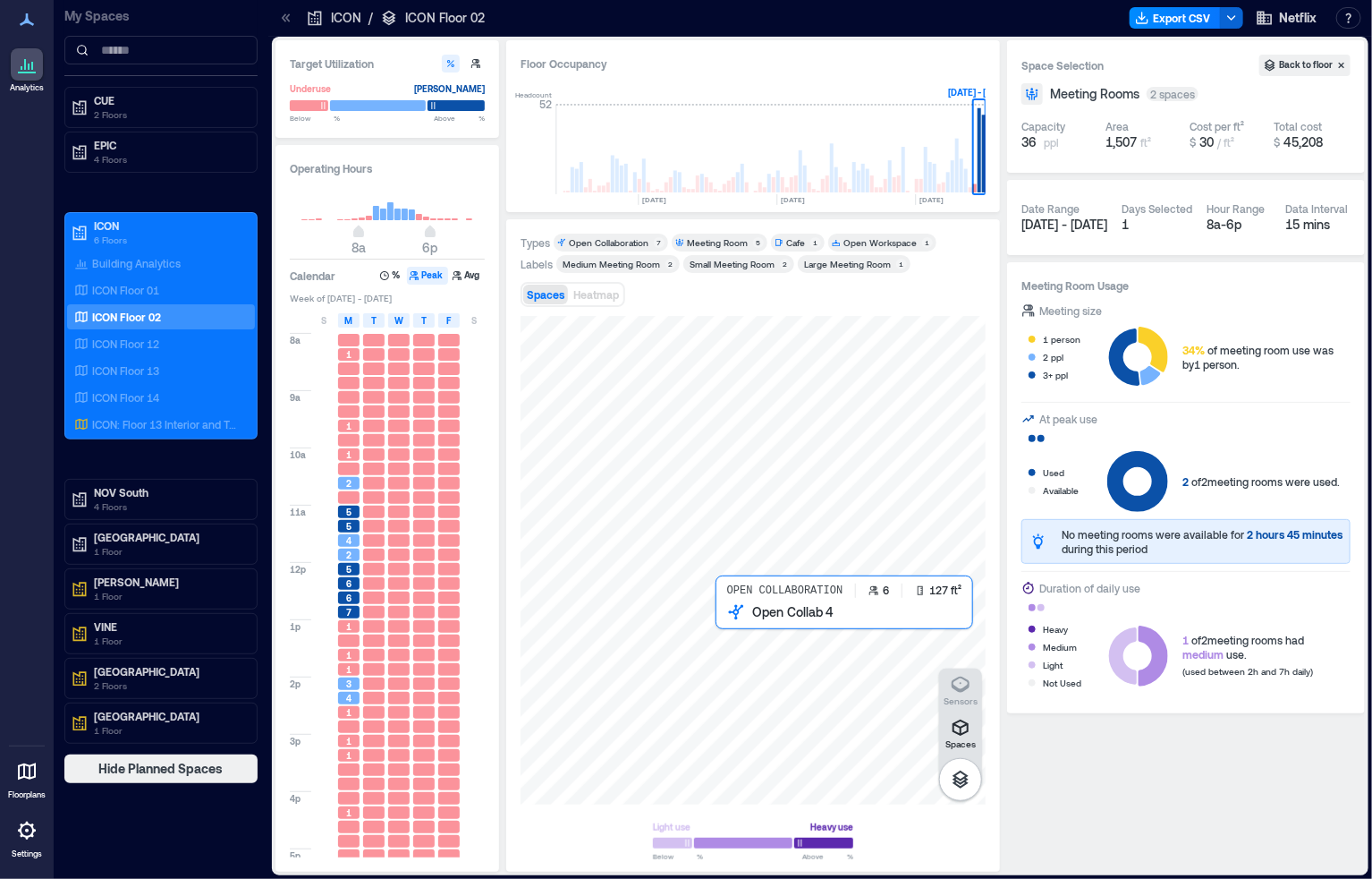
click at [735, 637] on div at bounding box center [753, 560] width 465 height 489
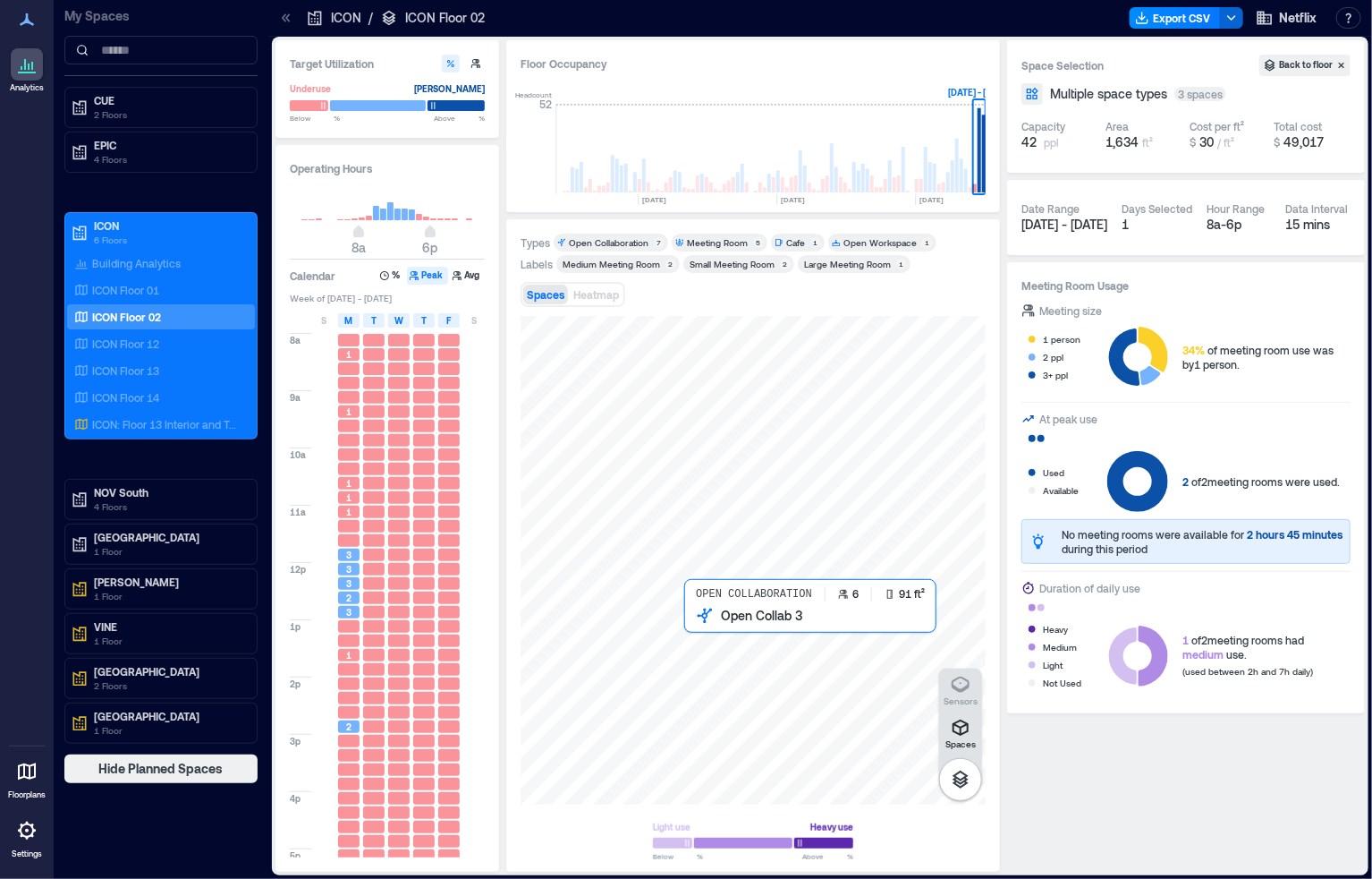
click at [698, 629] on div at bounding box center [753, 560] width 465 height 489
click at [667, 619] on div at bounding box center [753, 560] width 465 height 489
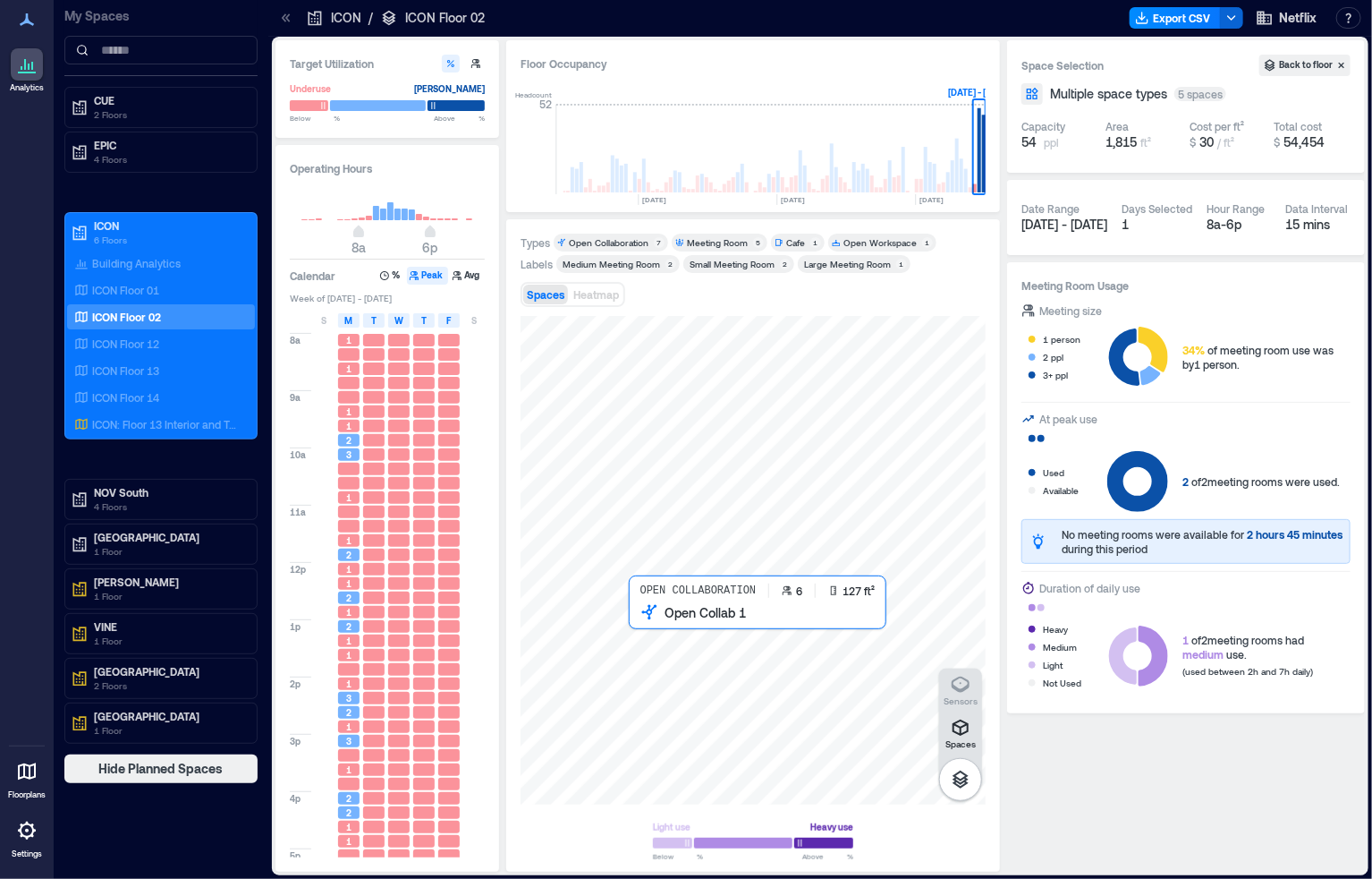
click at [641, 626] on div at bounding box center [753, 560] width 465 height 489
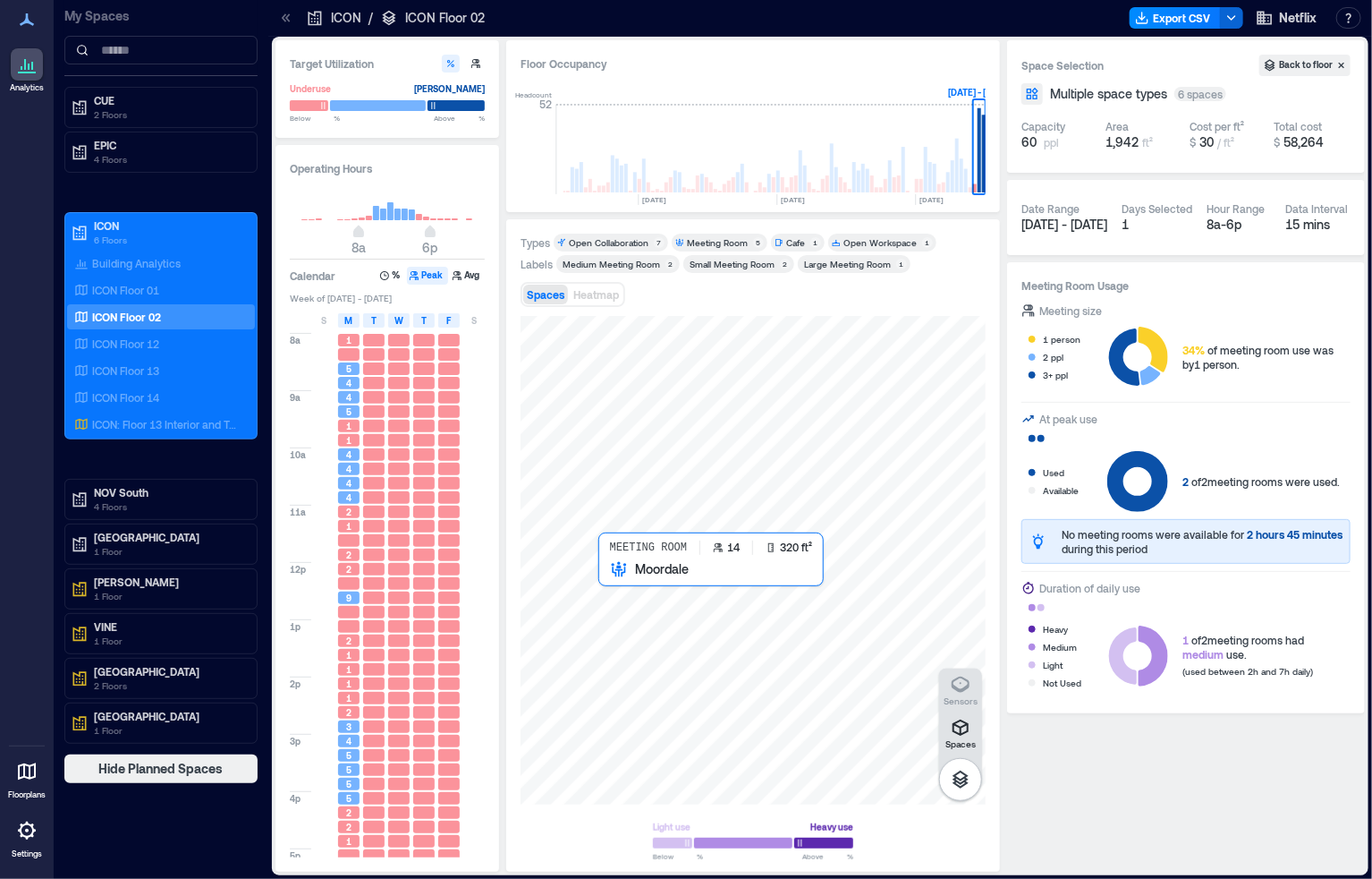
click at [618, 579] on div at bounding box center [753, 560] width 465 height 489
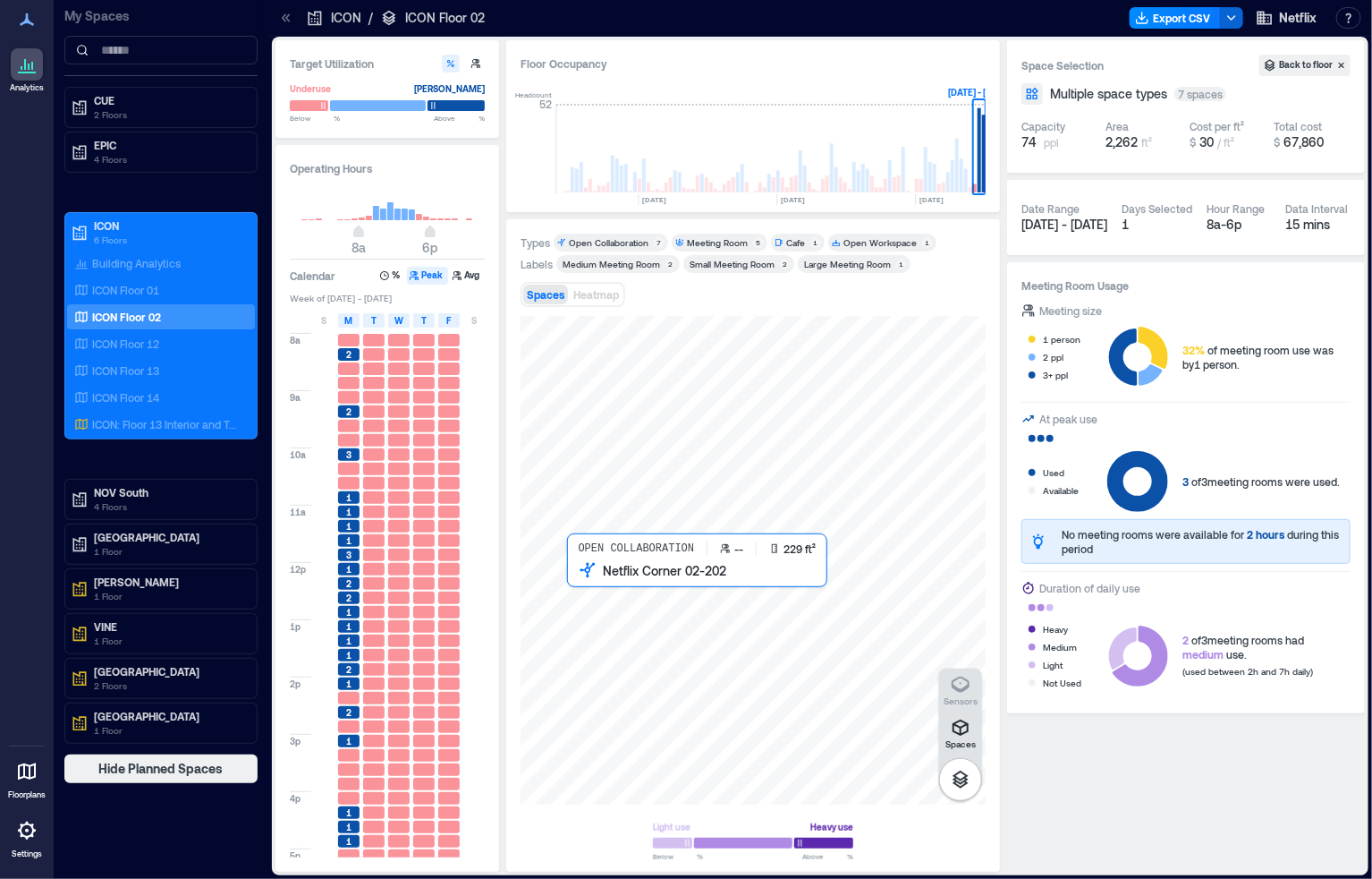
click at [584, 594] on div at bounding box center [753, 560] width 465 height 489
click at [543, 608] on div at bounding box center [753, 560] width 465 height 489
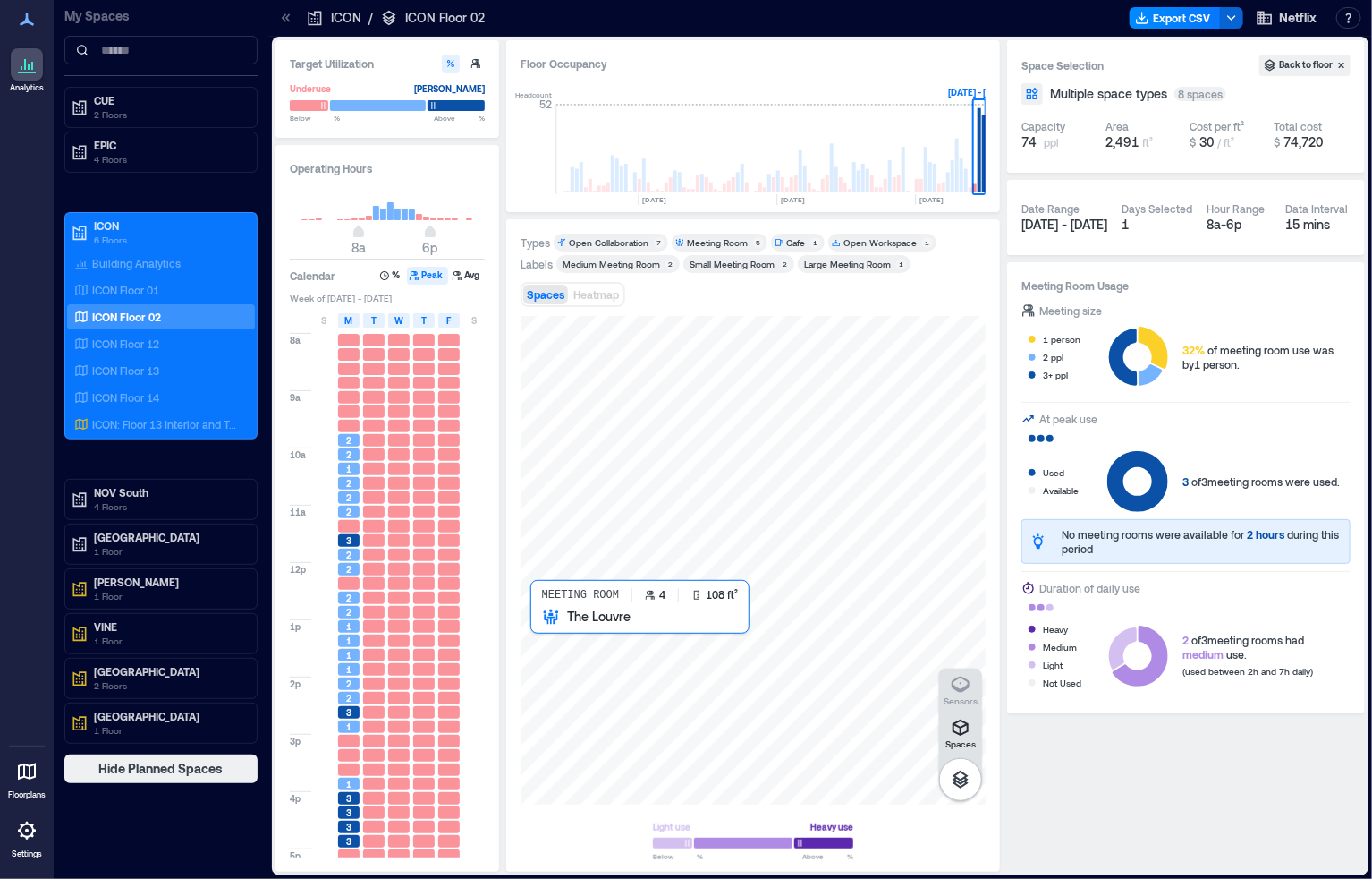
click at [547, 631] on div at bounding box center [753, 560] width 465 height 489
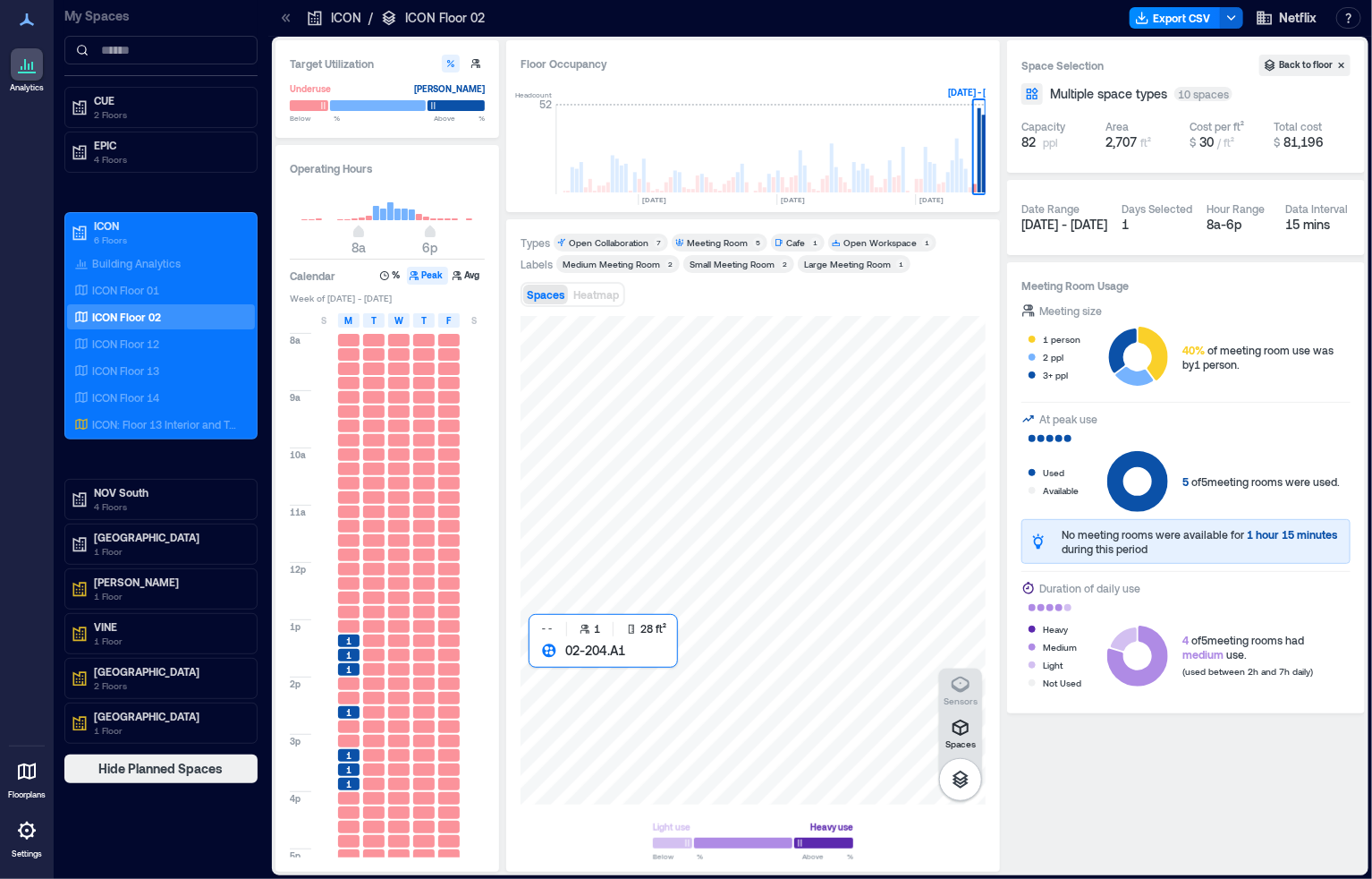
click at [537, 654] on div at bounding box center [753, 560] width 465 height 489
click at [555, 669] on div at bounding box center [753, 560] width 465 height 489
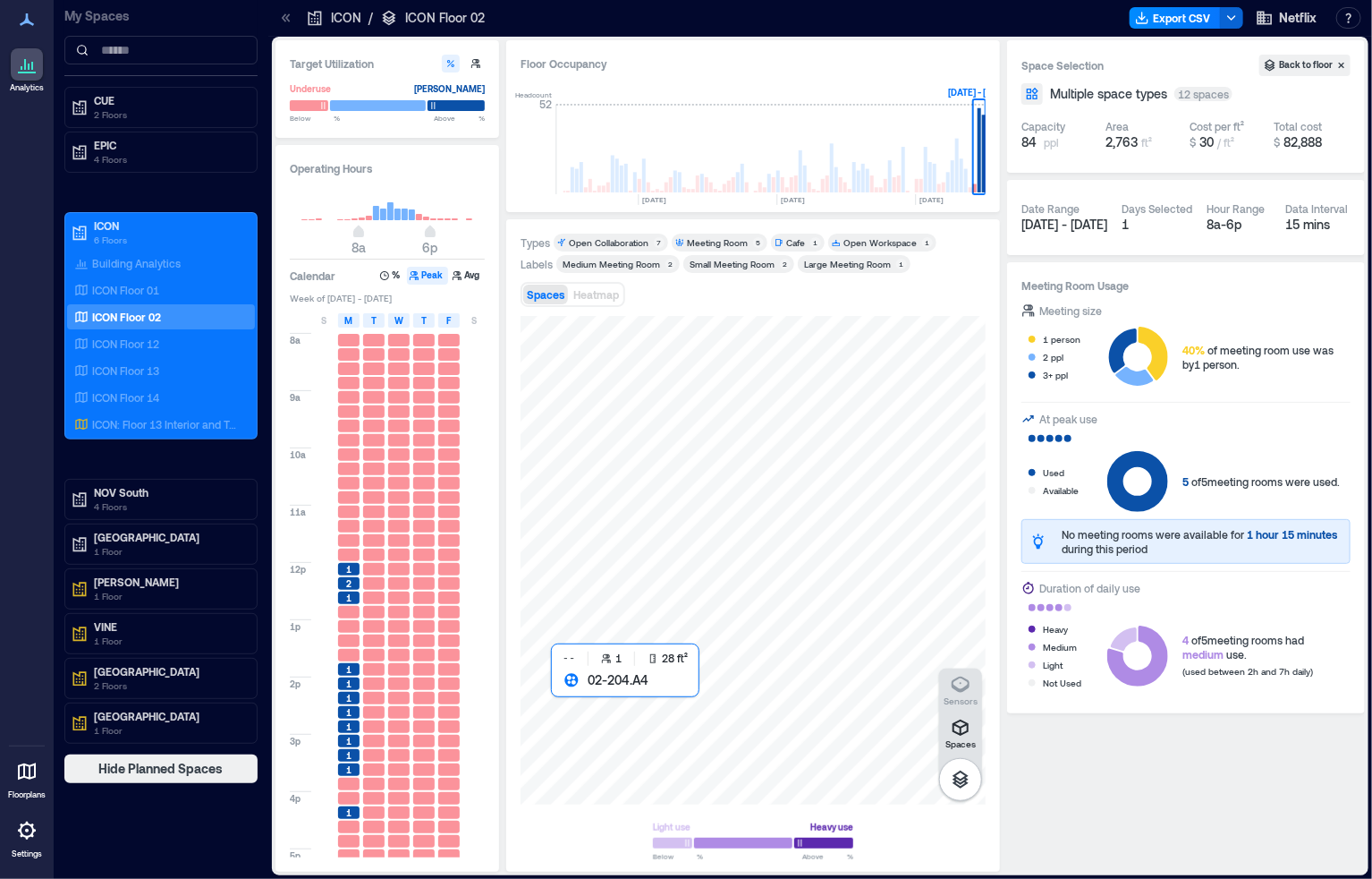
click at [557, 689] on div at bounding box center [753, 560] width 465 height 489
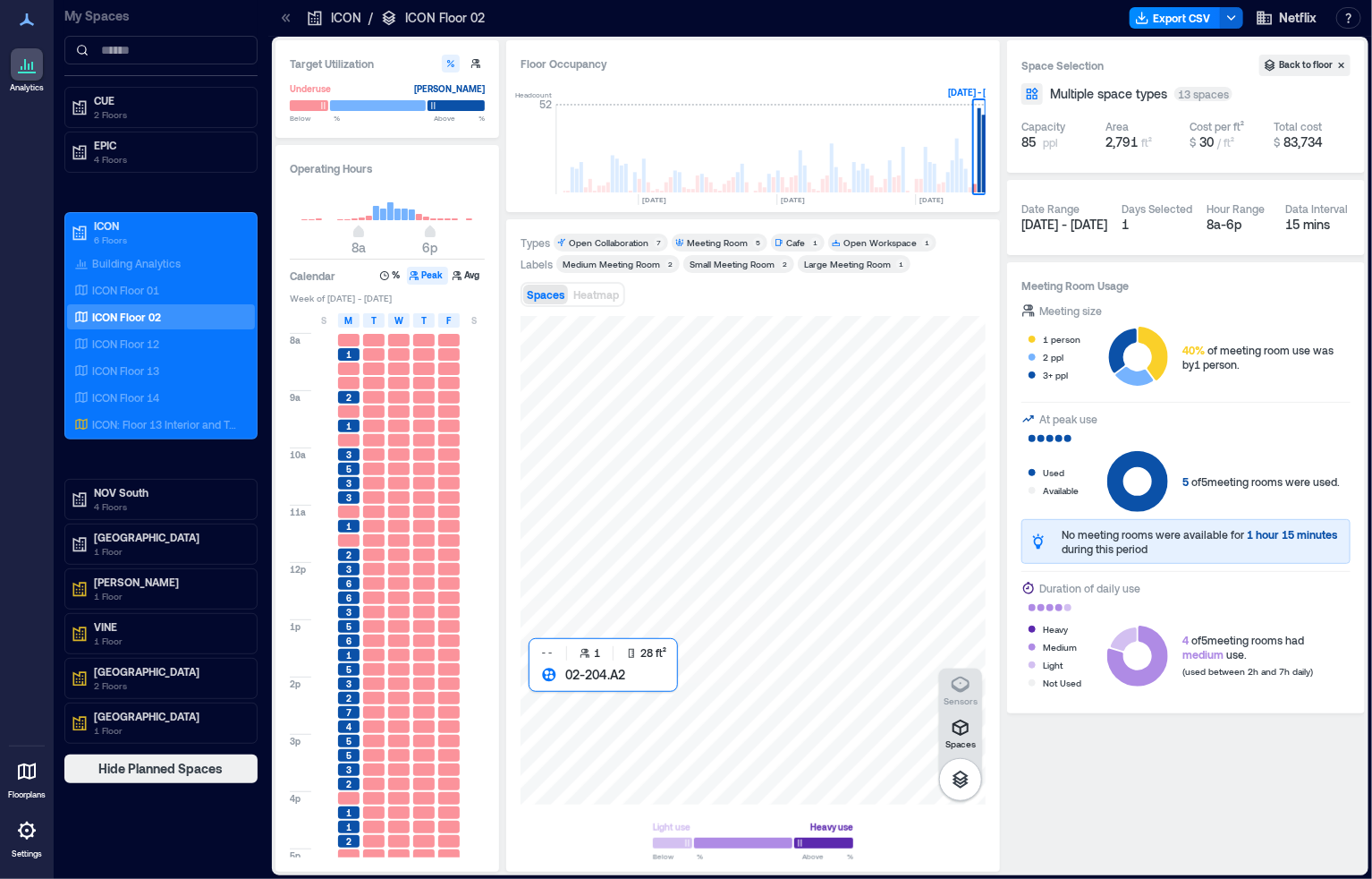
click at [535, 687] on div at bounding box center [753, 560] width 465 height 489
click at [535, 704] on div at bounding box center [753, 560] width 465 height 489
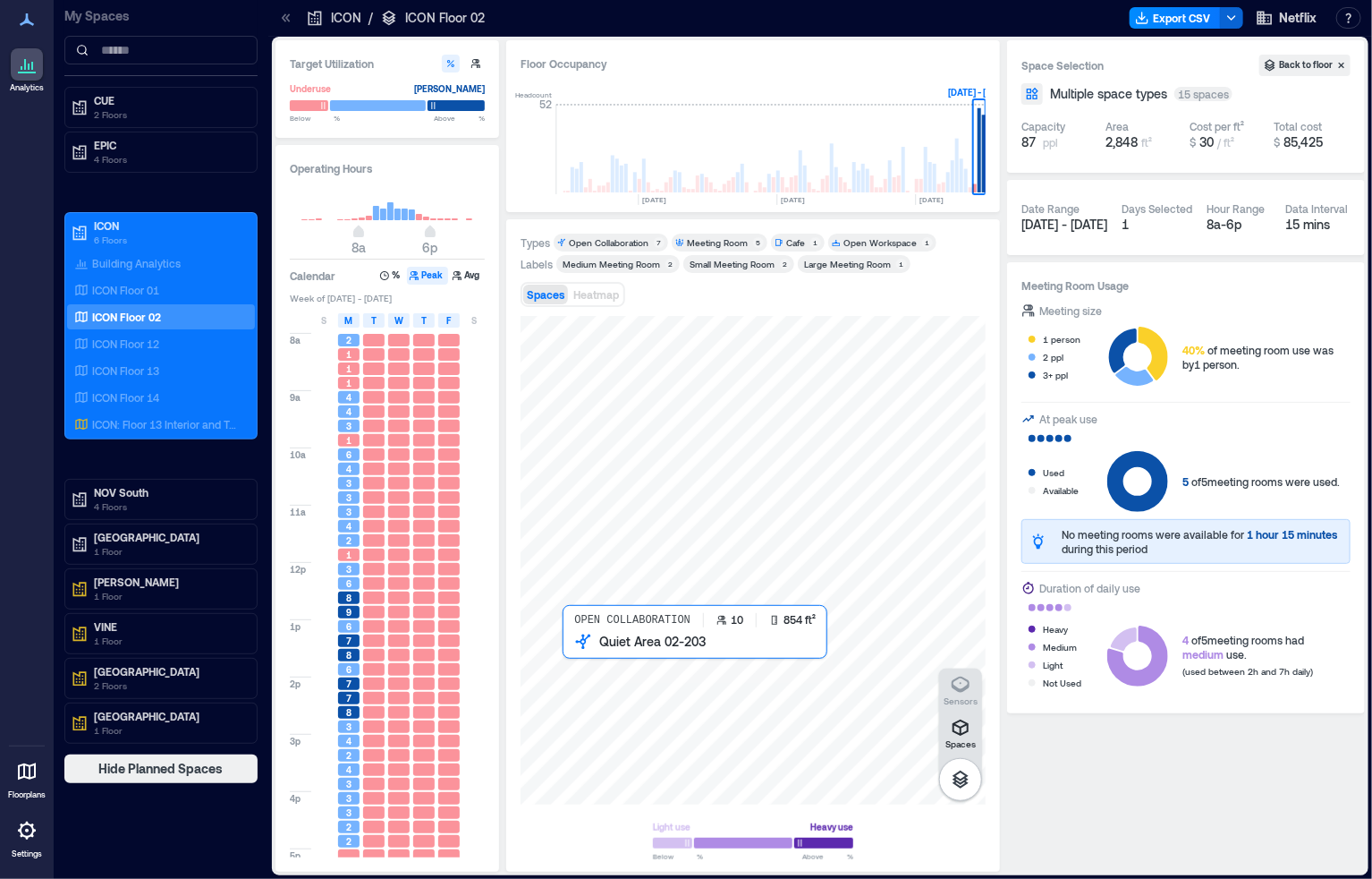
click at [608, 672] on div at bounding box center [753, 560] width 465 height 489
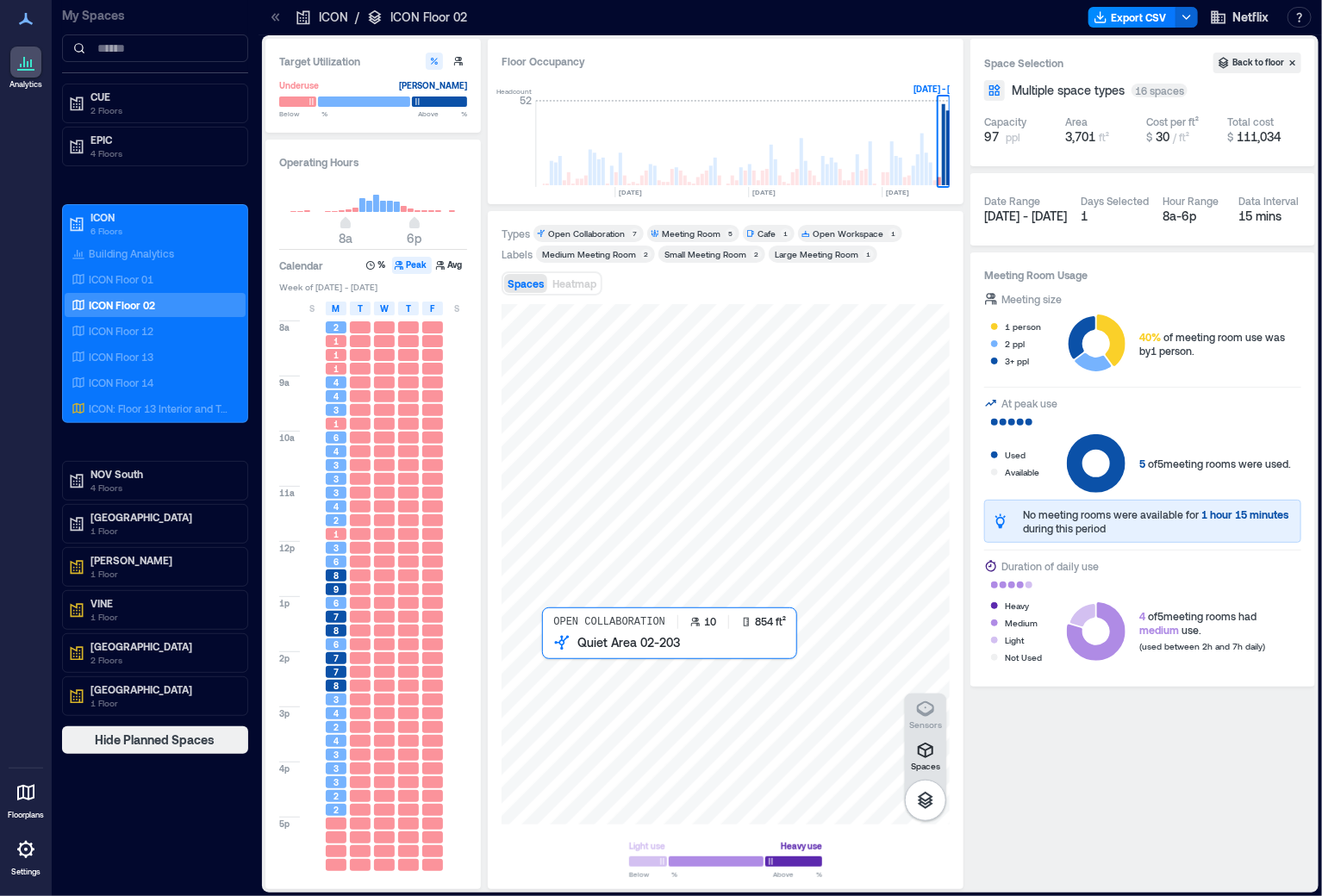
click at [607, 692] on div at bounding box center [725, 564] width 448 height 520
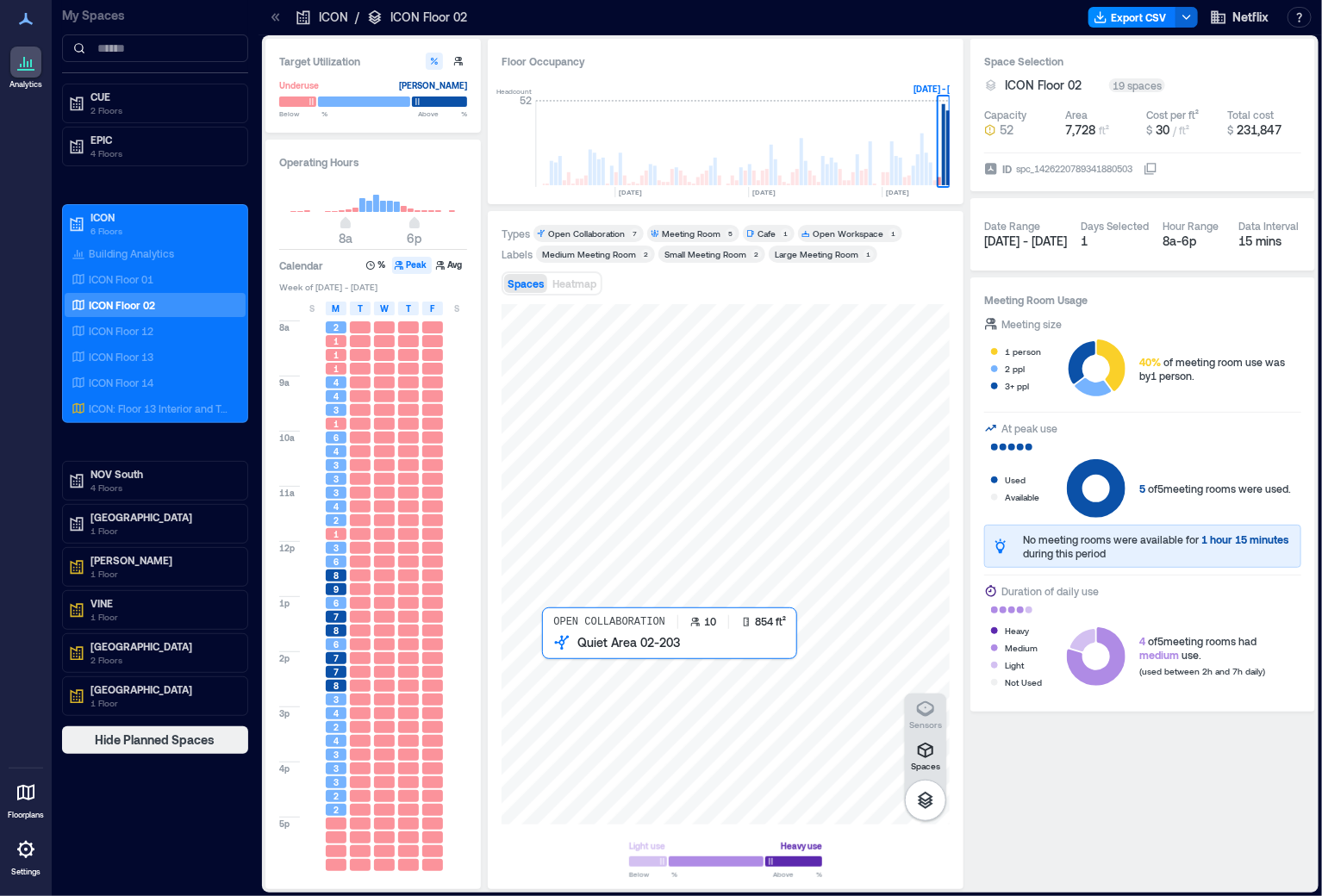
click at [583, 677] on div at bounding box center [725, 564] width 448 height 520
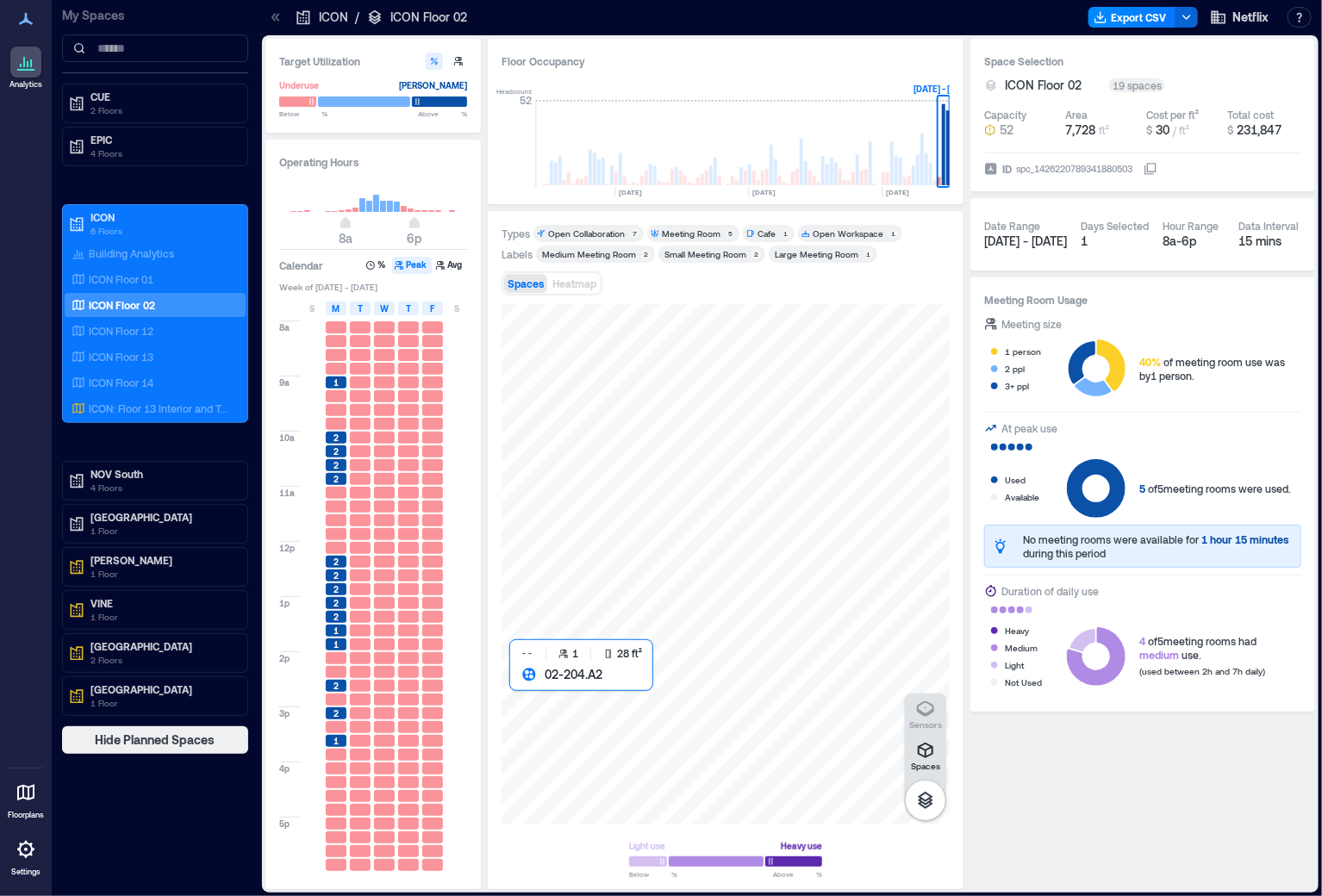
click at [512, 683] on div at bounding box center [725, 564] width 448 height 520
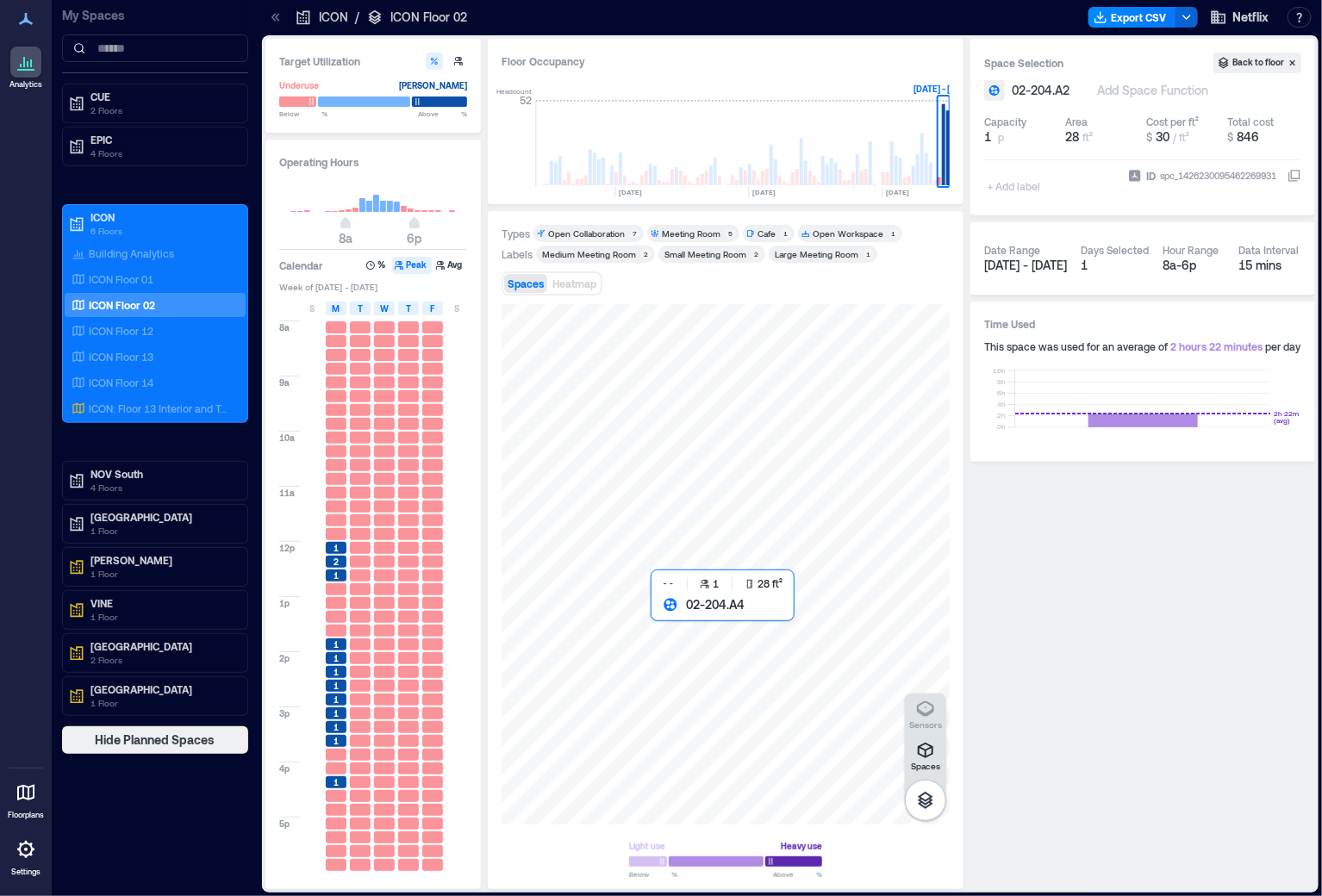
click at [656, 622] on div at bounding box center [725, 564] width 448 height 520
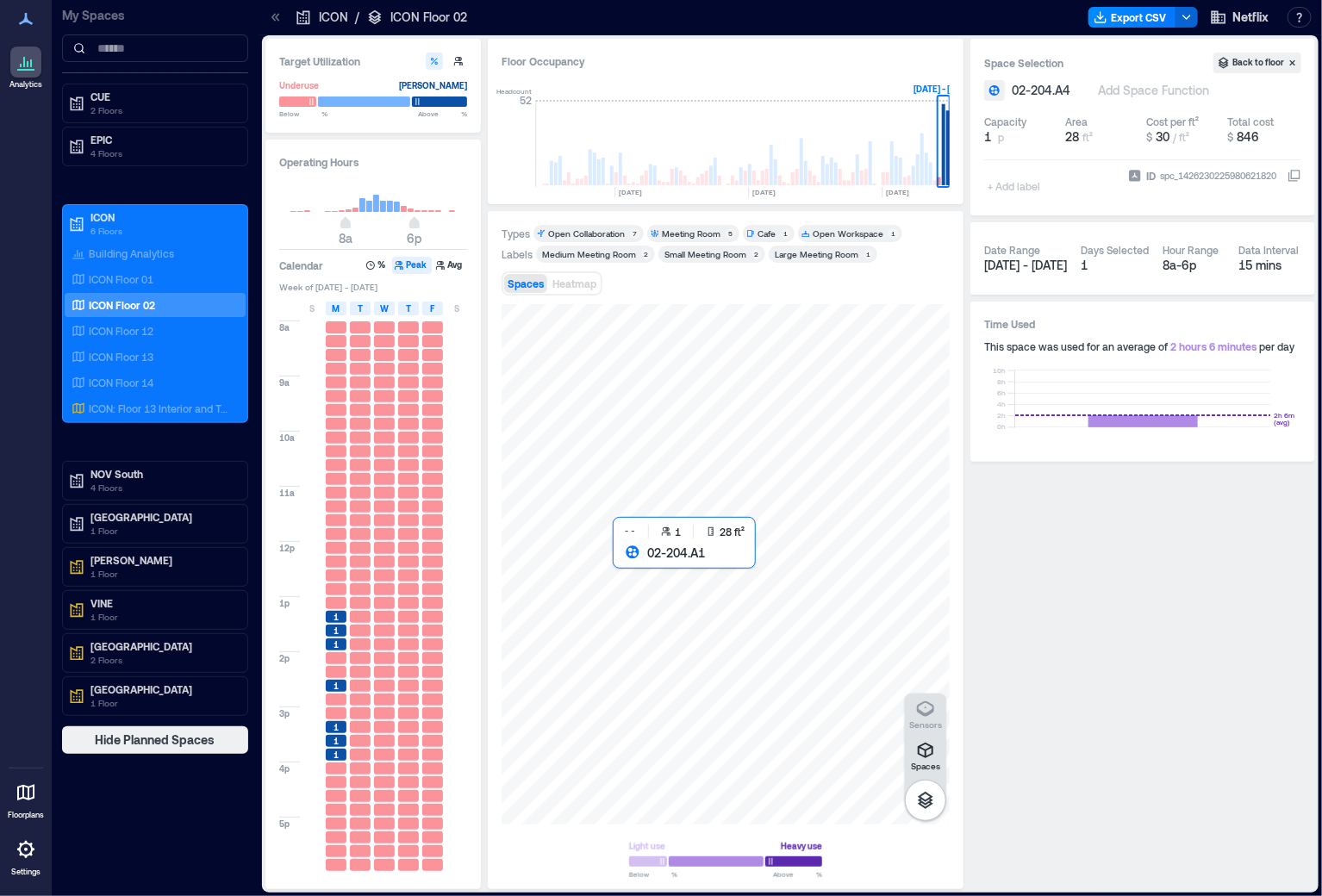
click at [624, 576] on div at bounding box center [725, 564] width 448 height 520
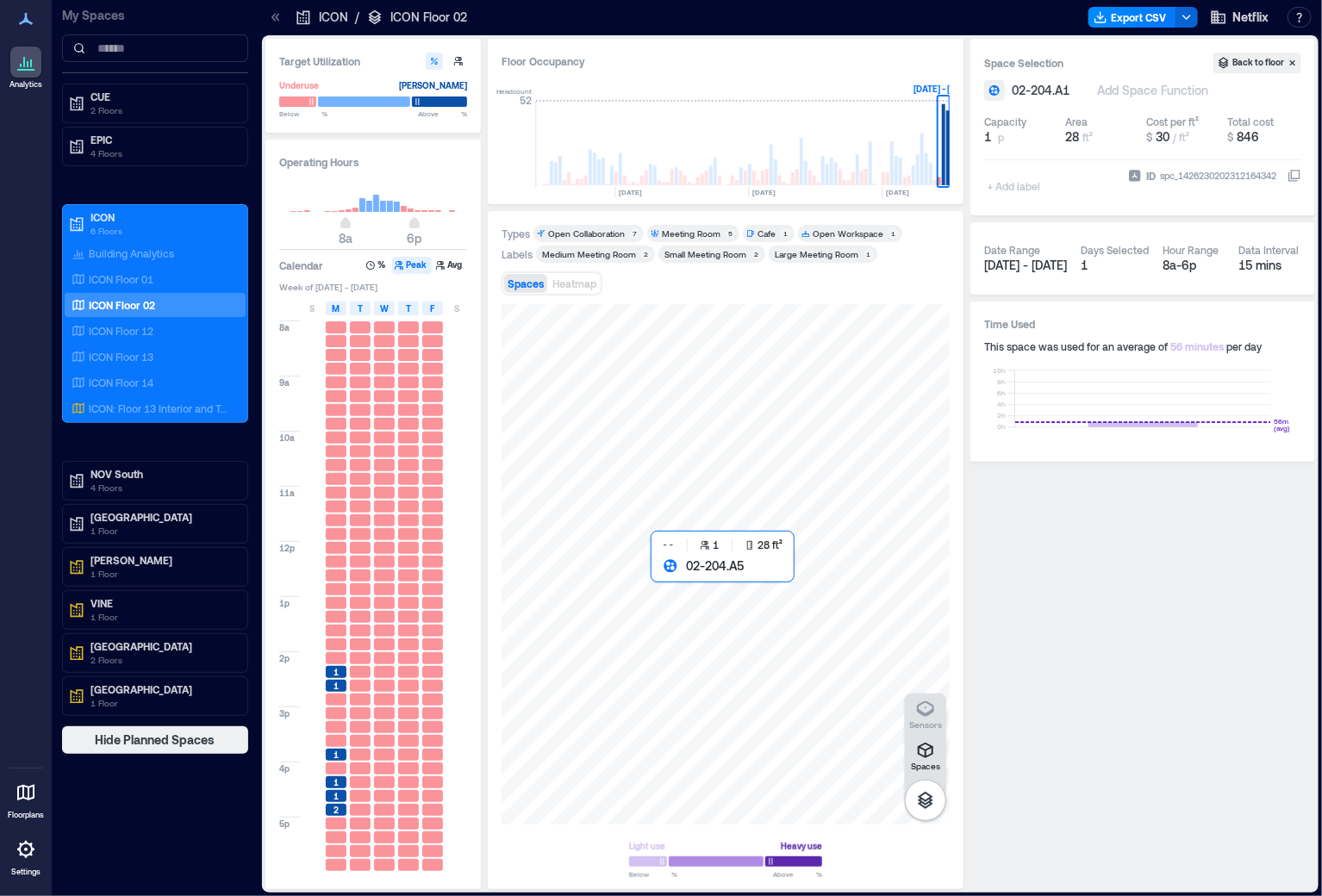
click at [661, 586] on div at bounding box center [725, 564] width 448 height 520
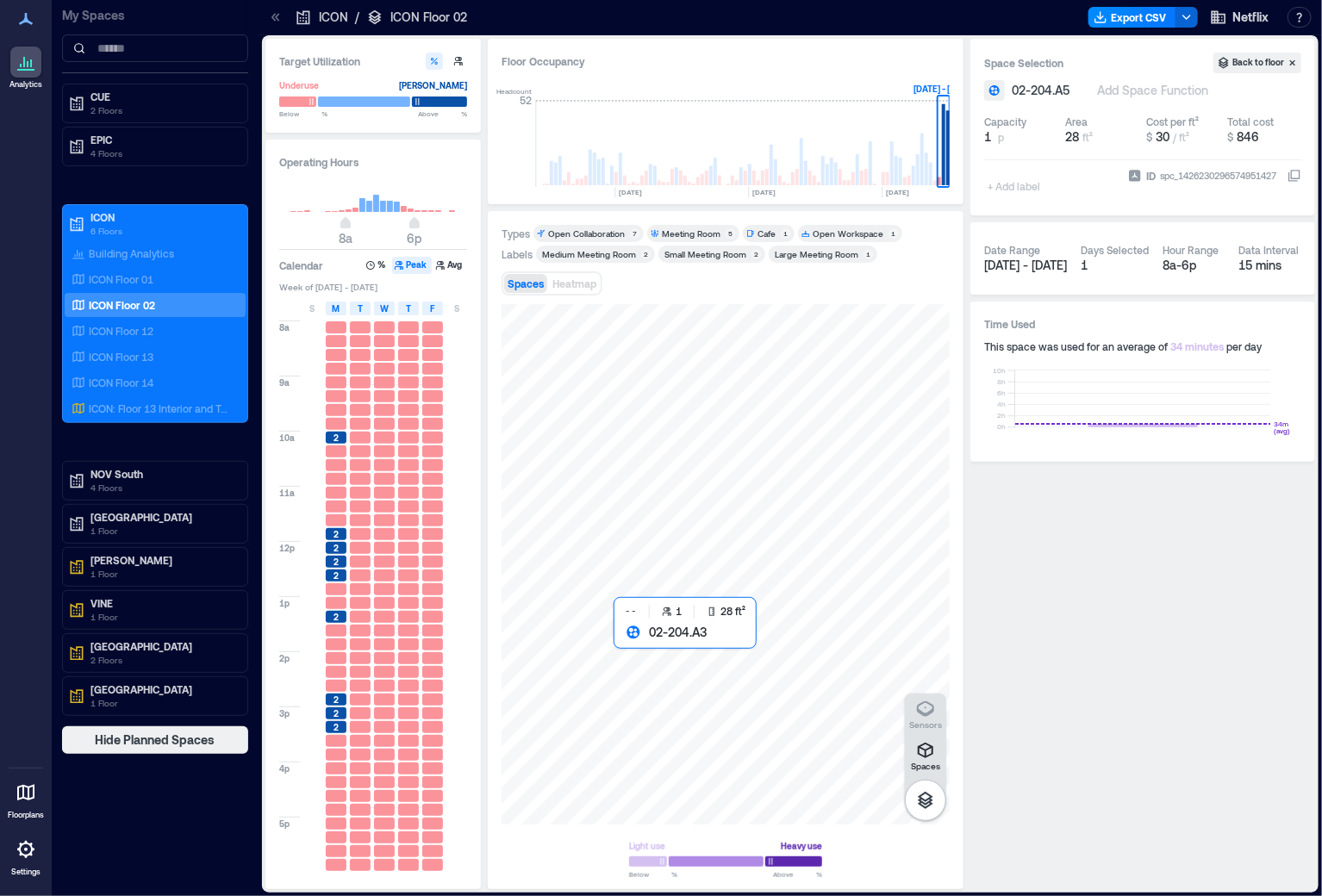
click at [624, 648] on div at bounding box center [725, 564] width 448 height 520
